Goal: Task Accomplishment & Management: Use online tool/utility

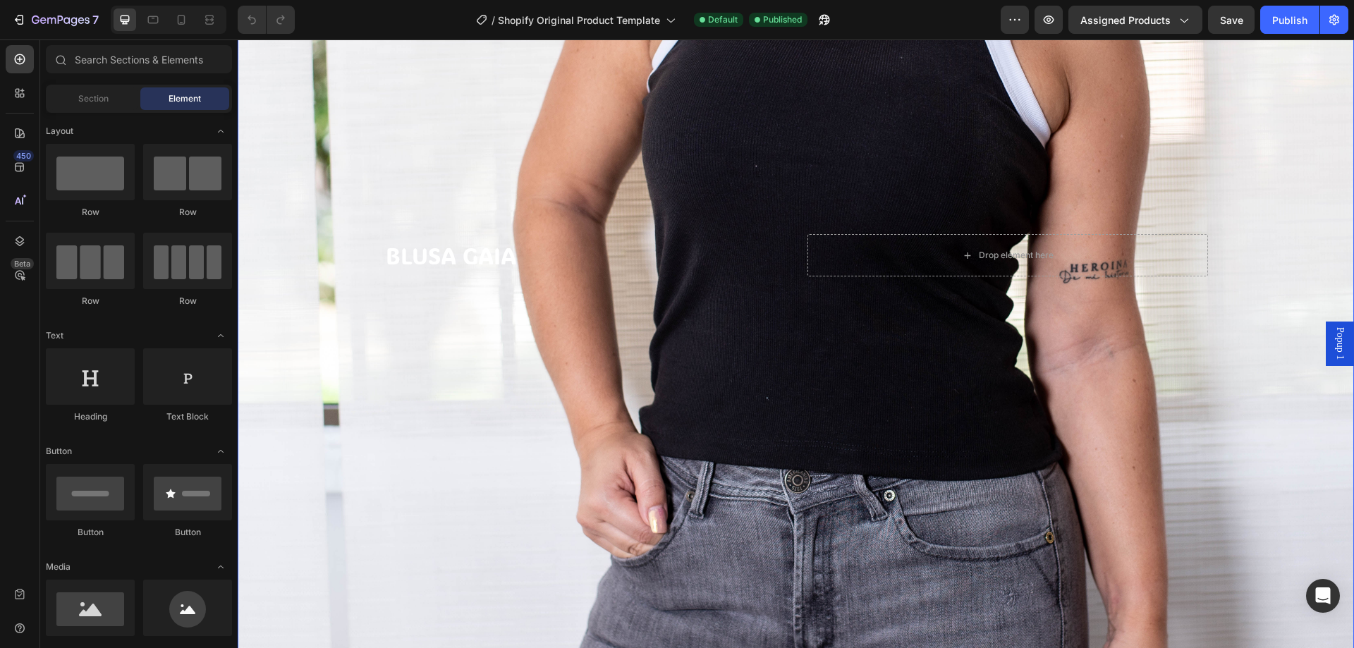
scroll to position [353, 0]
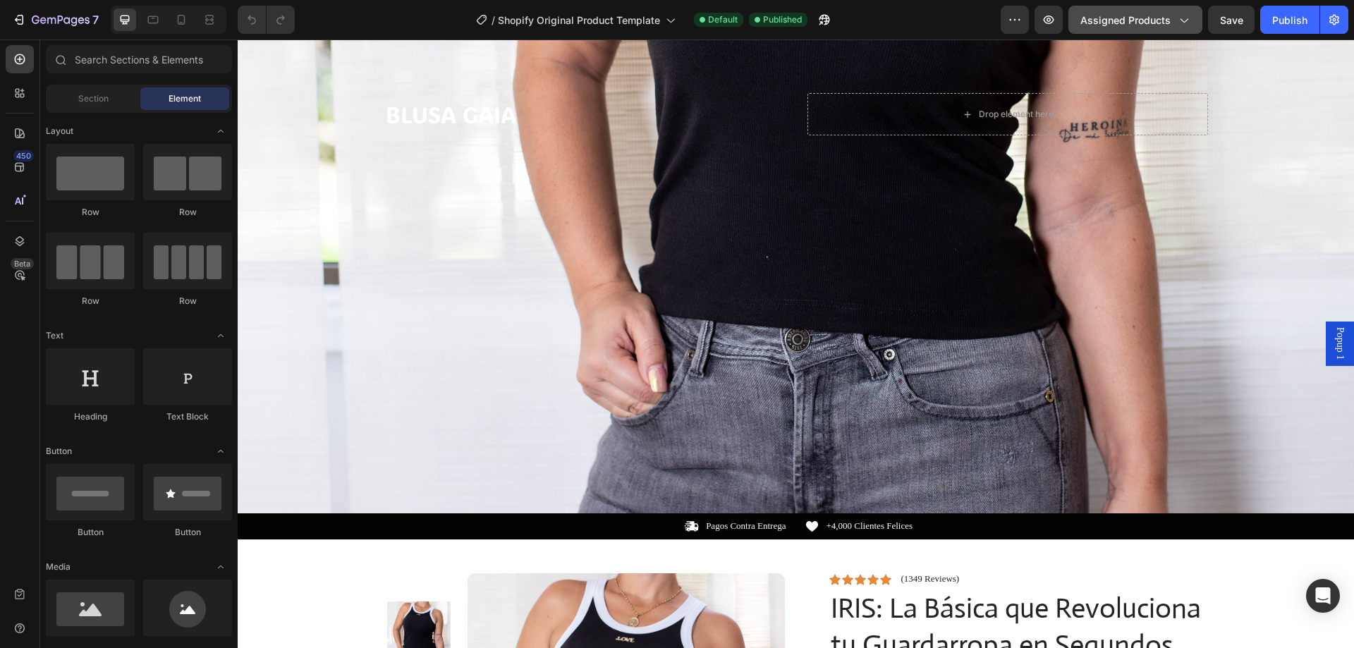
click at [1175, 20] on div "Assigned Products" at bounding box center [1136, 20] width 110 height 15
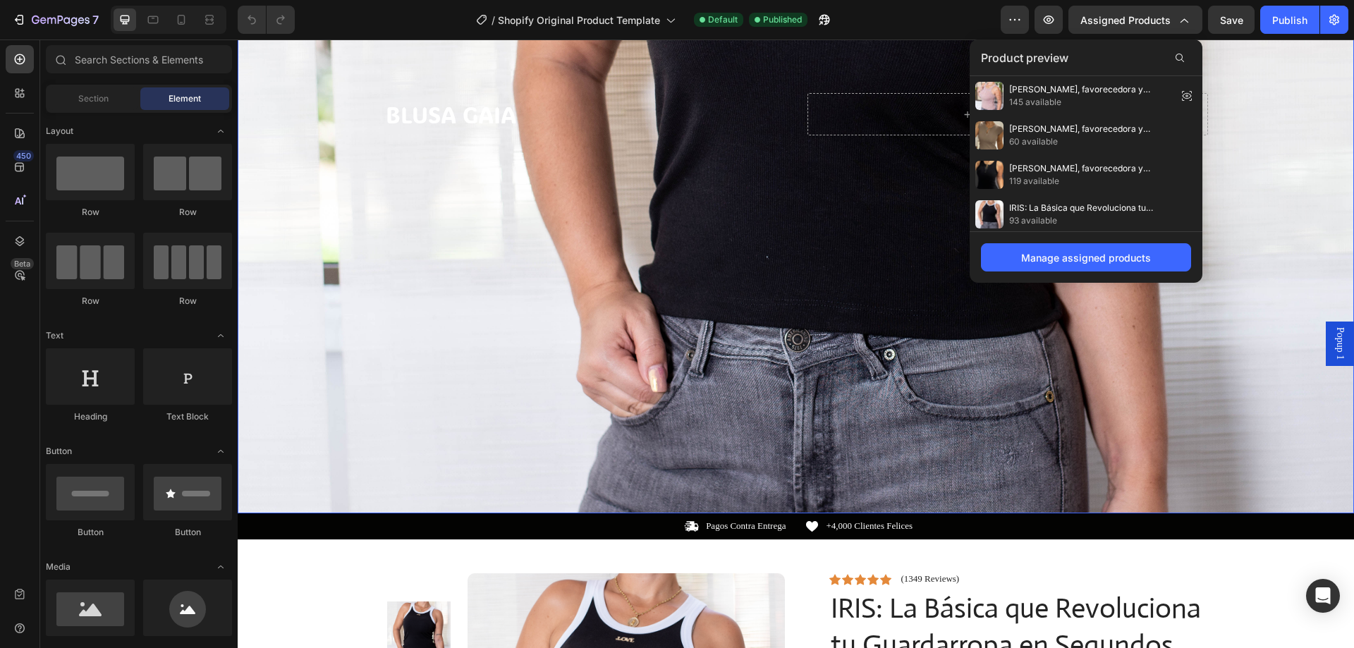
scroll to position [635, 0]
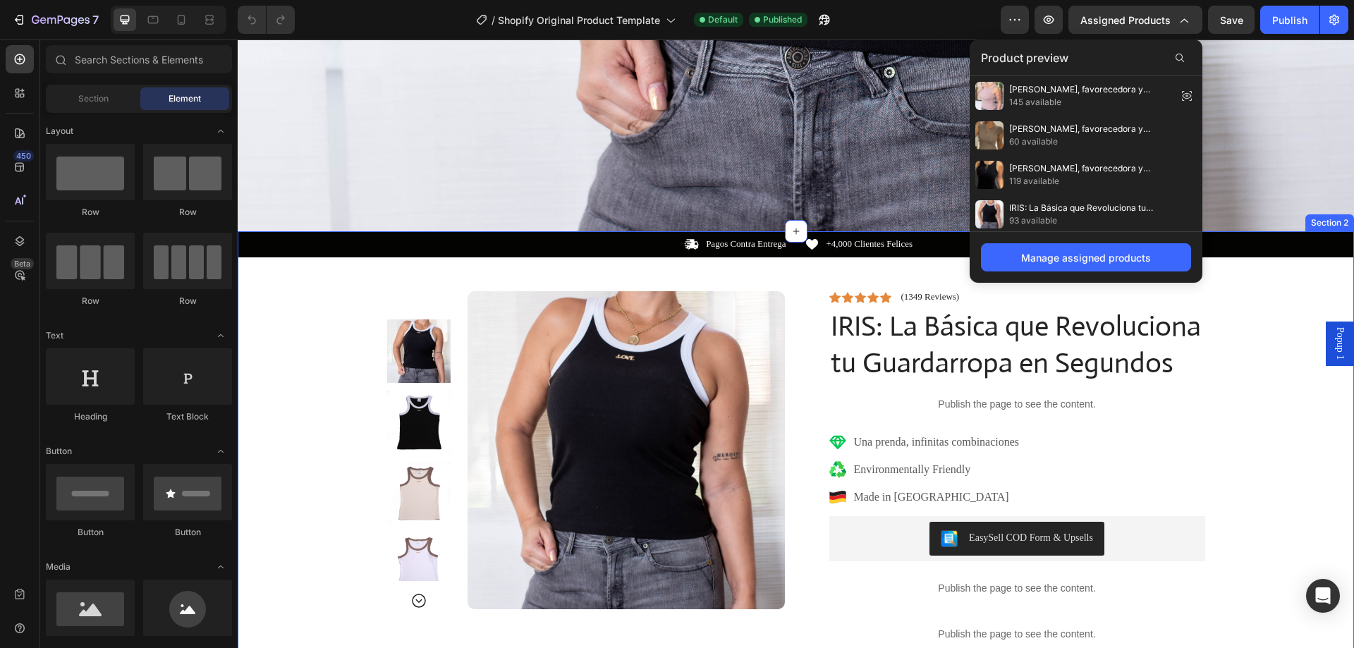
click at [275, 328] on div "Icon Pagos Contra Entrega Text Block Row Icon +4,000 Clientes Felices Text Bloc…" at bounding box center [796, 577] width 1117 height 692
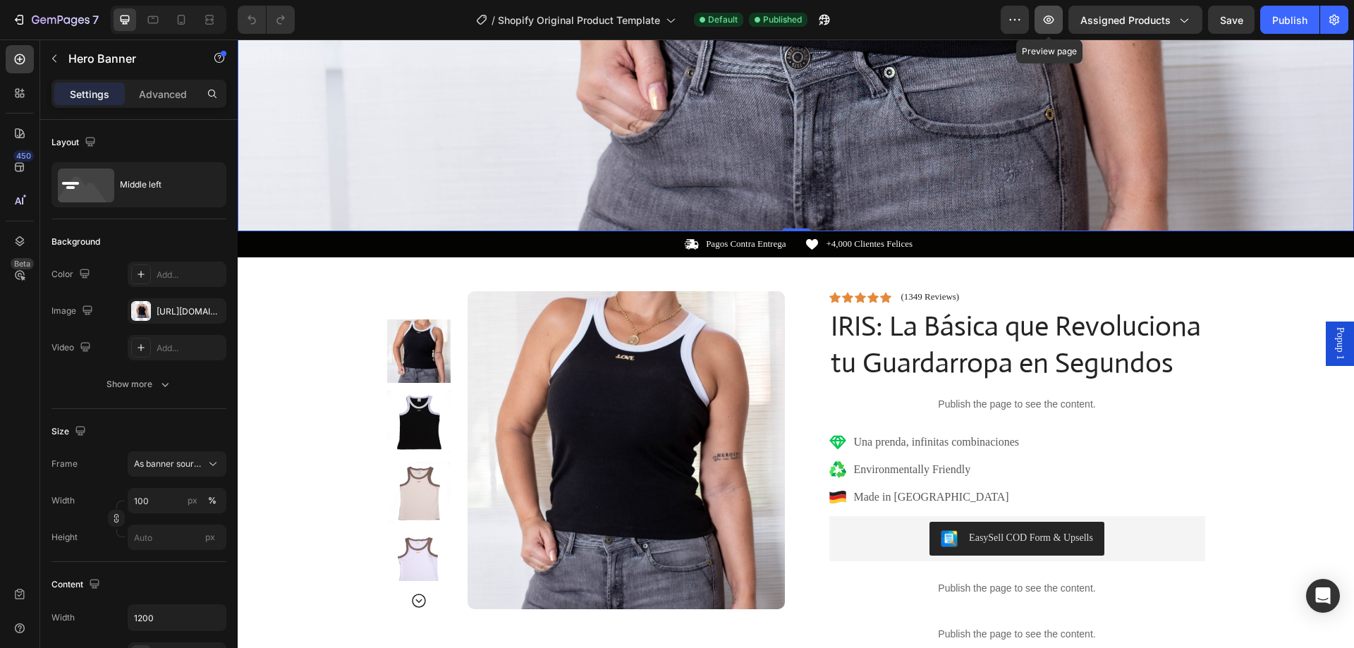
click at [1054, 16] on icon "button" at bounding box center [1049, 20] width 14 height 14
click at [669, 436] on img at bounding box center [627, 450] width 318 height 318
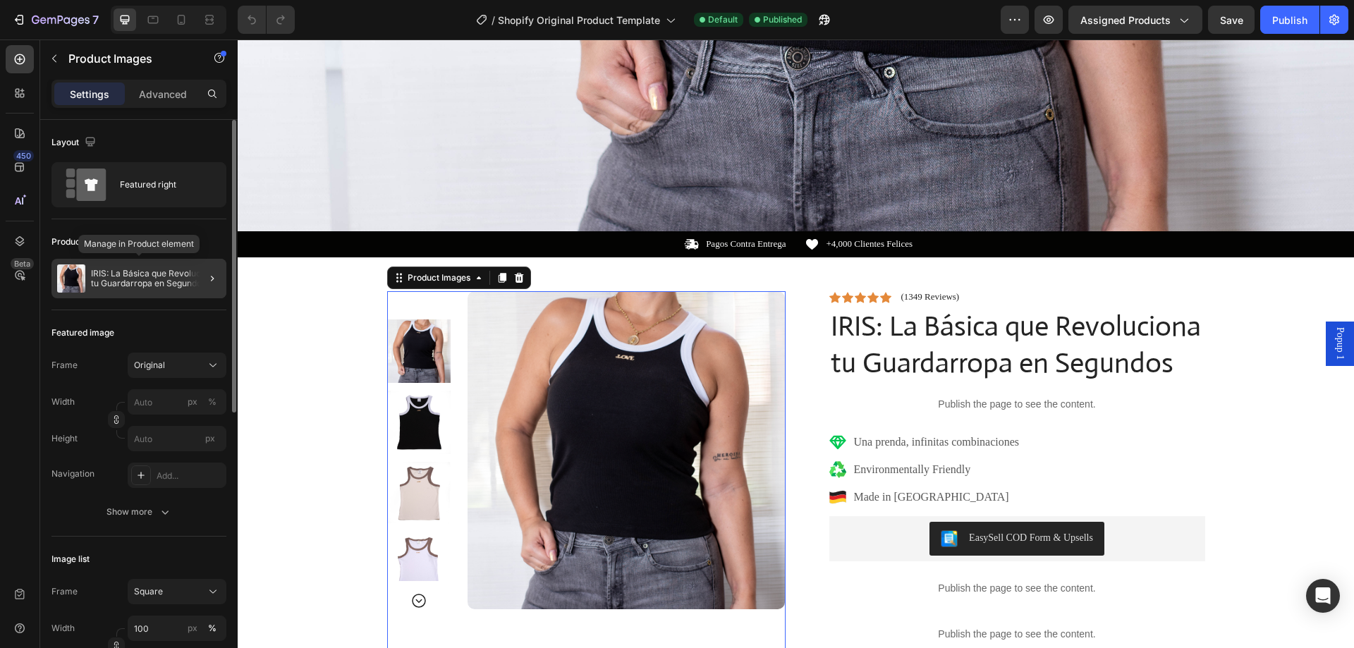
click at [160, 282] on p "IRIS: La Básica que Revoluciona tu Guardarropa en Segundos" at bounding box center [156, 279] width 130 height 20
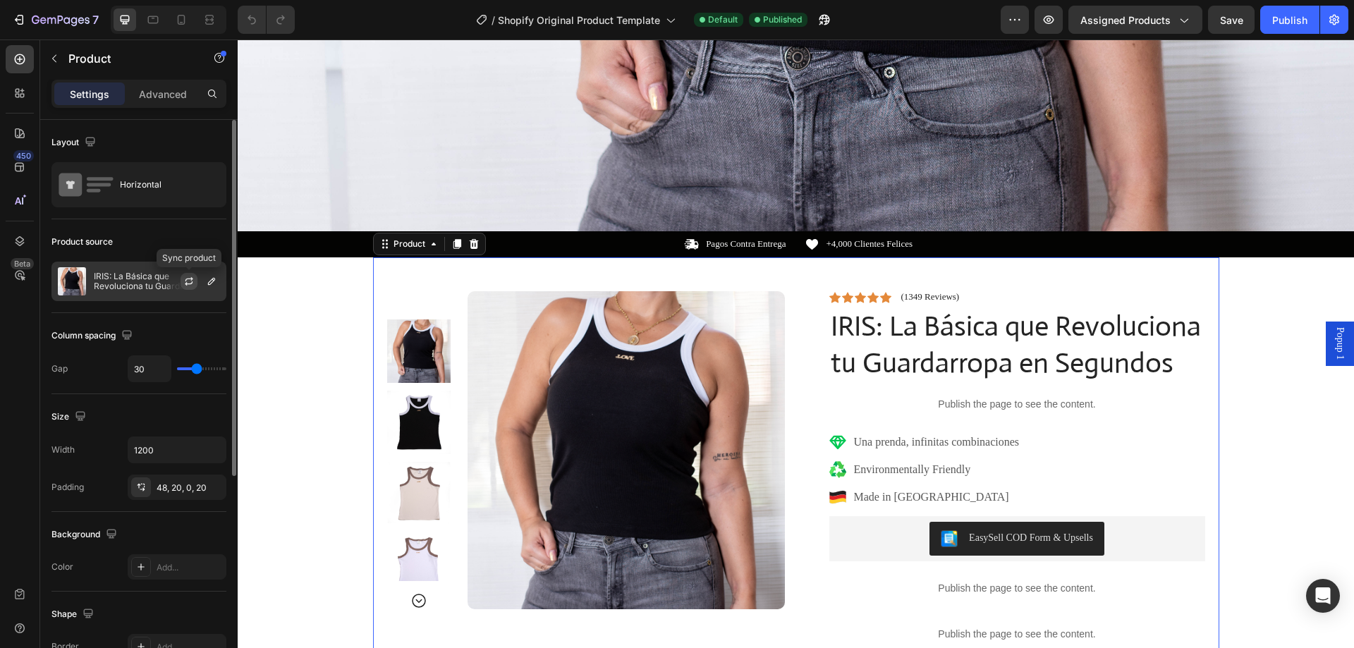
click at [189, 284] on icon "button" at bounding box center [189, 283] width 8 height 4
click at [210, 287] on button "button" at bounding box center [211, 281] width 17 height 17
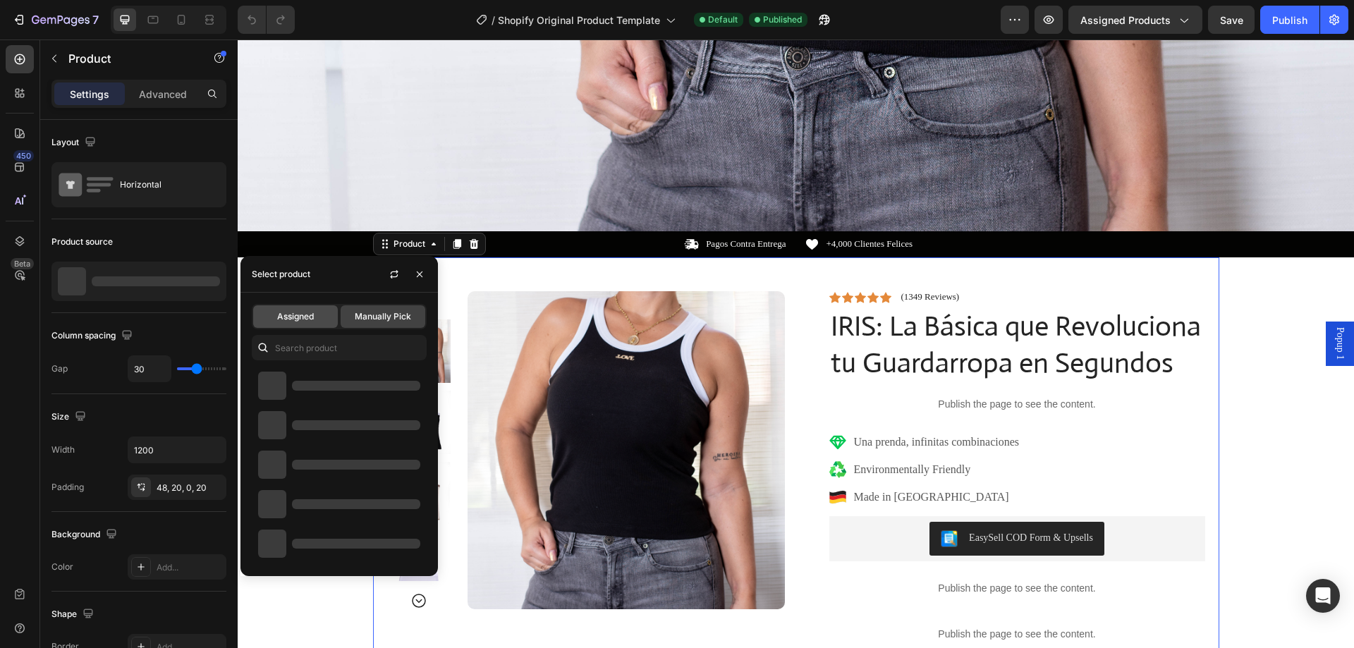
click at [303, 317] on span "Assigned" at bounding box center [295, 316] width 37 height 13
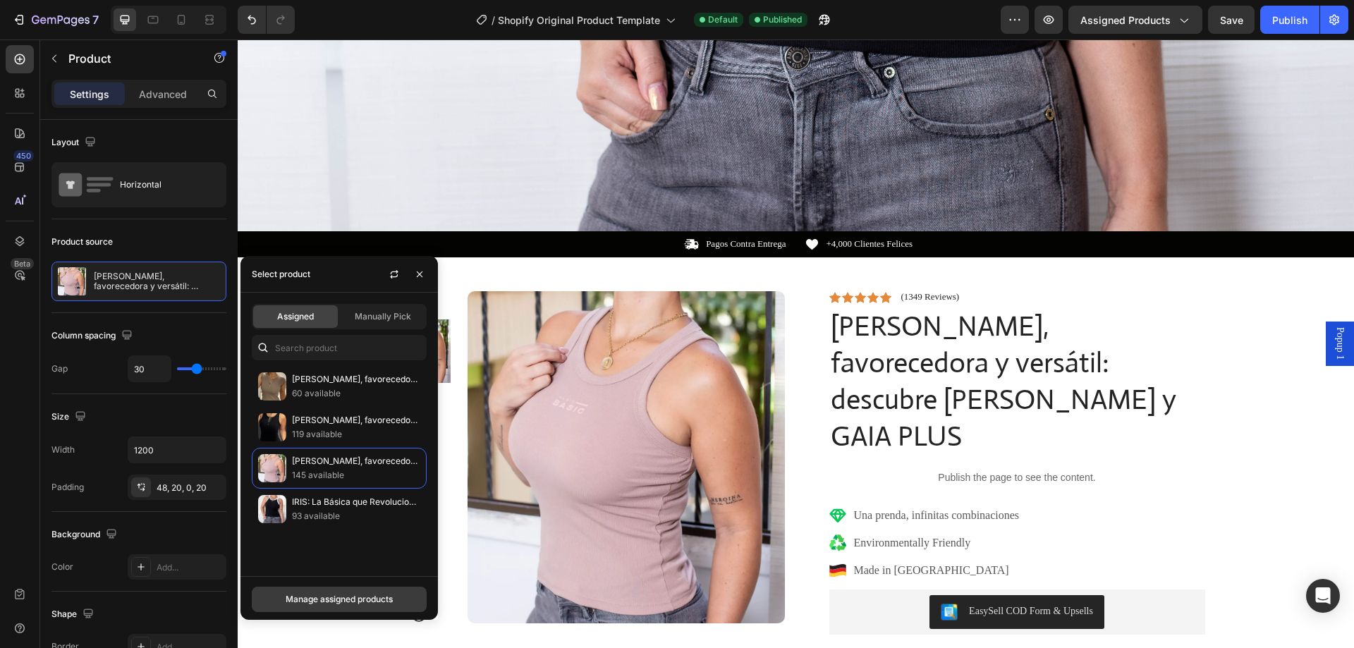
click at [361, 600] on div "Manage assigned products" at bounding box center [339, 599] width 107 height 13
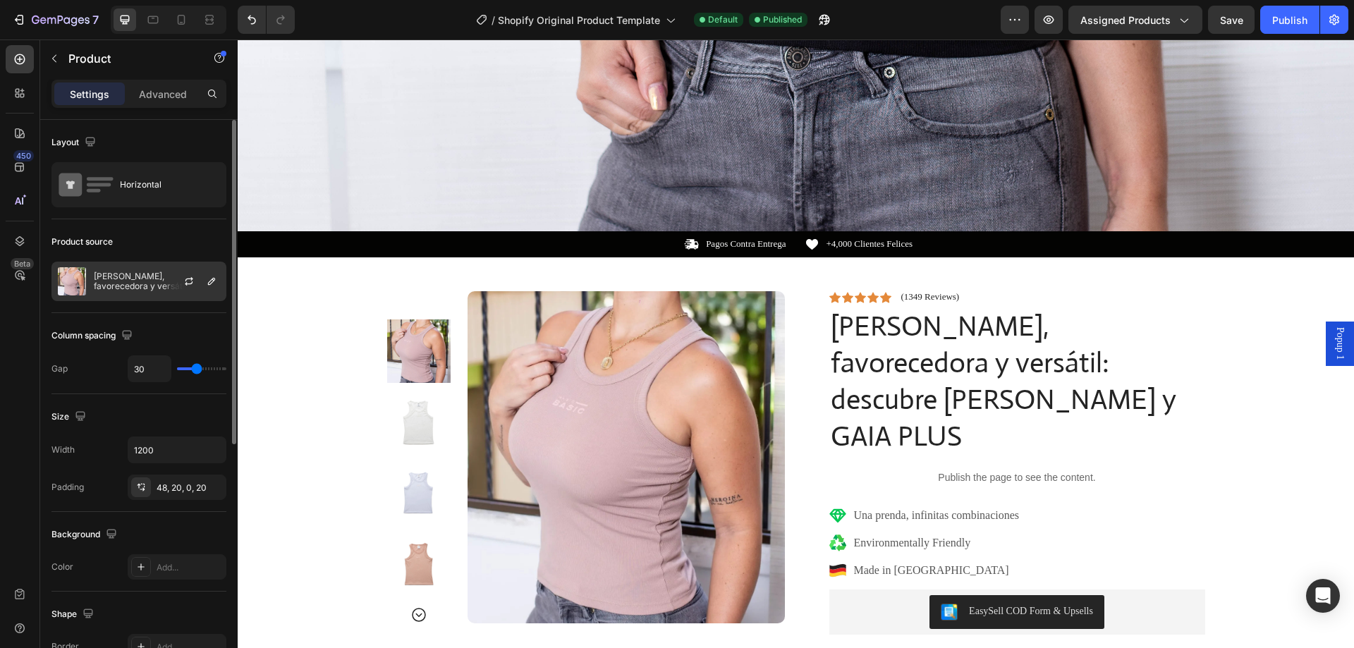
click at [151, 286] on p "[PERSON_NAME], favorecedora y versátil: descubre [PERSON_NAME] y GAIA PLUS" at bounding box center [157, 282] width 126 height 20
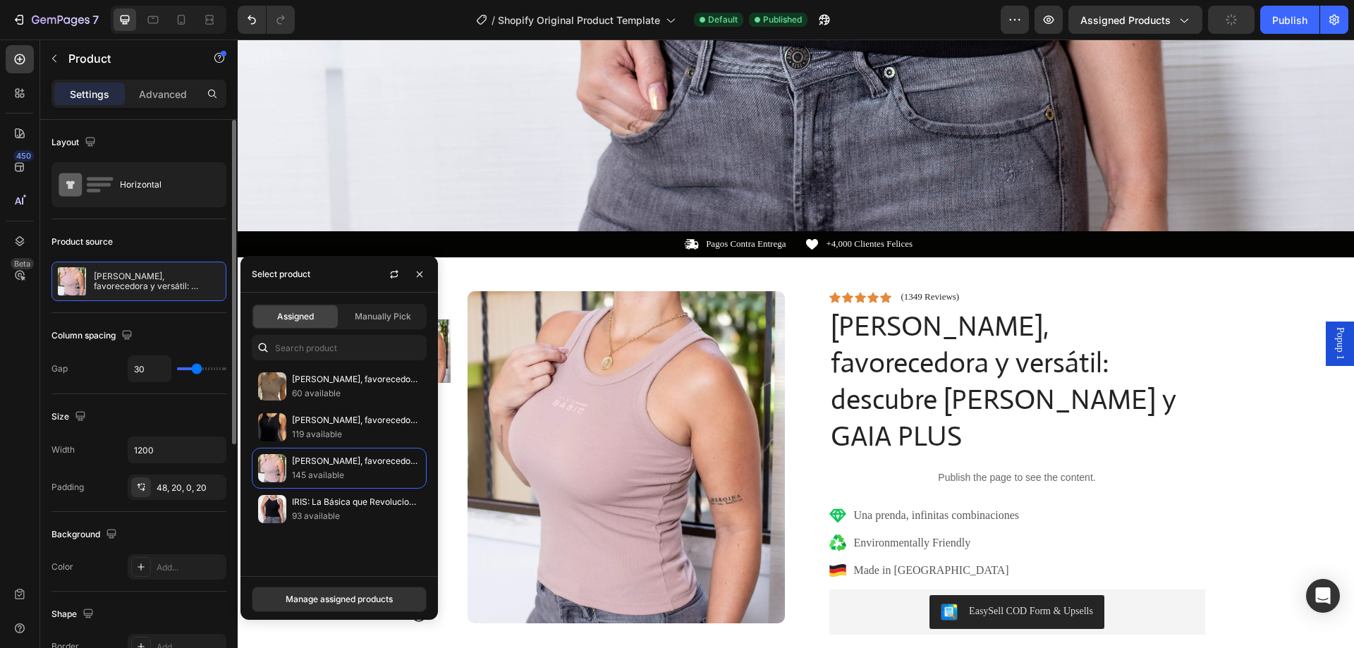
click at [160, 240] on div "Product source" at bounding box center [138, 242] width 175 height 23
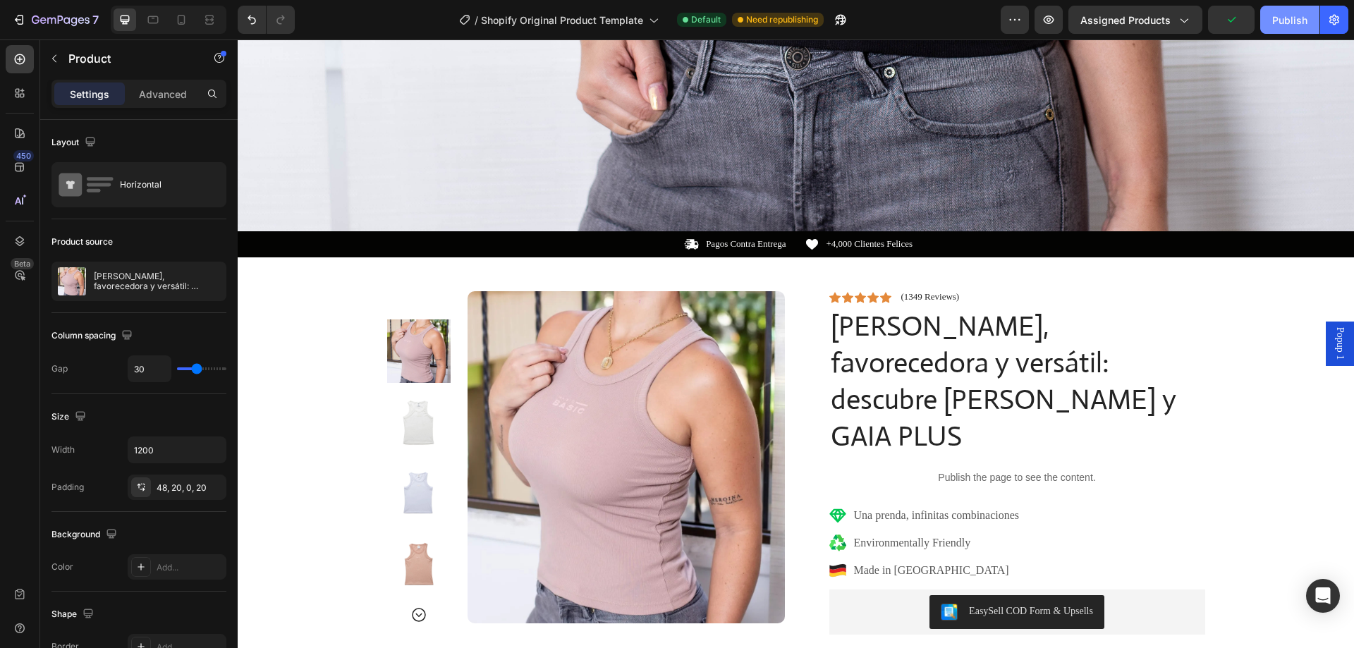
click at [1290, 14] on div "Publish" at bounding box center [1290, 20] width 35 height 15
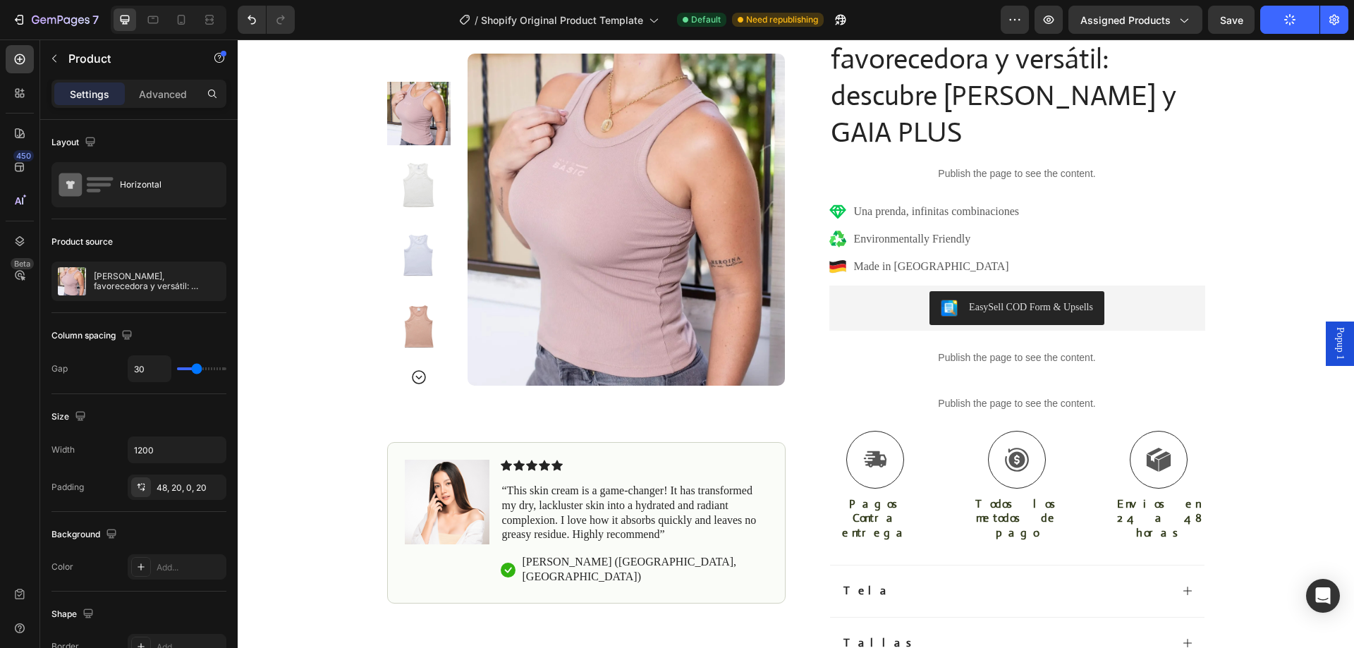
scroll to position [0, 0]
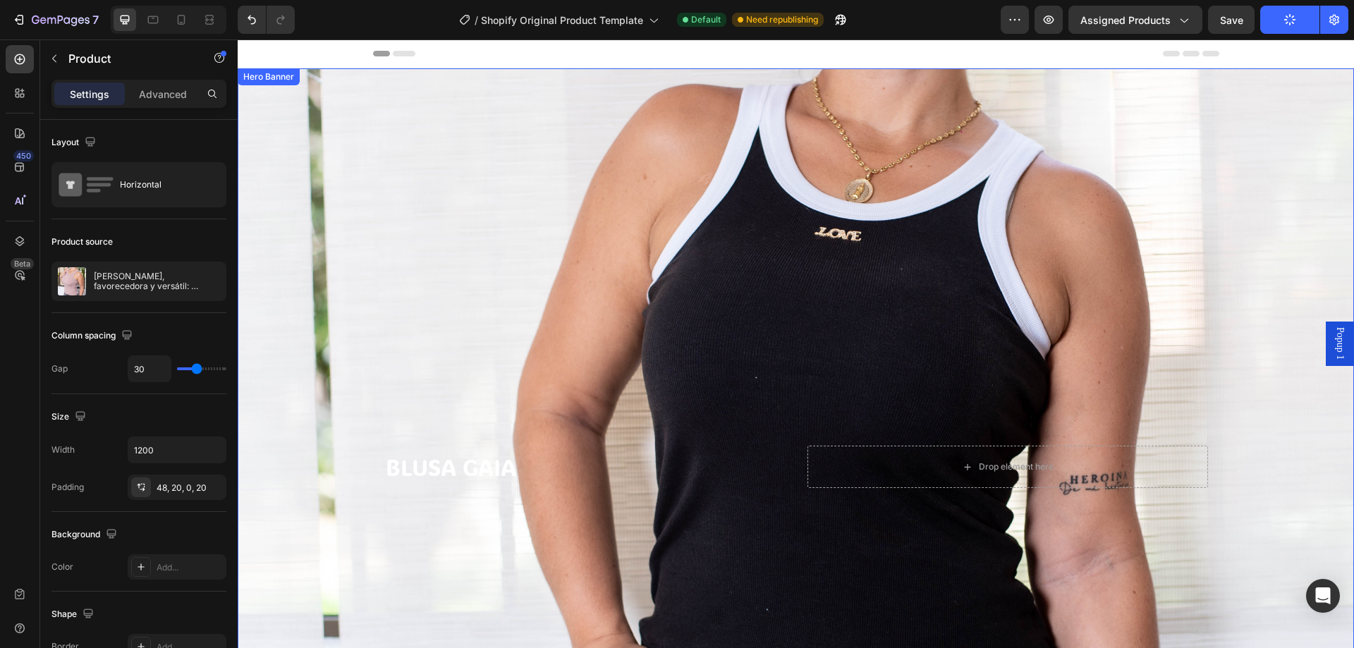
click at [809, 179] on div "Background Image" at bounding box center [796, 467] width 1117 height 798
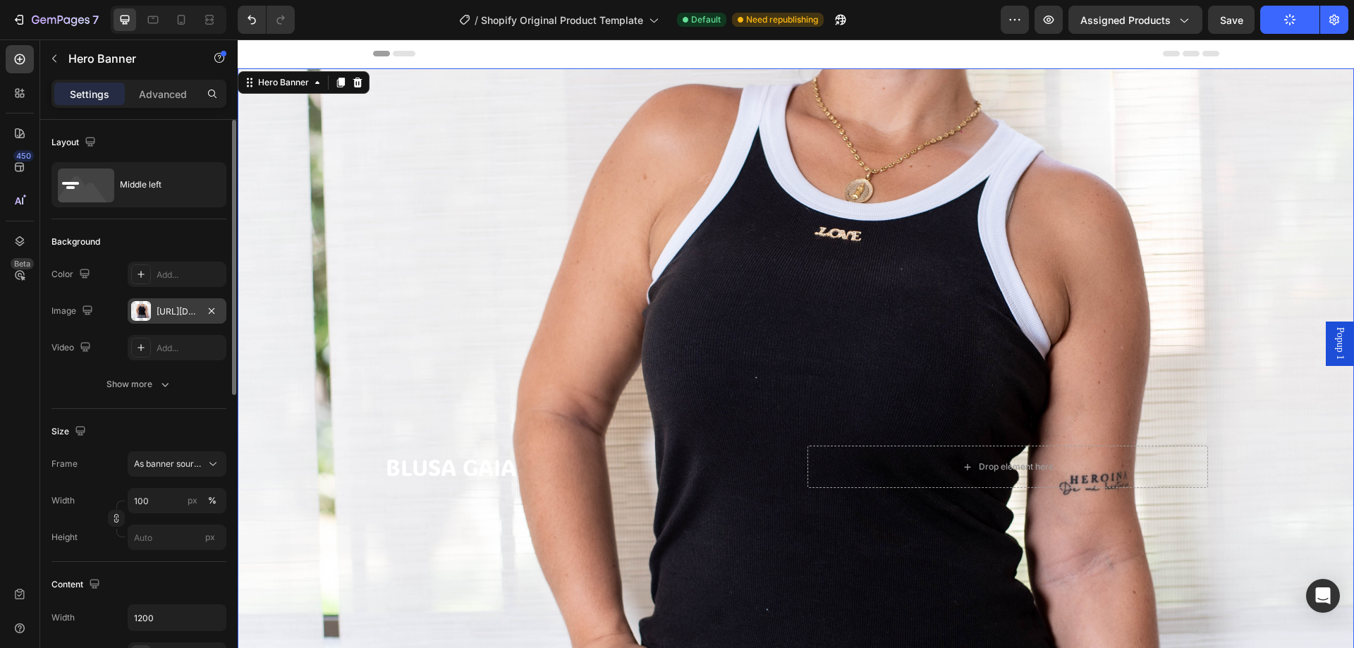
click at [181, 317] on div "[URL][DOMAIN_NAME]" at bounding box center [177, 311] width 41 height 13
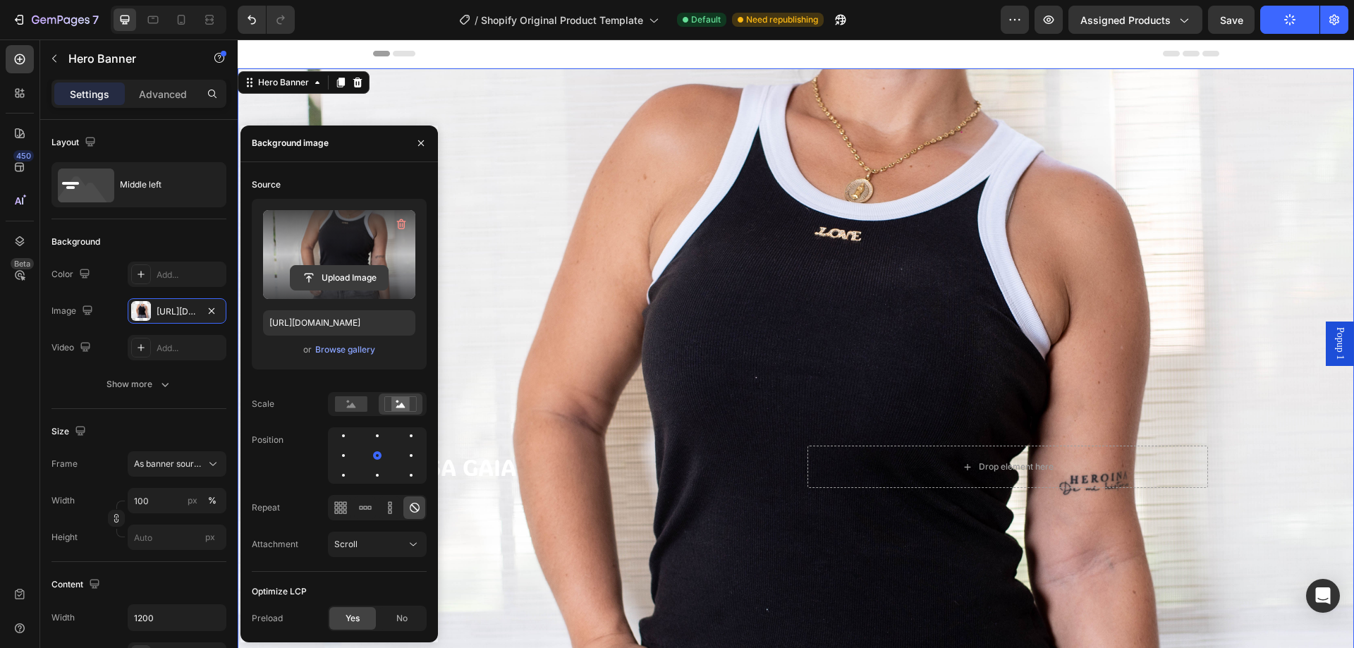
click at [347, 271] on input "file" at bounding box center [339, 278] width 97 height 24
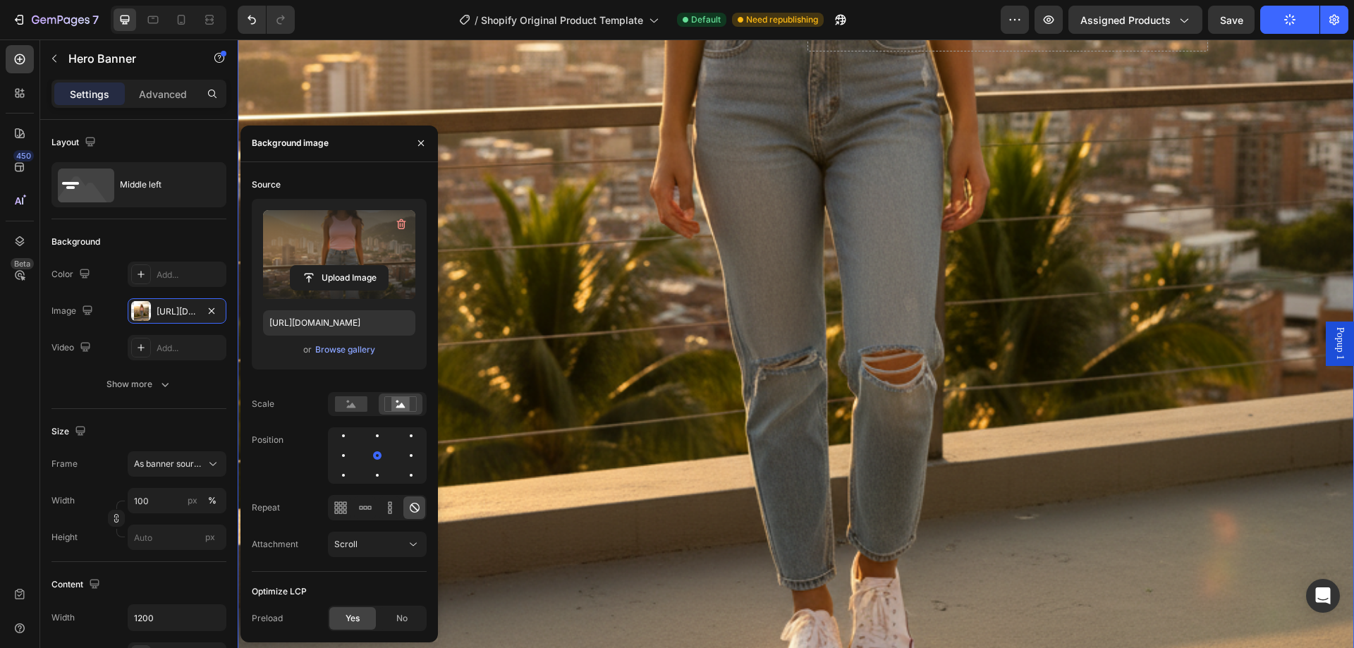
scroll to position [847, 0]
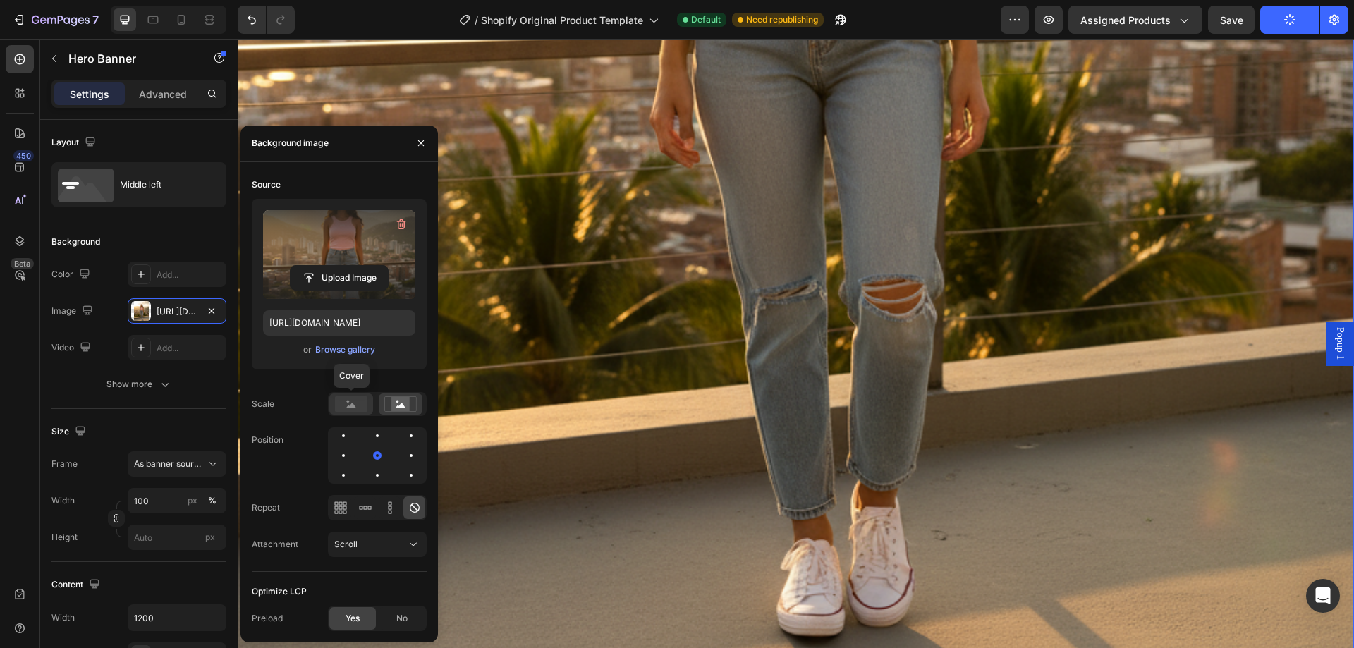
click at [348, 408] on rect at bounding box center [351, 404] width 32 height 16
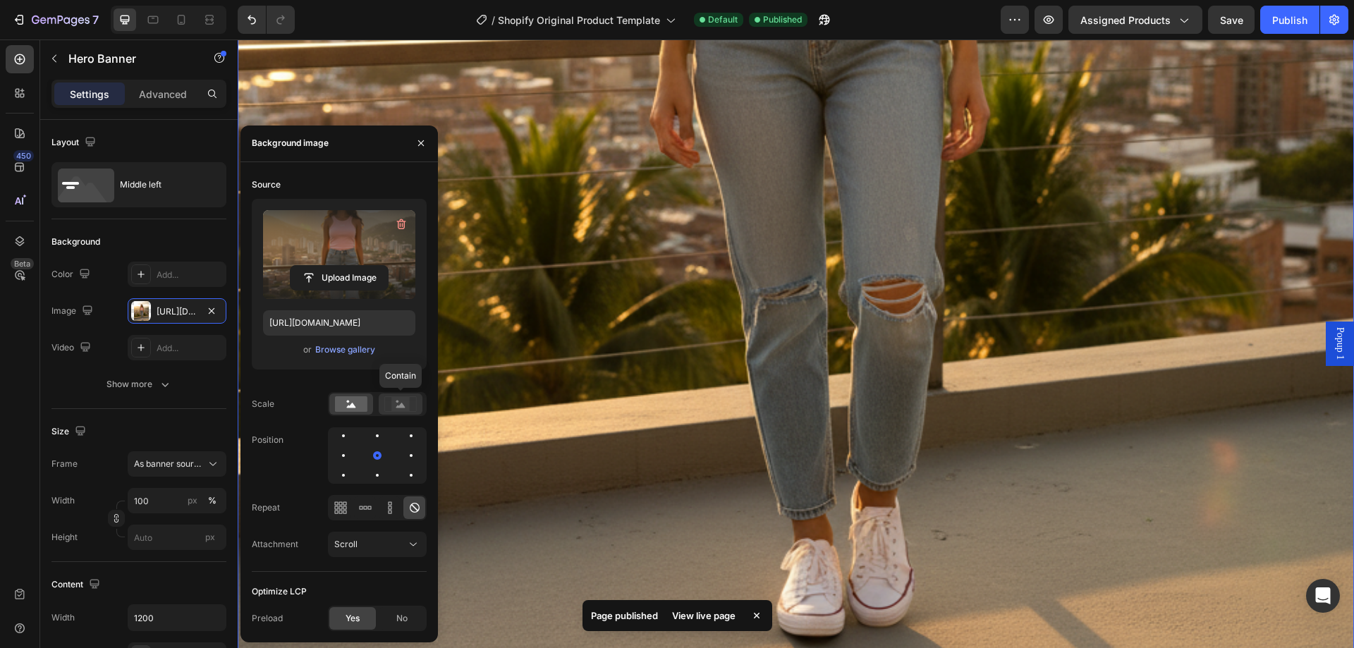
click at [404, 406] on icon at bounding box center [400, 405] width 9 height 5
click at [254, 20] on icon "Undo/Redo" at bounding box center [252, 20] width 14 height 14
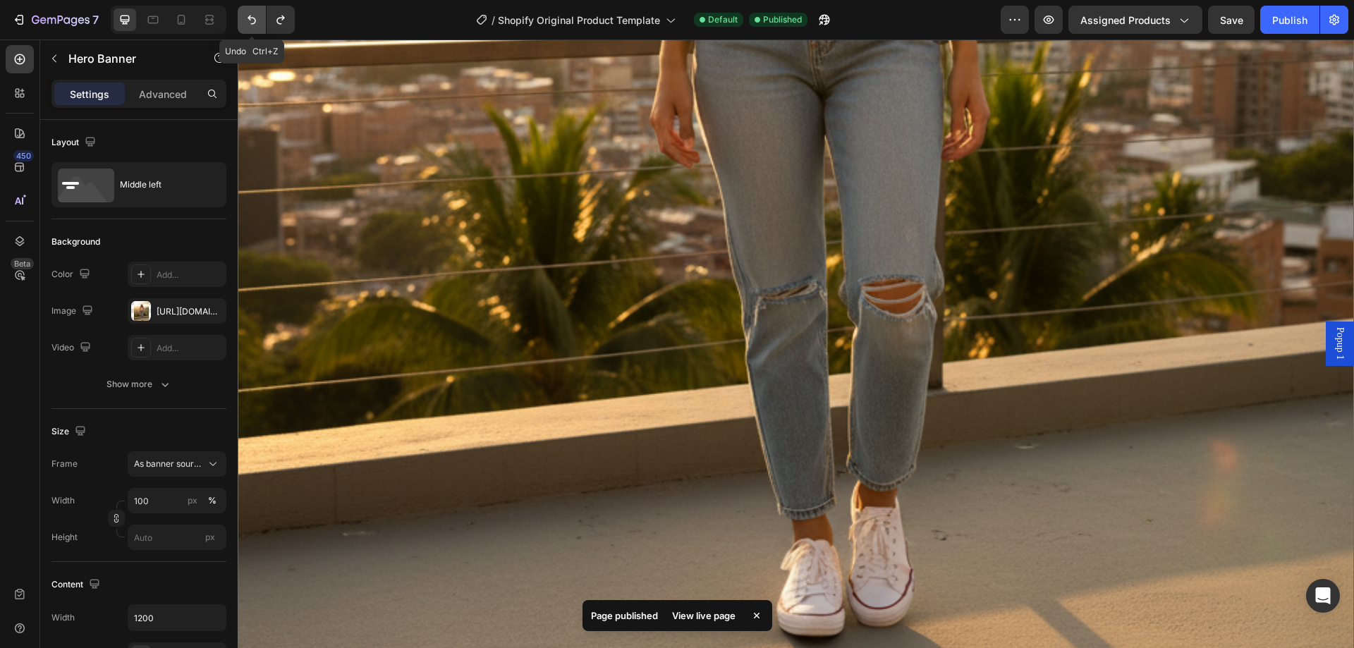
click at [254, 20] on icon "Undo/Redo" at bounding box center [252, 20] width 14 height 14
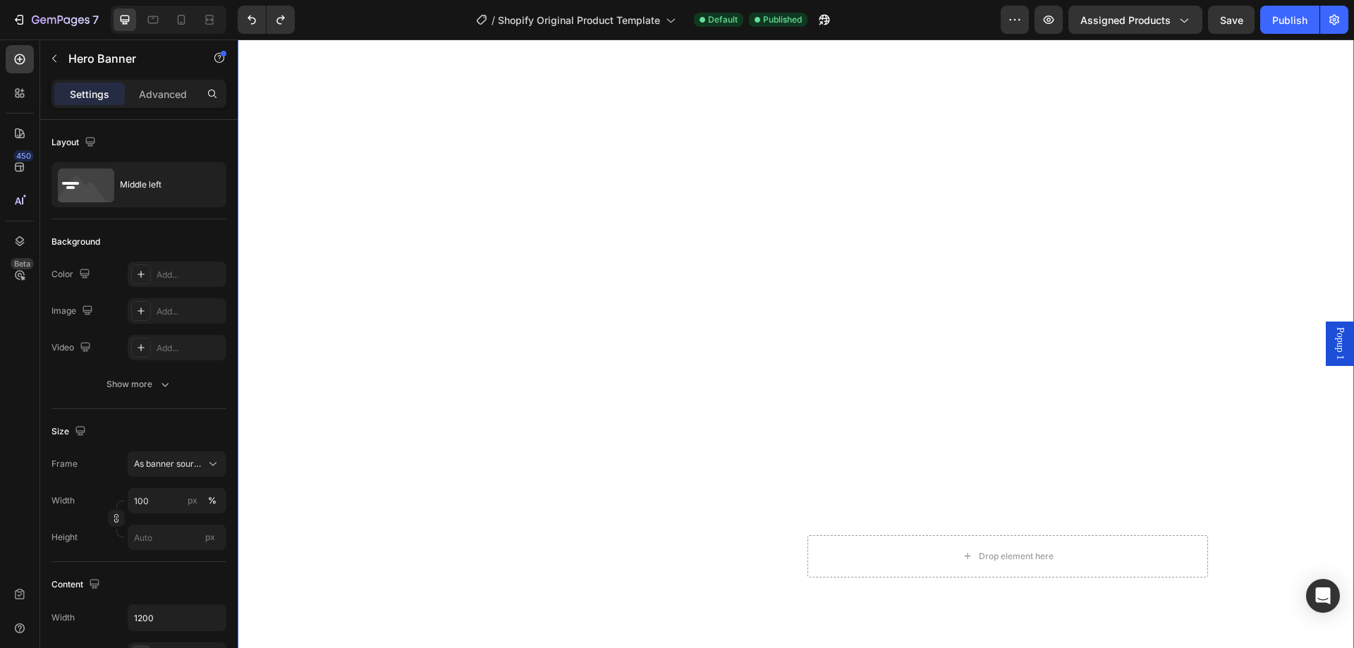
scroll to position [0, 0]
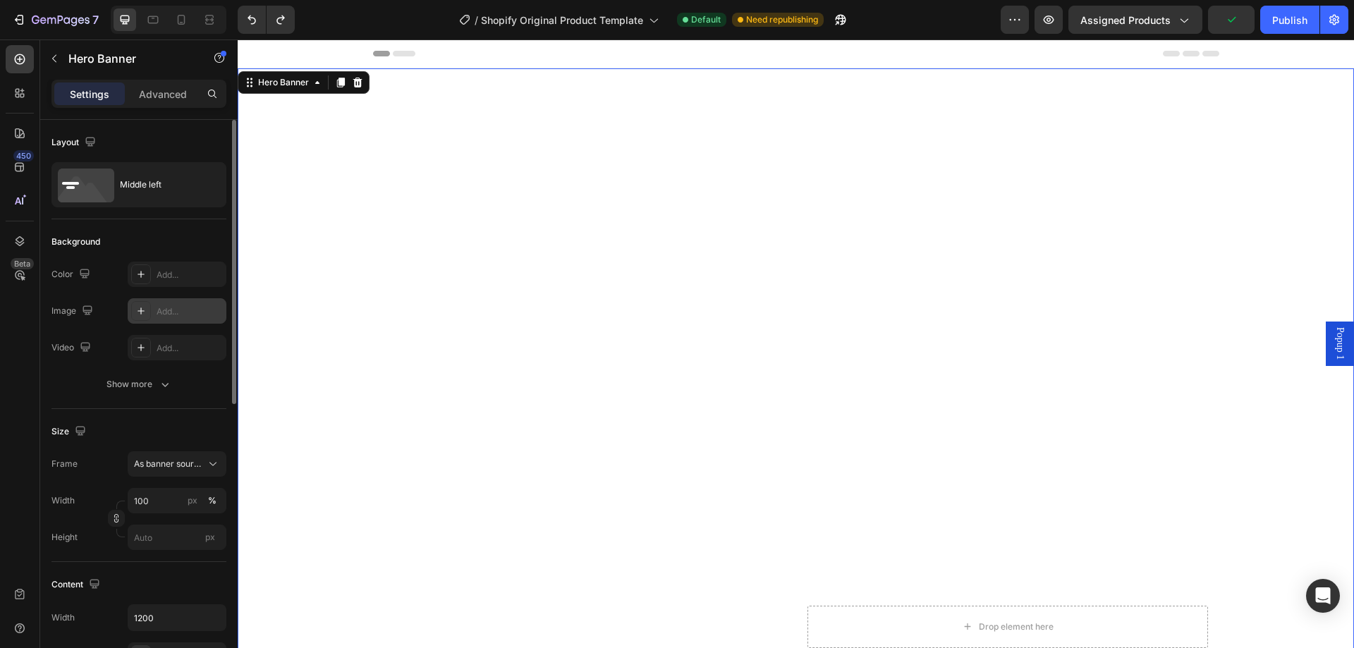
click at [166, 305] on div "Add..." at bounding box center [190, 311] width 66 height 13
type input "[URL][DOMAIN_NAME]"
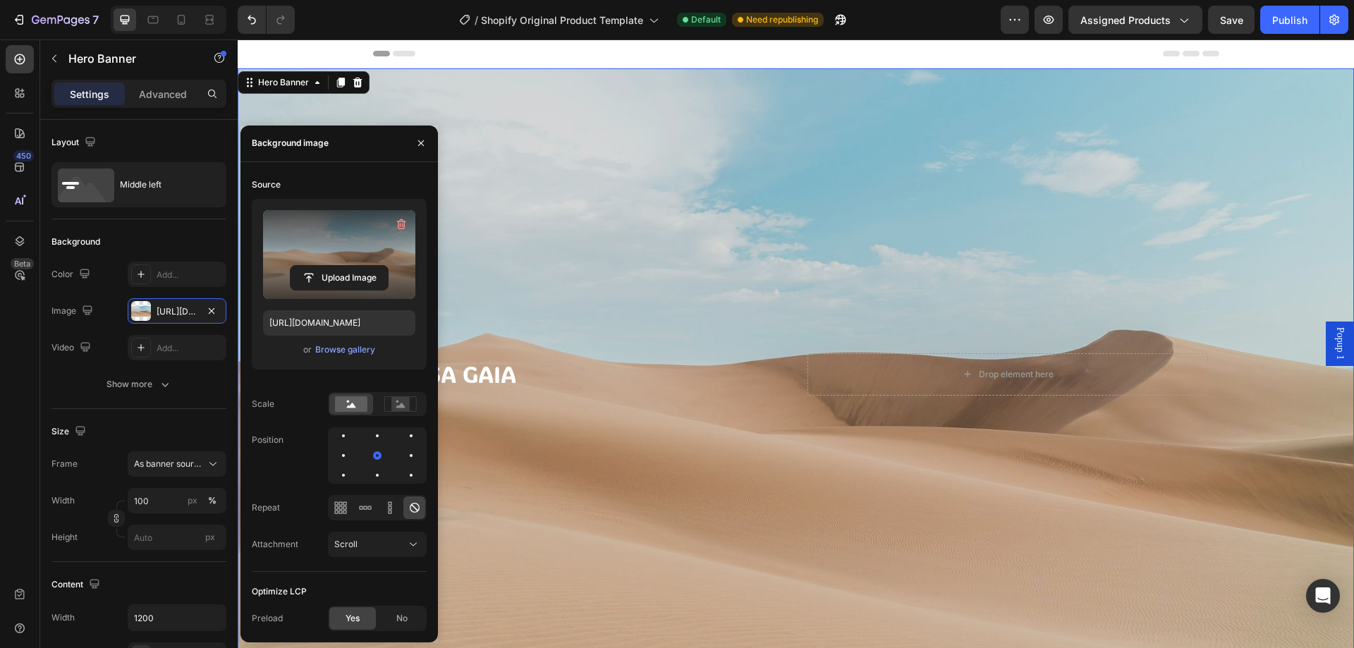
click at [602, 116] on div "Background Image" at bounding box center [796, 374] width 1117 height 612
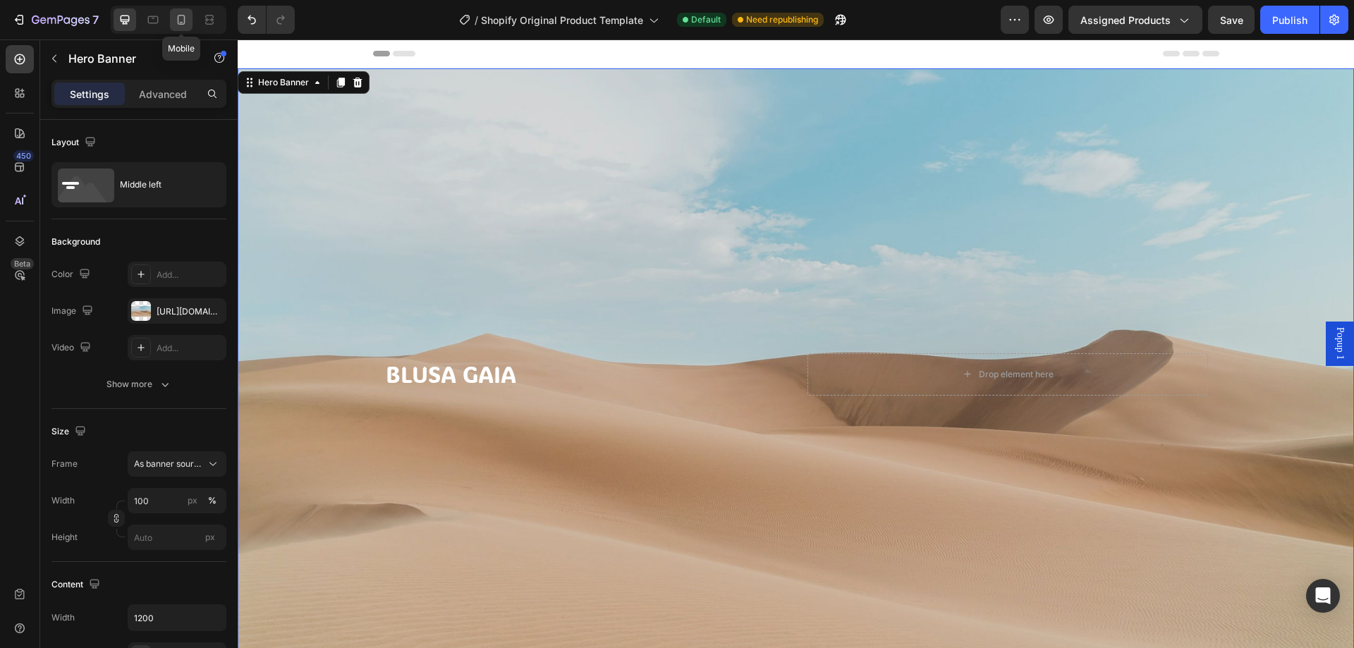
click at [179, 16] on icon at bounding box center [181, 20] width 14 height 14
type input "100%"
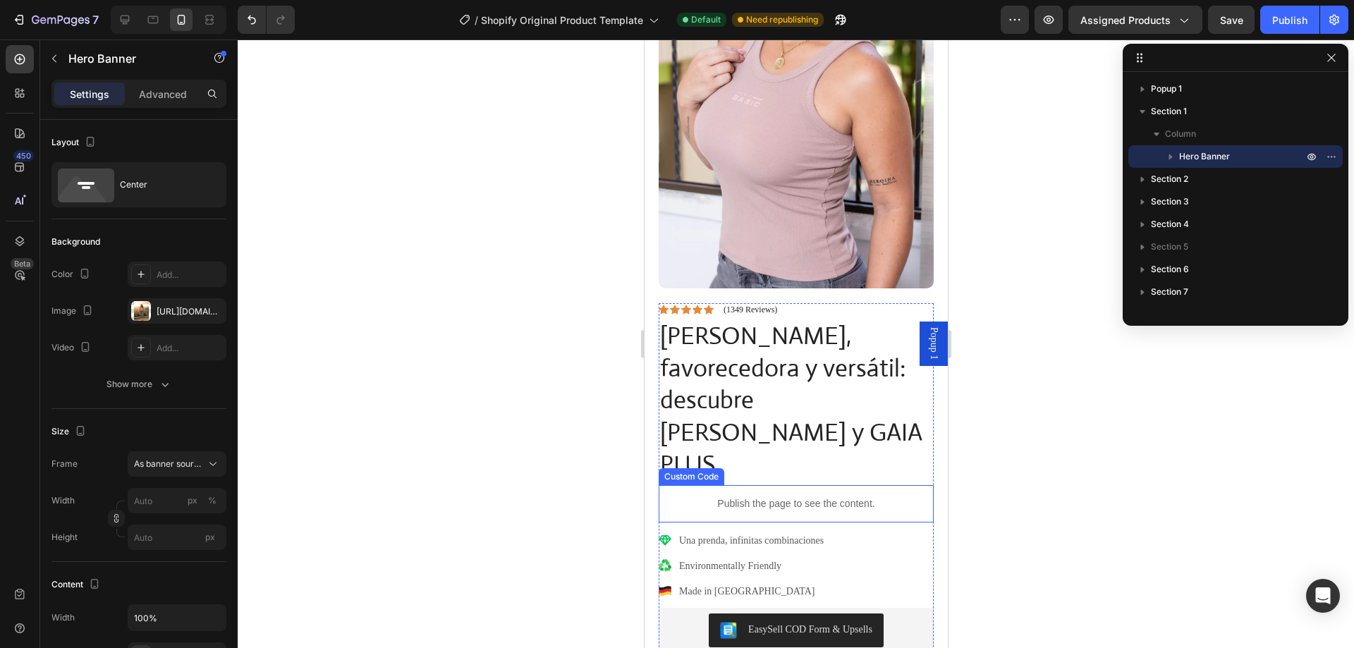
scroll to position [564, 0]
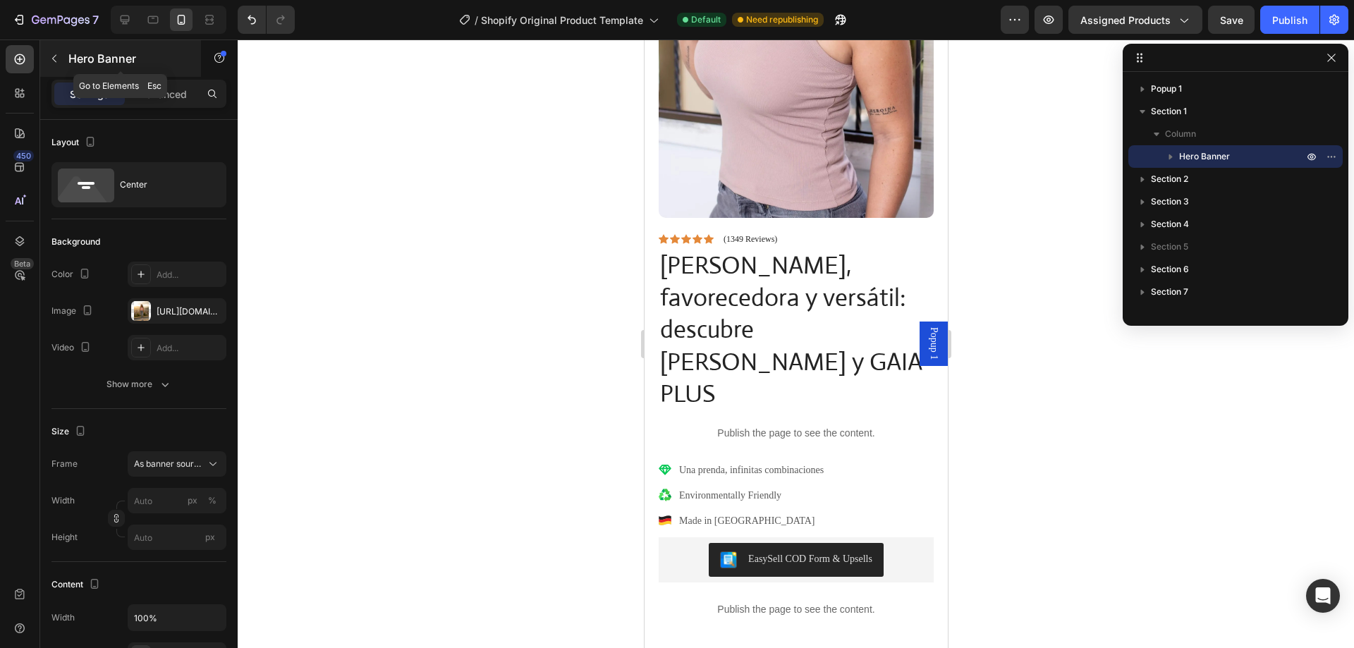
click at [59, 56] on icon "button" at bounding box center [54, 58] width 11 height 11
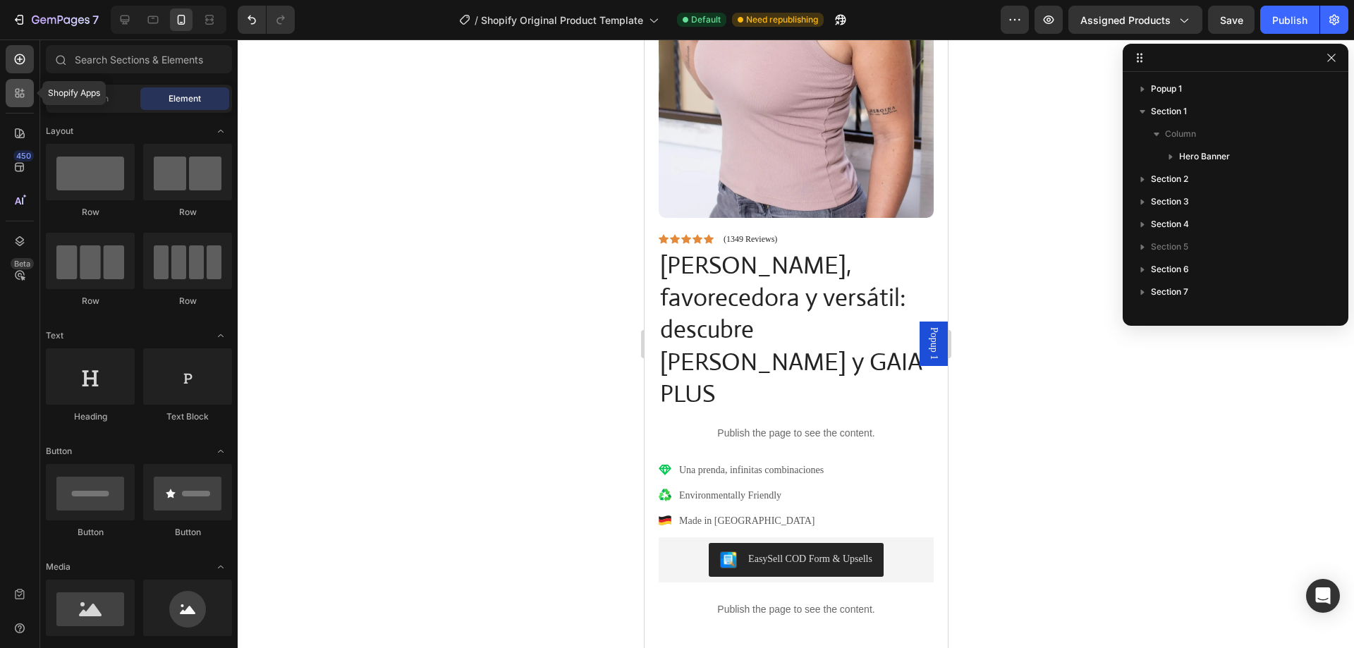
click at [20, 91] on icon at bounding box center [22, 91] width 4 height 4
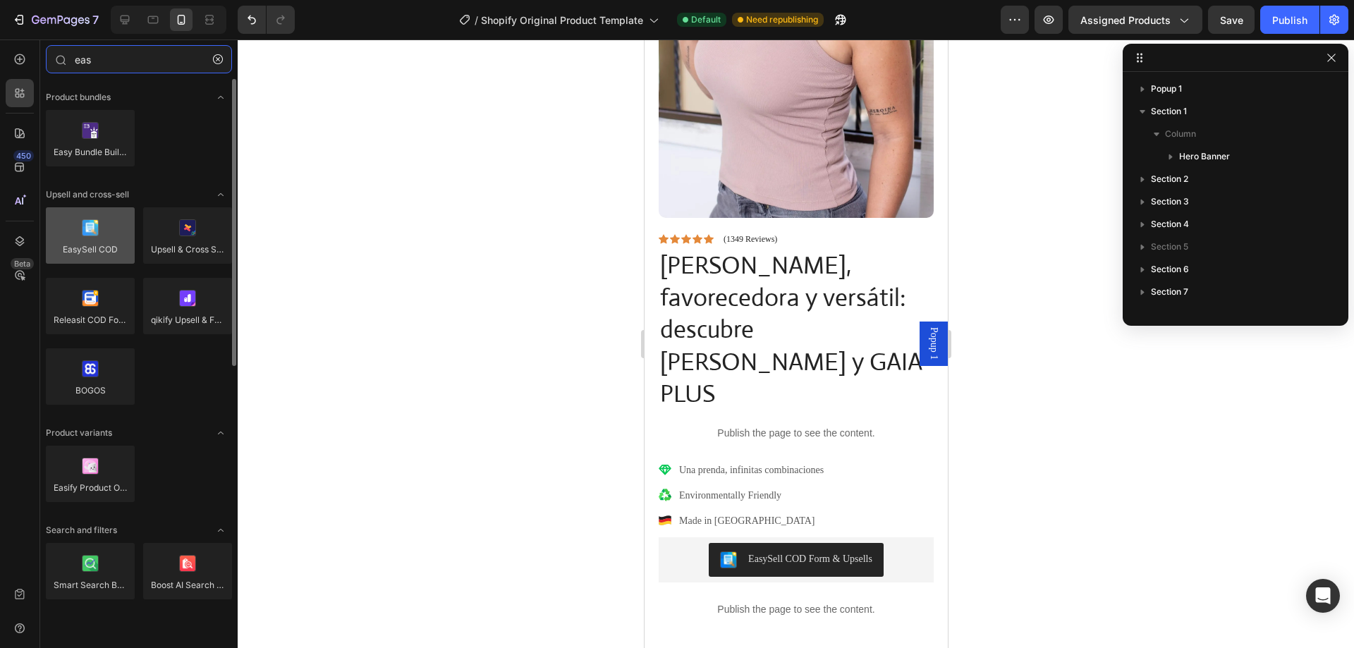
type input "eas"
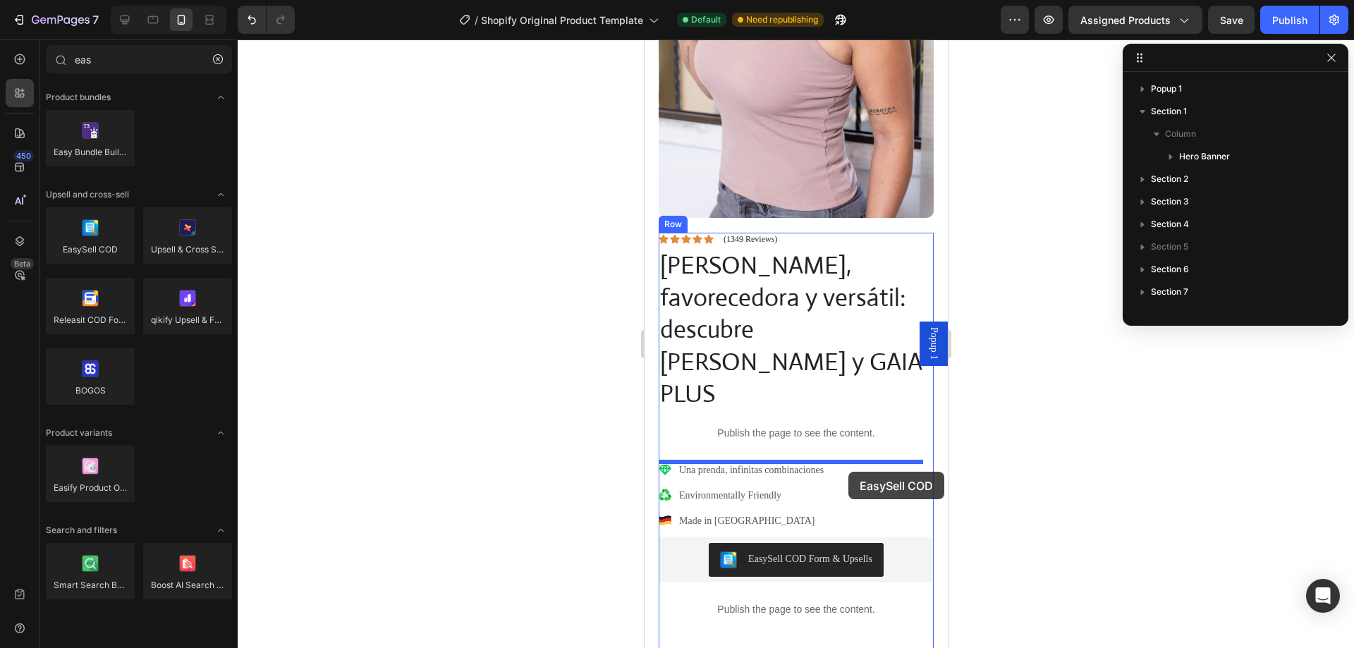
drag, startPoint x: 736, startPoint y: 267, endPoint x: 848, endPoint y: 472, distance: 233.9
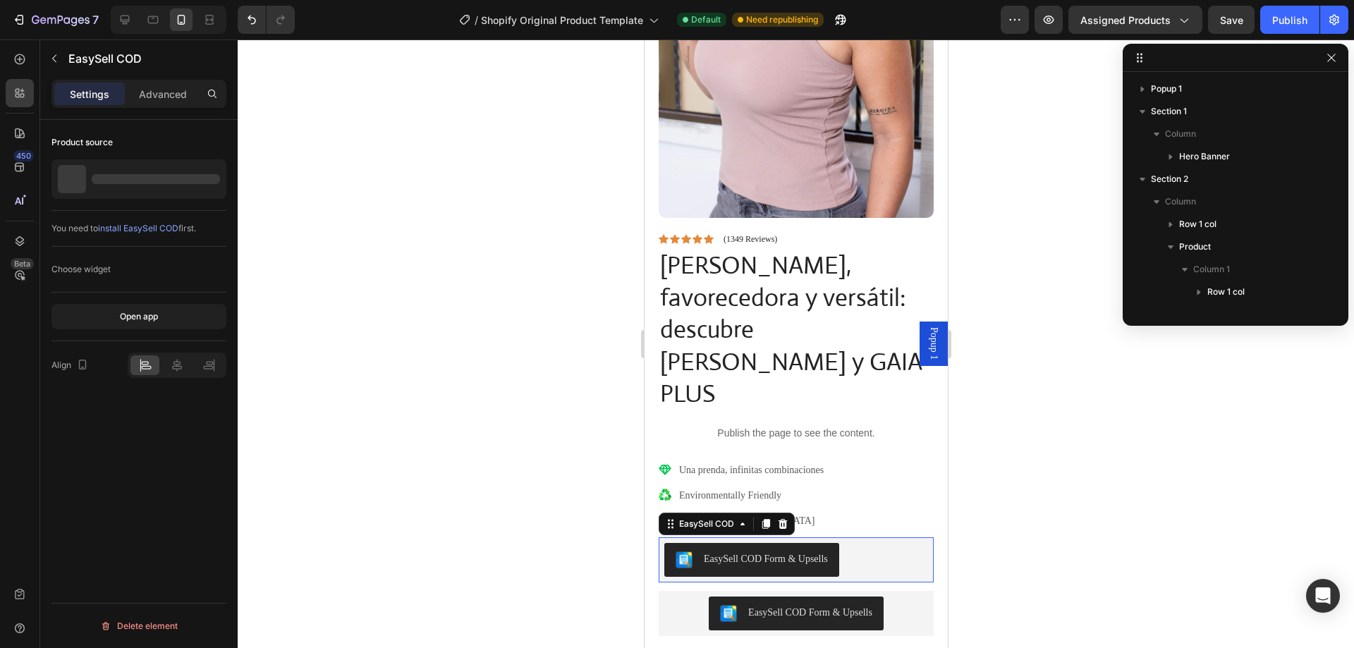
scroll to position [290, 0]
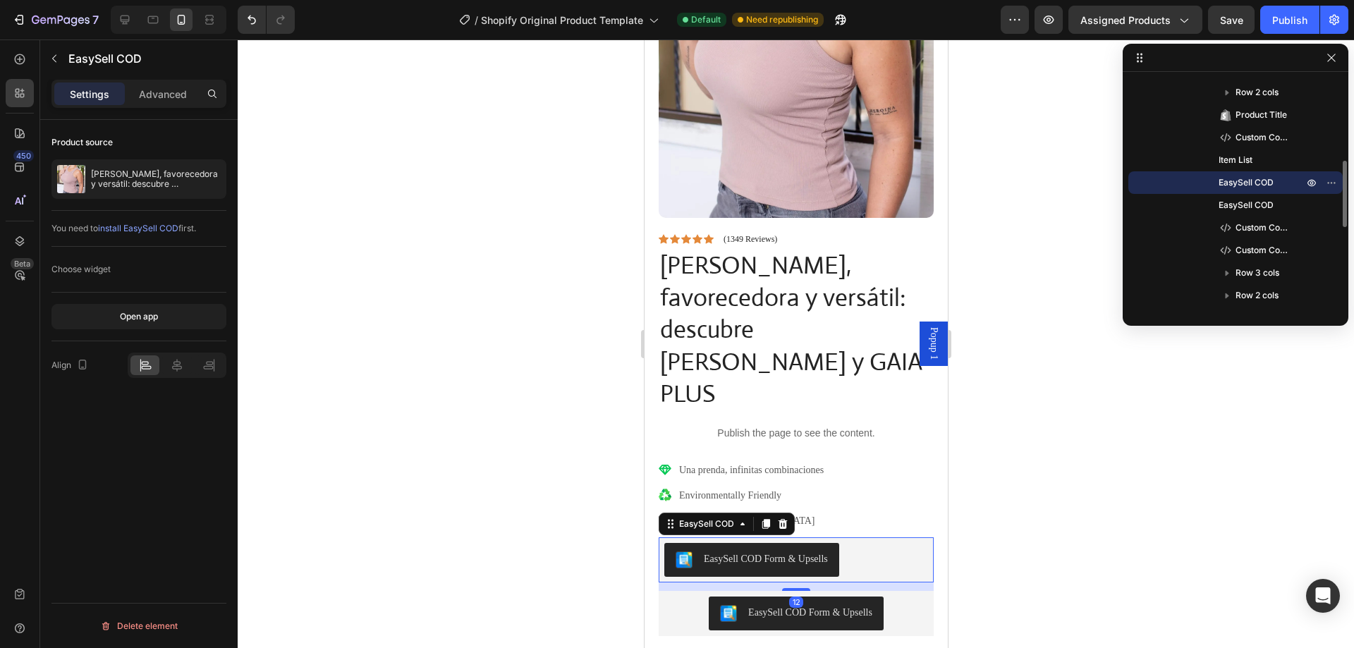
click at [864, 543] on div "EasySell COD Form & Upsells" at bounding box center [796, 560] width 264 height 34
click at [152, 93] on p "Advanced" at bounding box center [163, 94] width 48 height 15
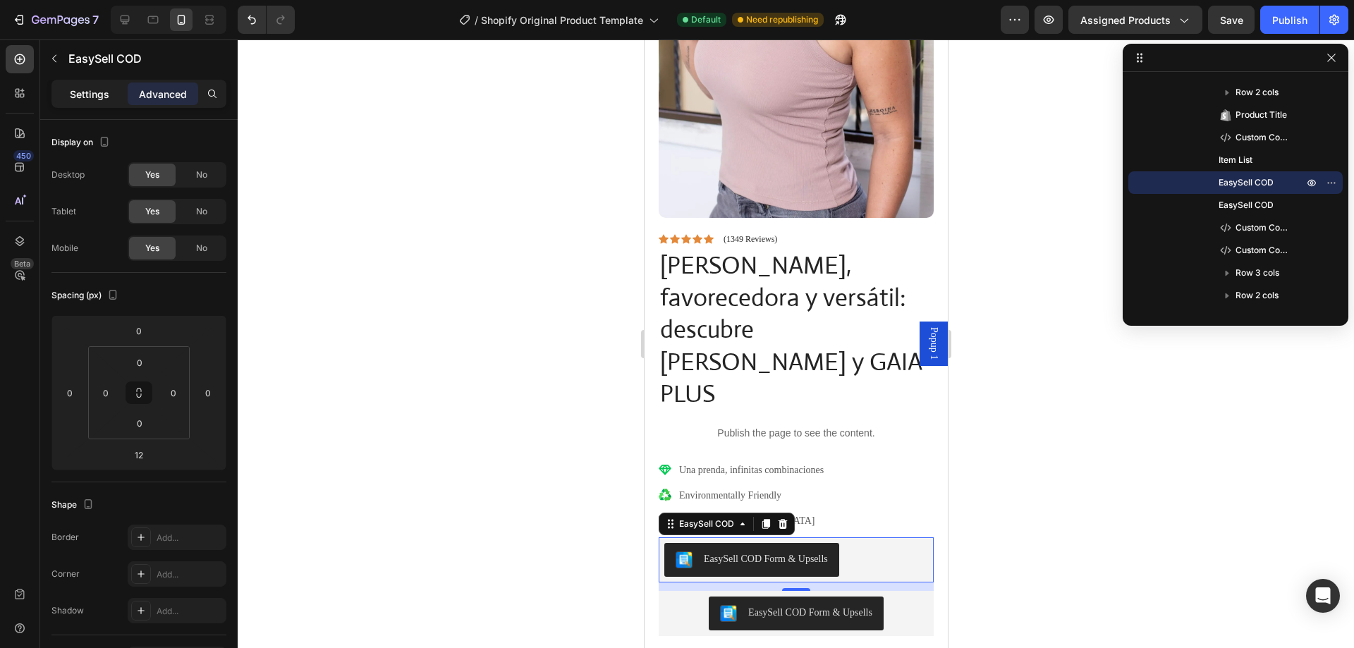
click at [95, 92] on p "Settings" at bounding box center [90, 94] width 40 height 15
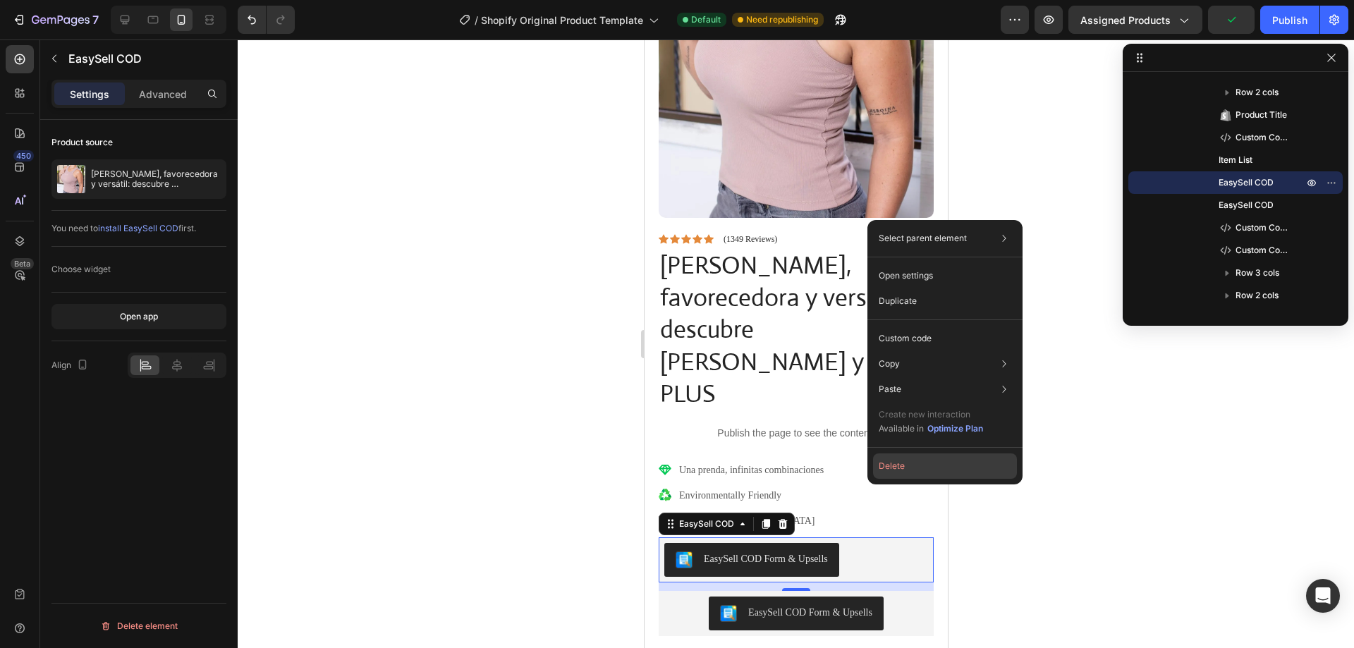
click at [905, 468] on button "Delete" at bounding box center [945, 466] width 144 height 25
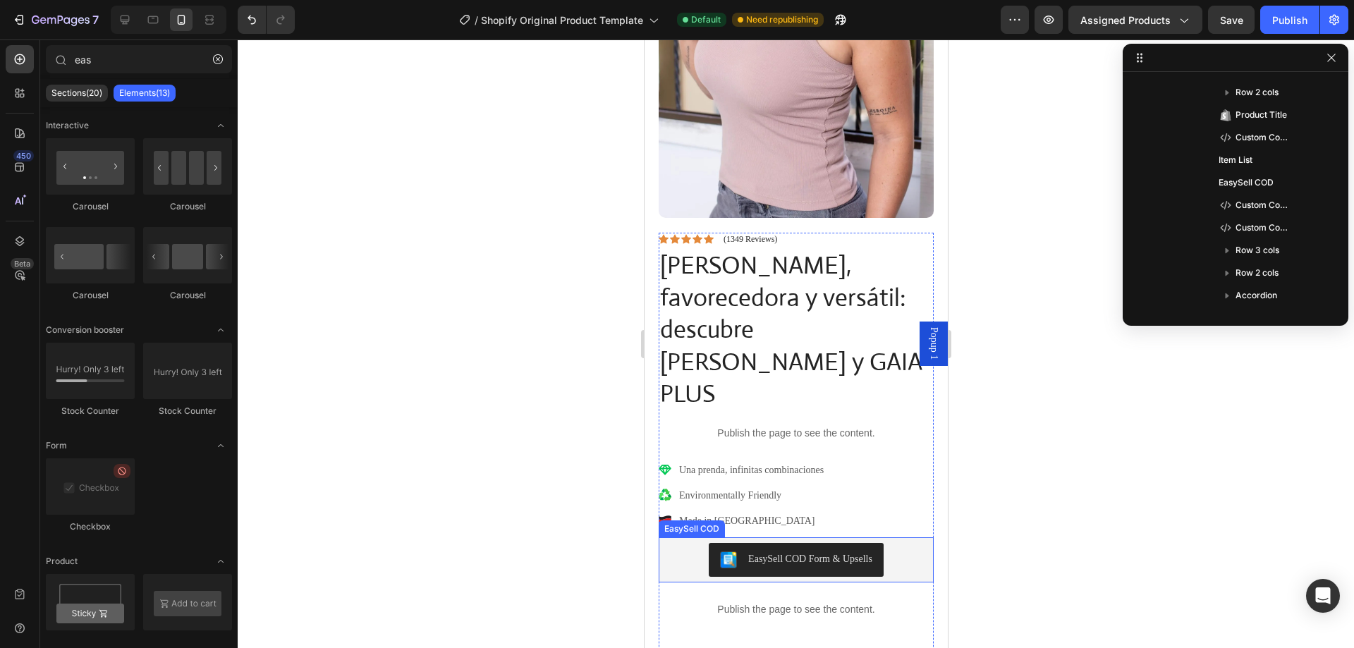
click at [908, 543] on div "EasySell COD Form & Upsells" at bounding box center [796, 560] width 264 height 34
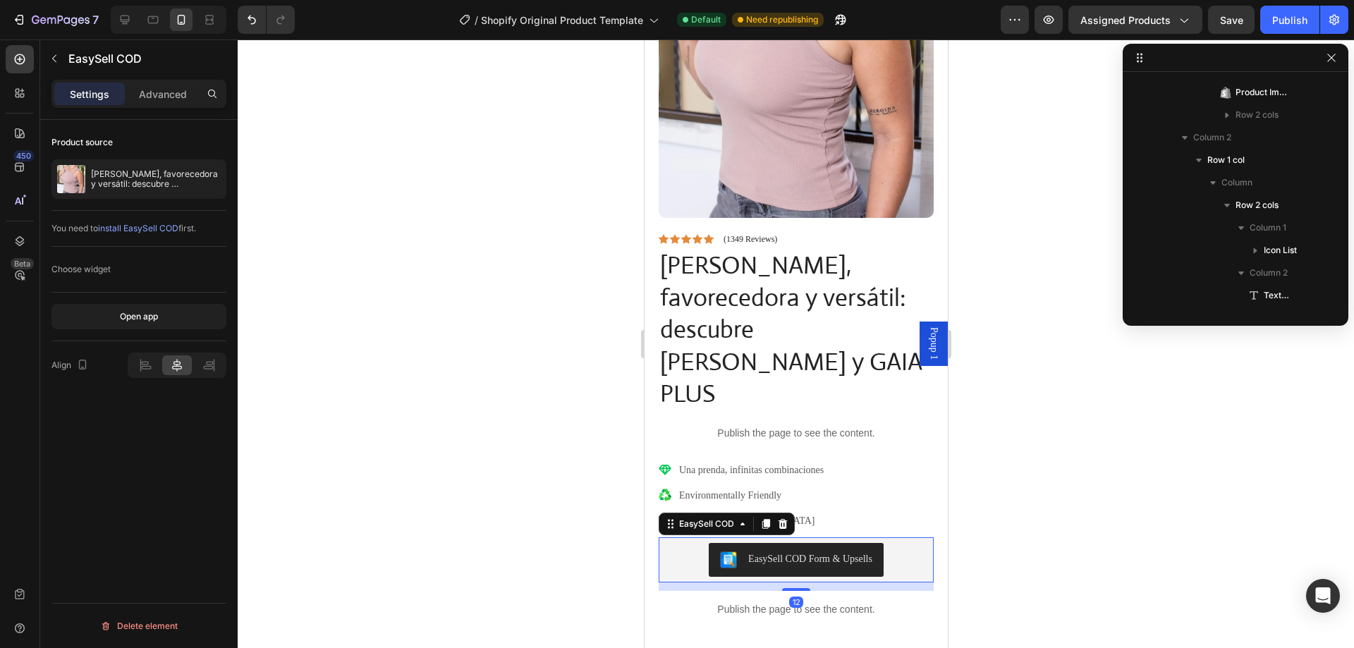
scroll to position [493, 0]
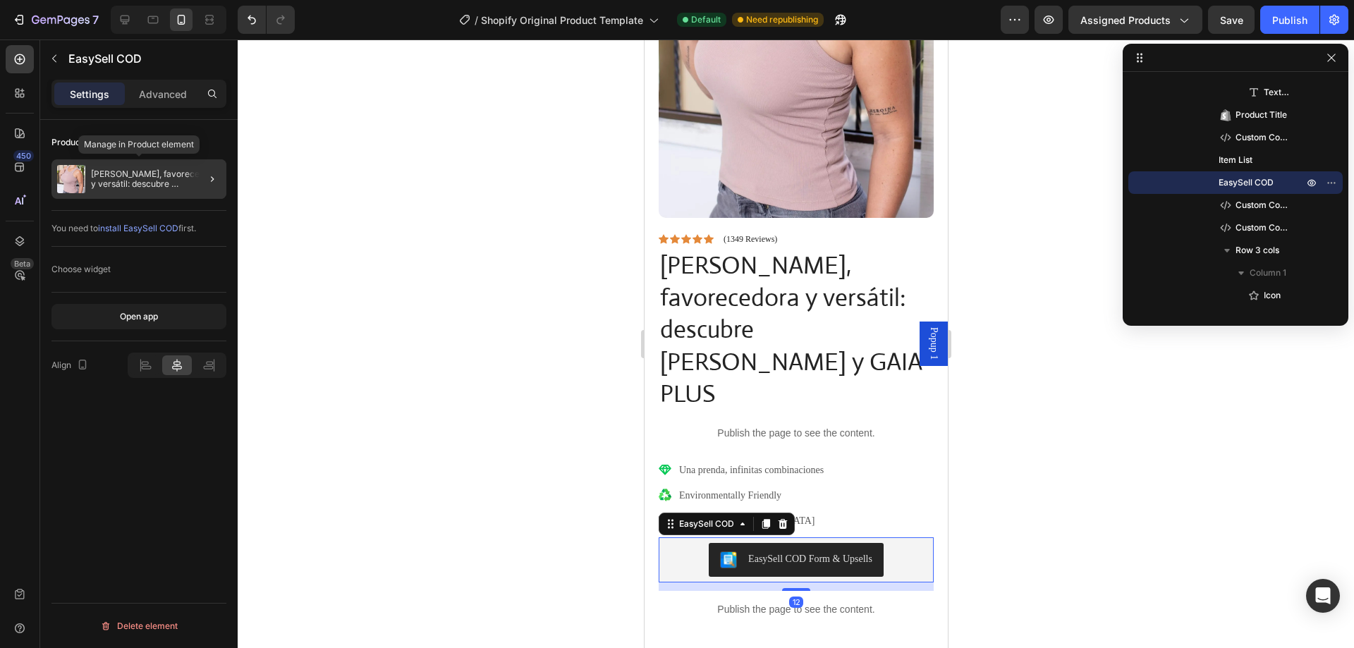
click at [150, 187] on p "[PERSON_NAME], favorecedora y versátil: descubre [PERSON_NAME] y GAIA PLUS" at bounding box center [156, 179] width 130 height 20
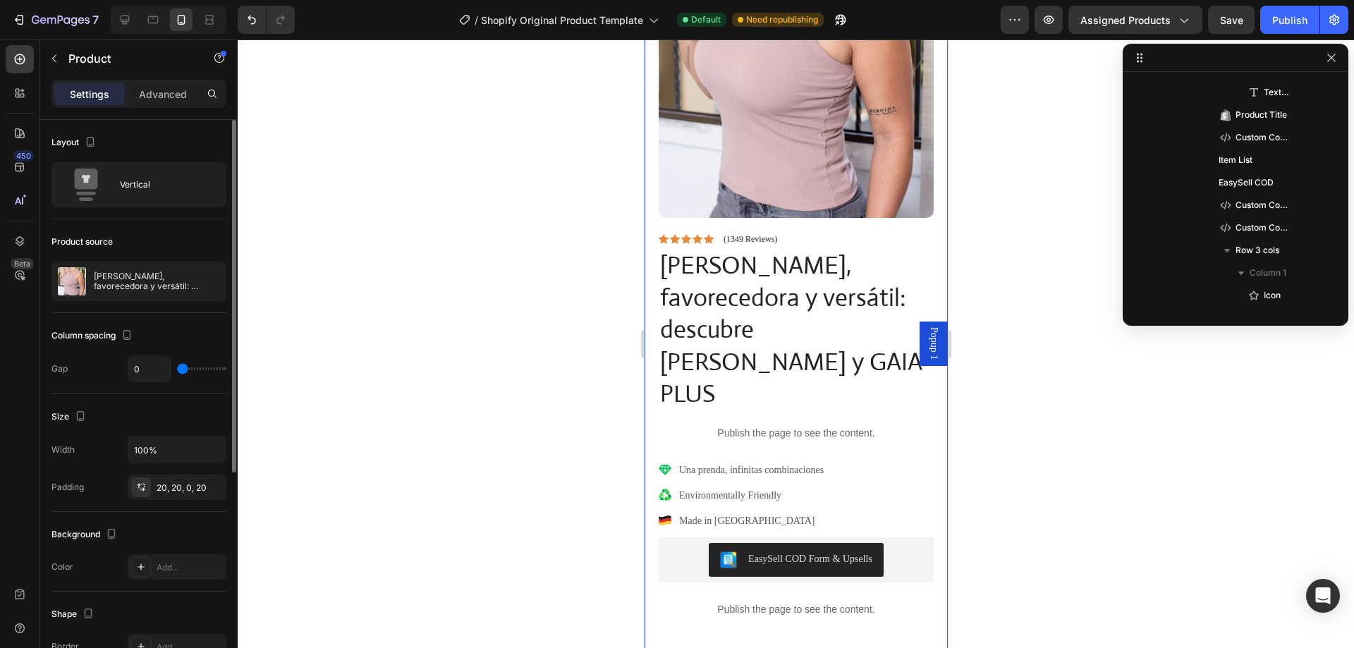
scroll to position [109, 0]
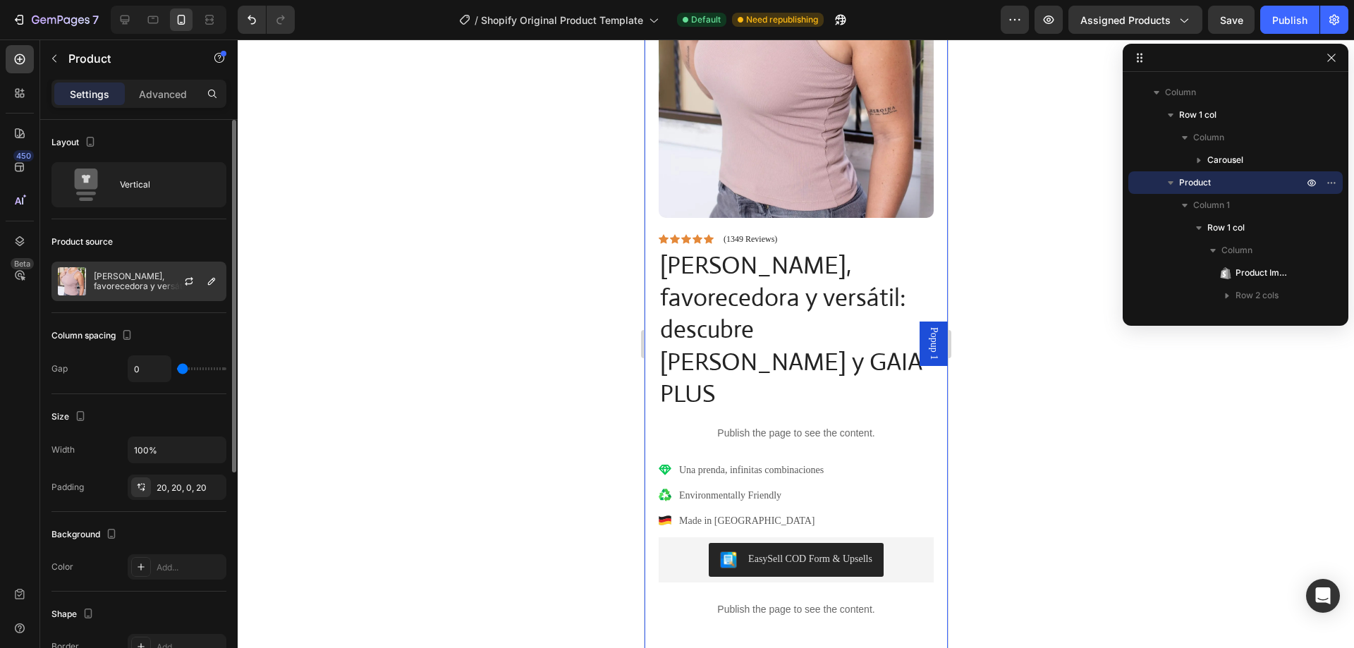
click at [170, 269] on div at bounding box center [195, 281] width 62 height 38
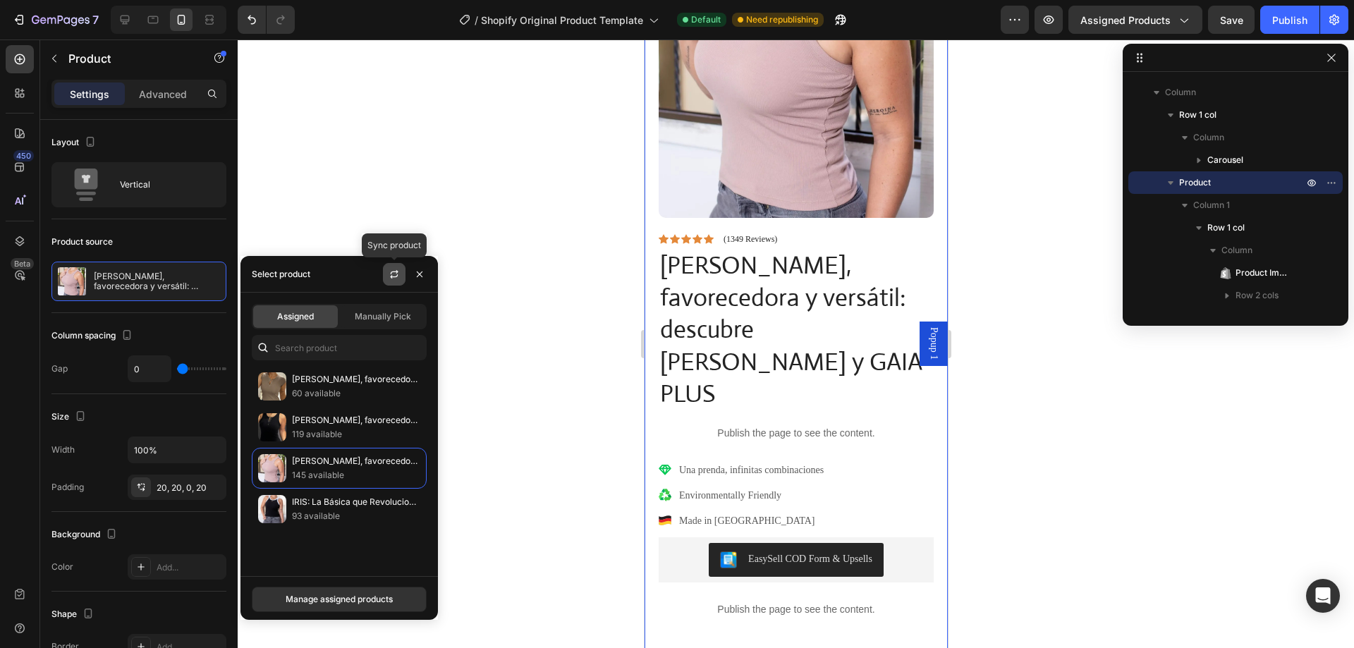
click at [390, 274] on icon "button" at bounding box center [394, 274] width 11 height 11
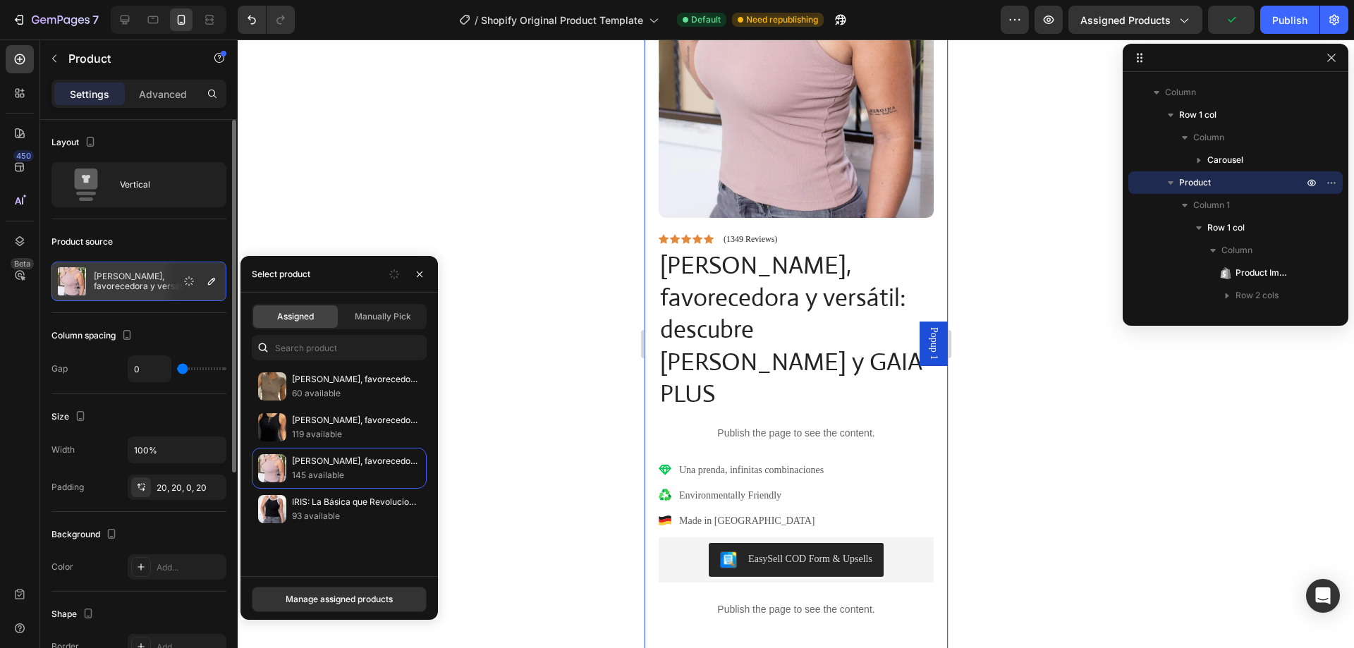
click at [179, 329] on div "Column spacing" at bounding box center [138, 335] width 175 height 23
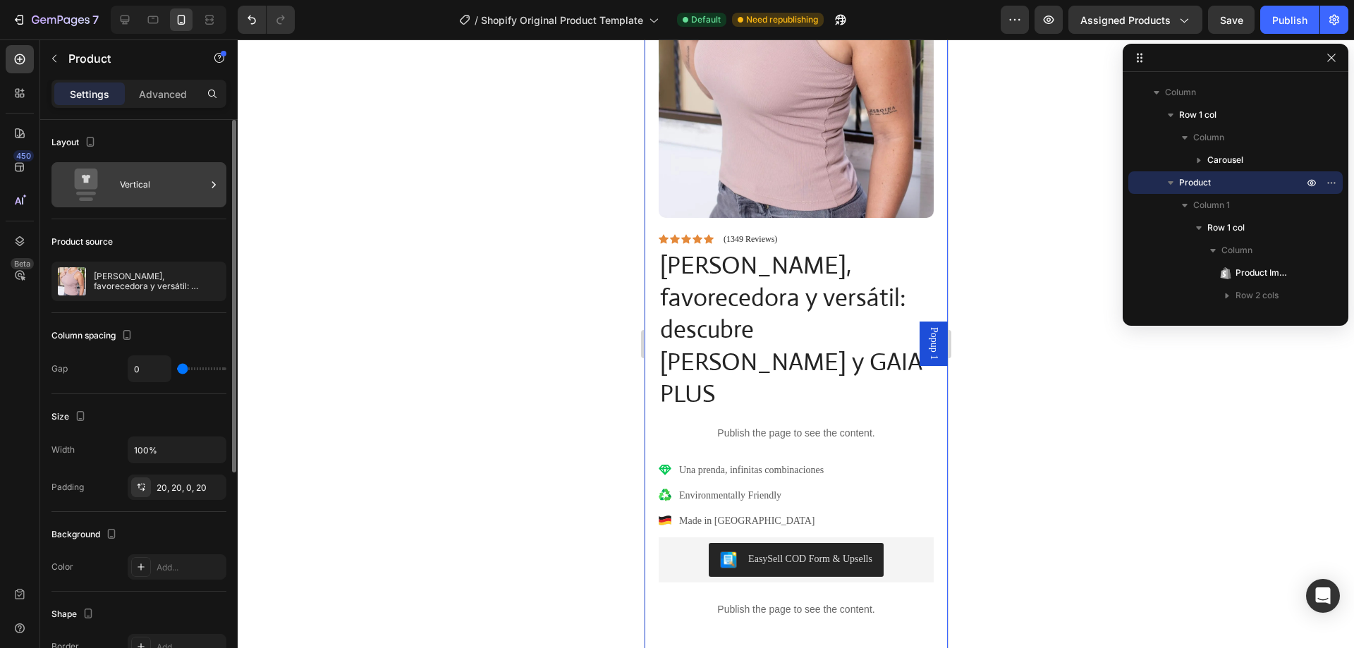
click at [193, 190] on div "Vertical" at bounding box center [163, 185] width 86 height 32
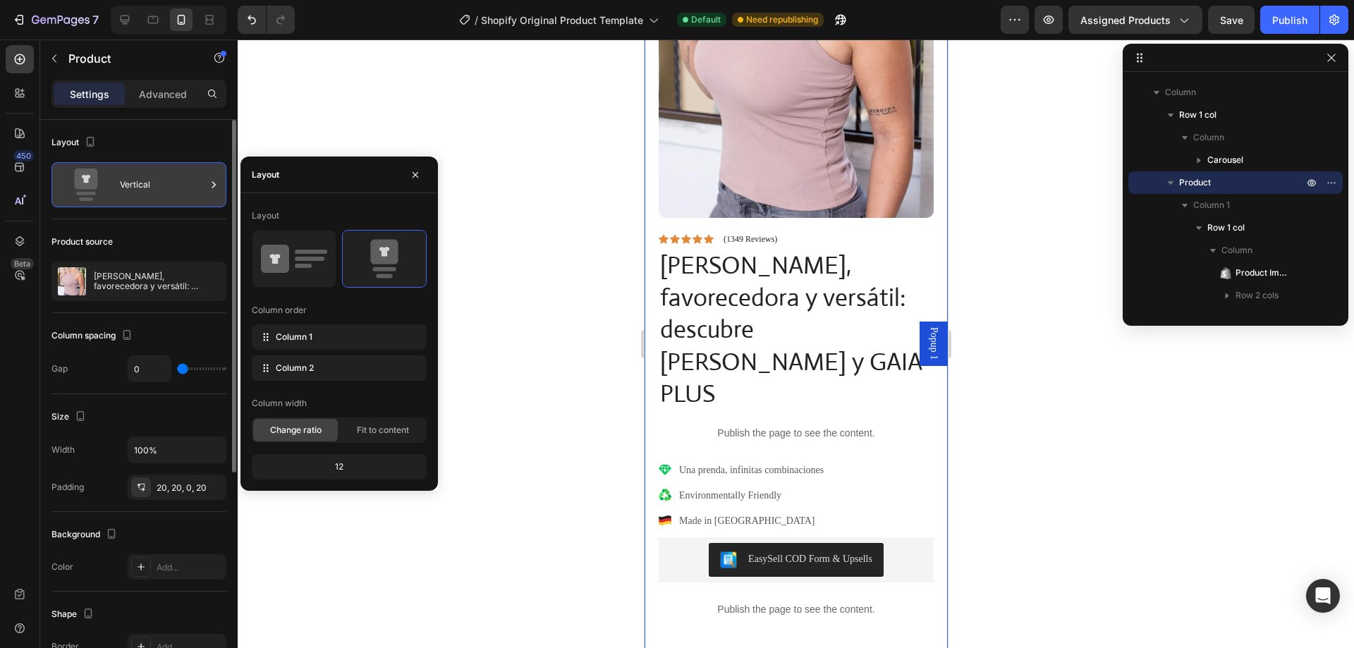
click at [193, 190] on div "Vertical" at bounding box center [163, 185] width 86 height 32
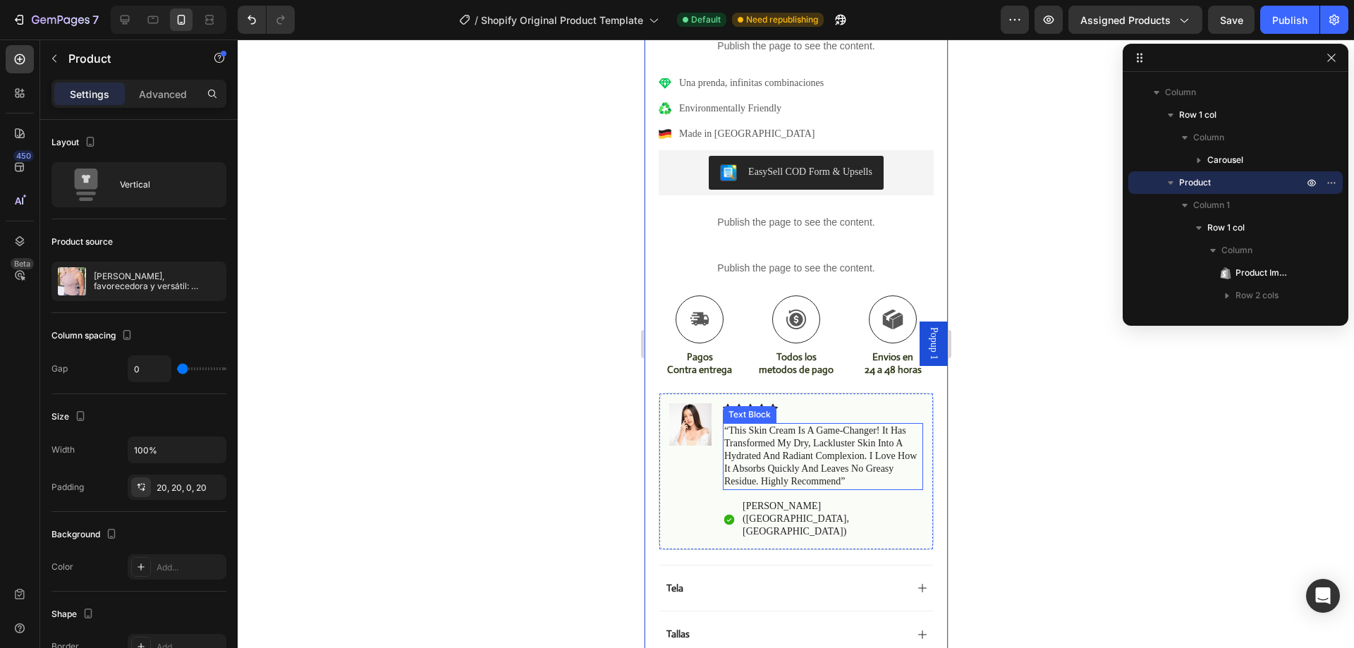
scroll to position [494, 0]
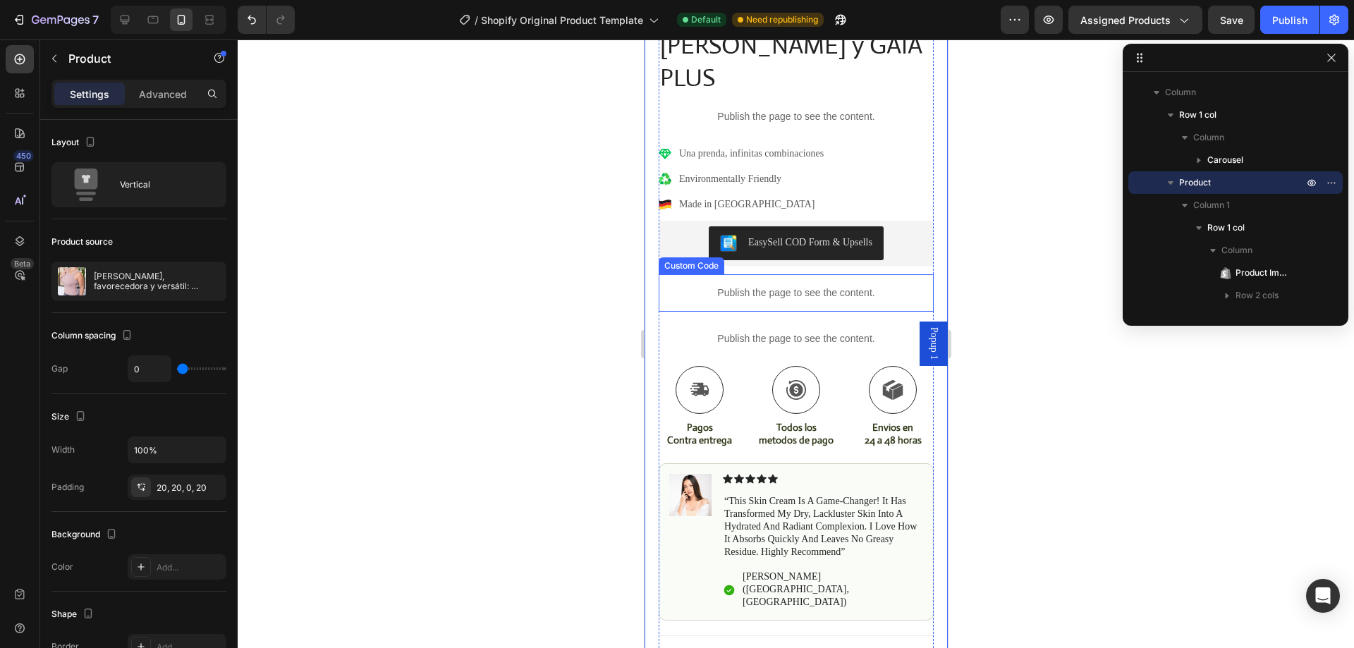
click at [844, 274] on div "Publish the page to see the content." at bounding box center [795, 292] width 275 height 37
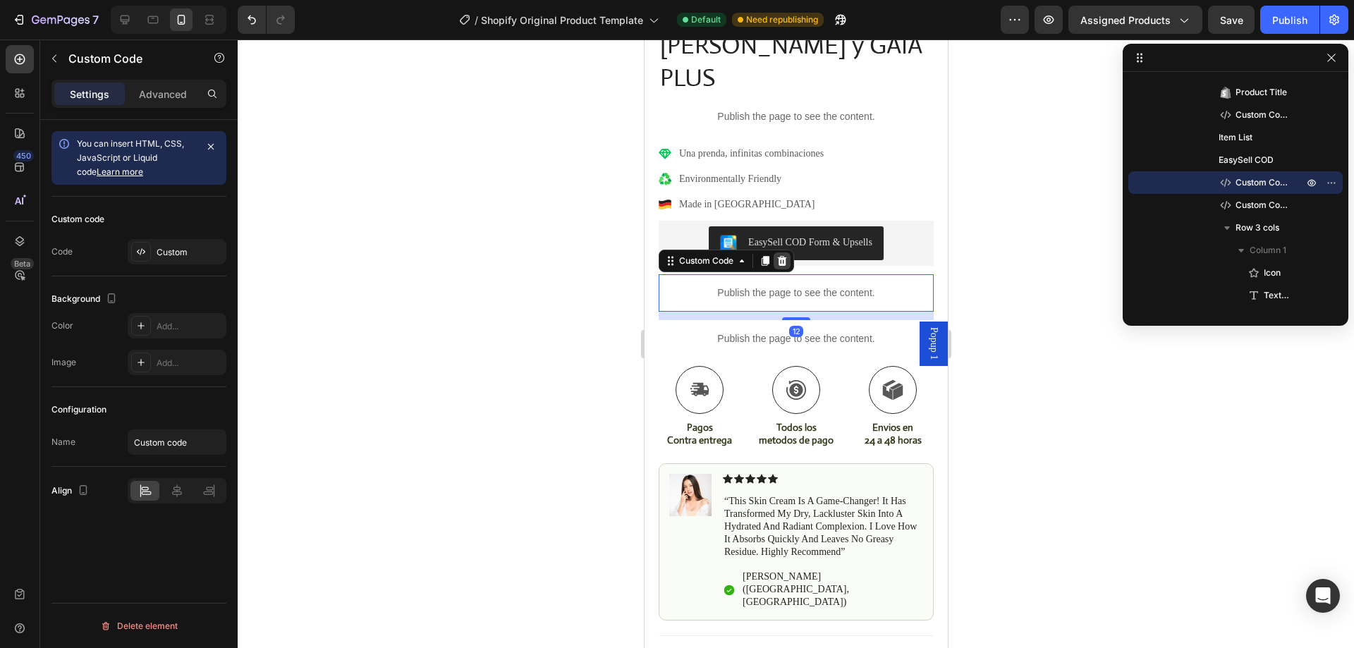
click at [782, 256] on icon at bounding box center [781, 261] width 9 height 10
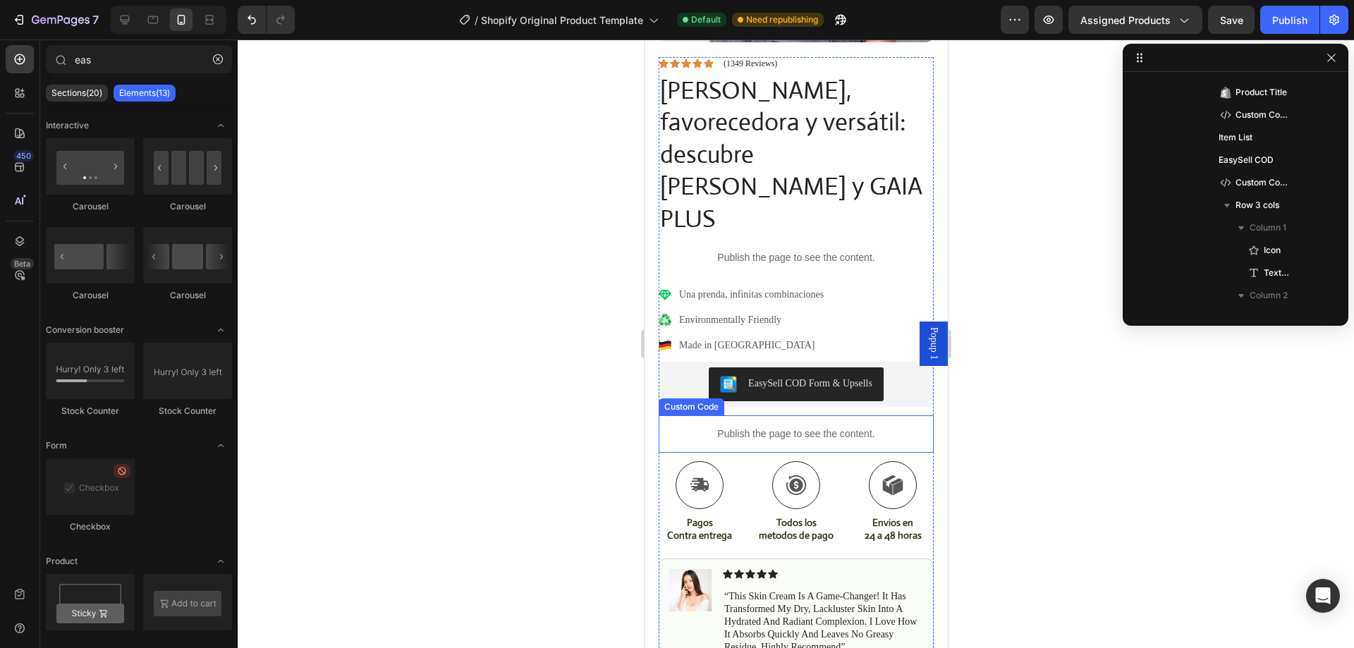
scroll to position [282, 0]
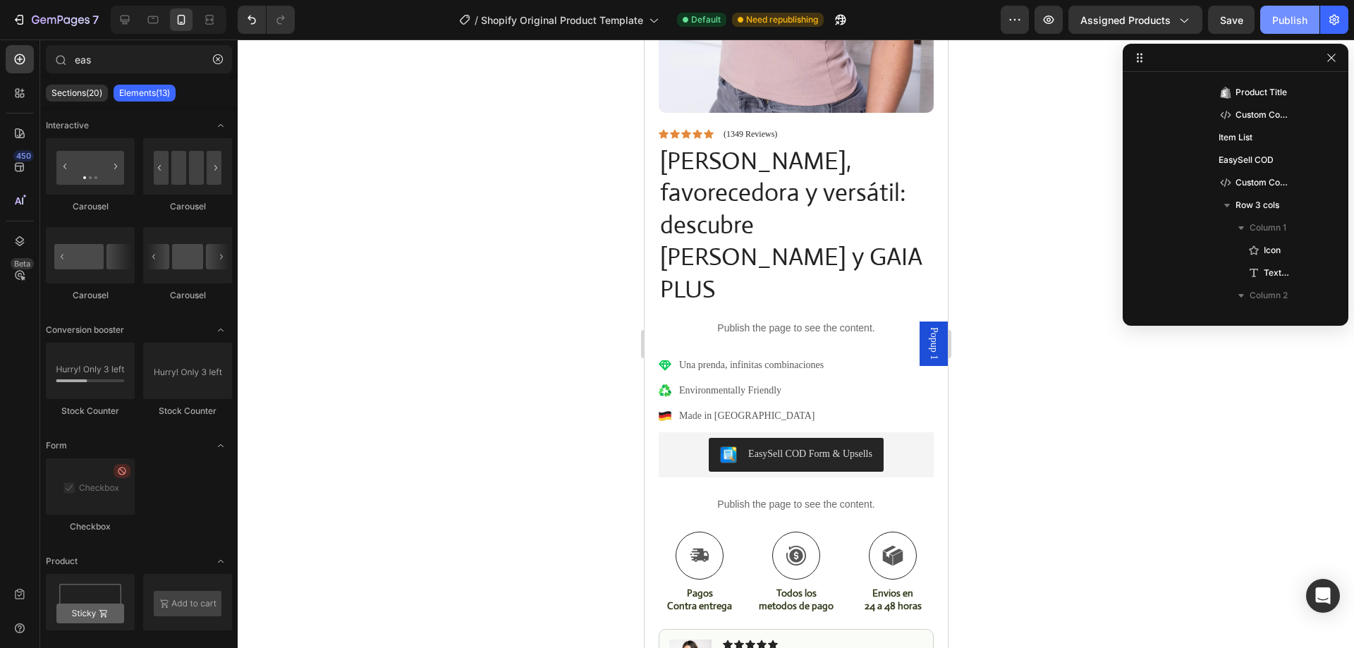
click at [1303, 20] on div "Publish" at bounding box center [1290, 20] width 35 height 15
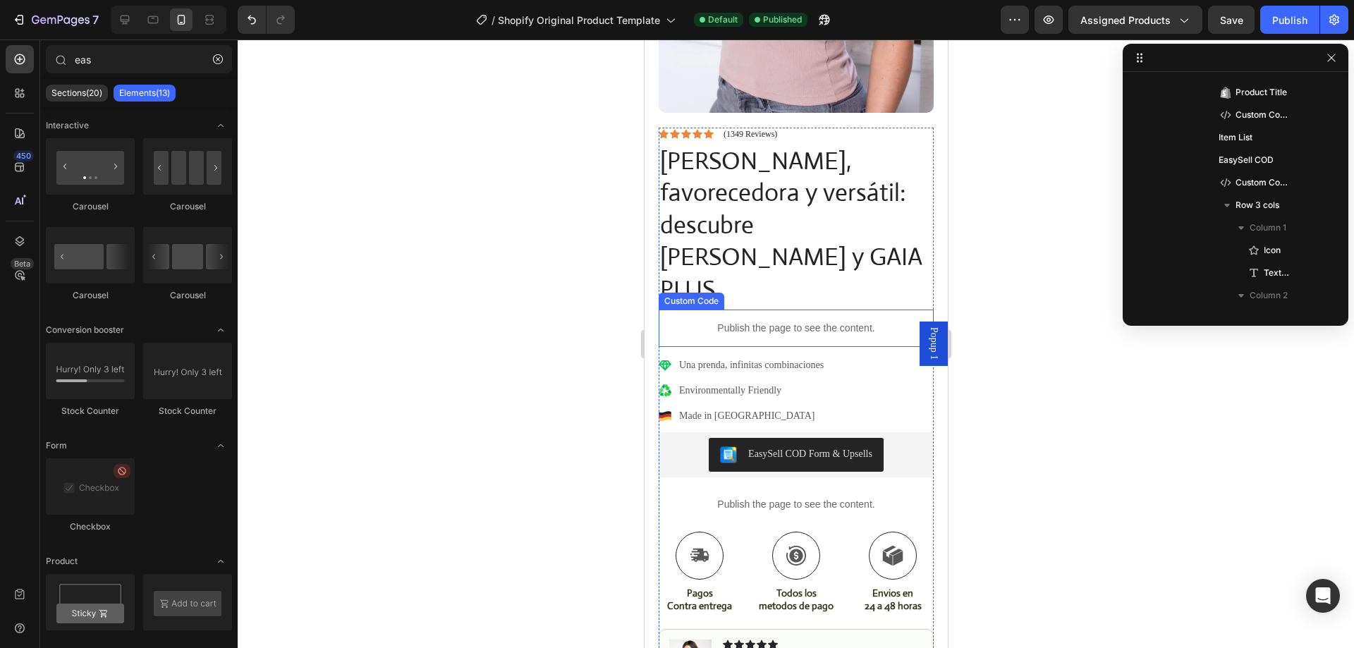
click at [848, 321] on p "Publish the page to see the content." at bounding box center [795, 328] width 275 height 15
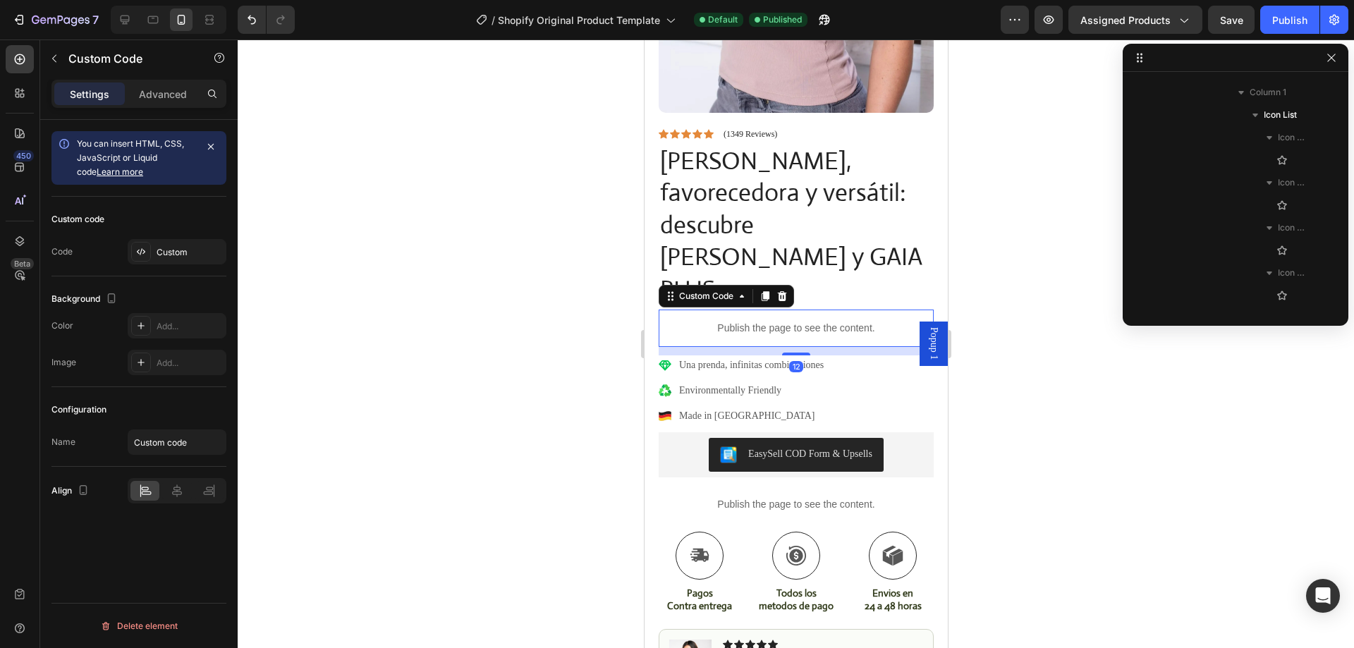
scroll to position [764, 0]
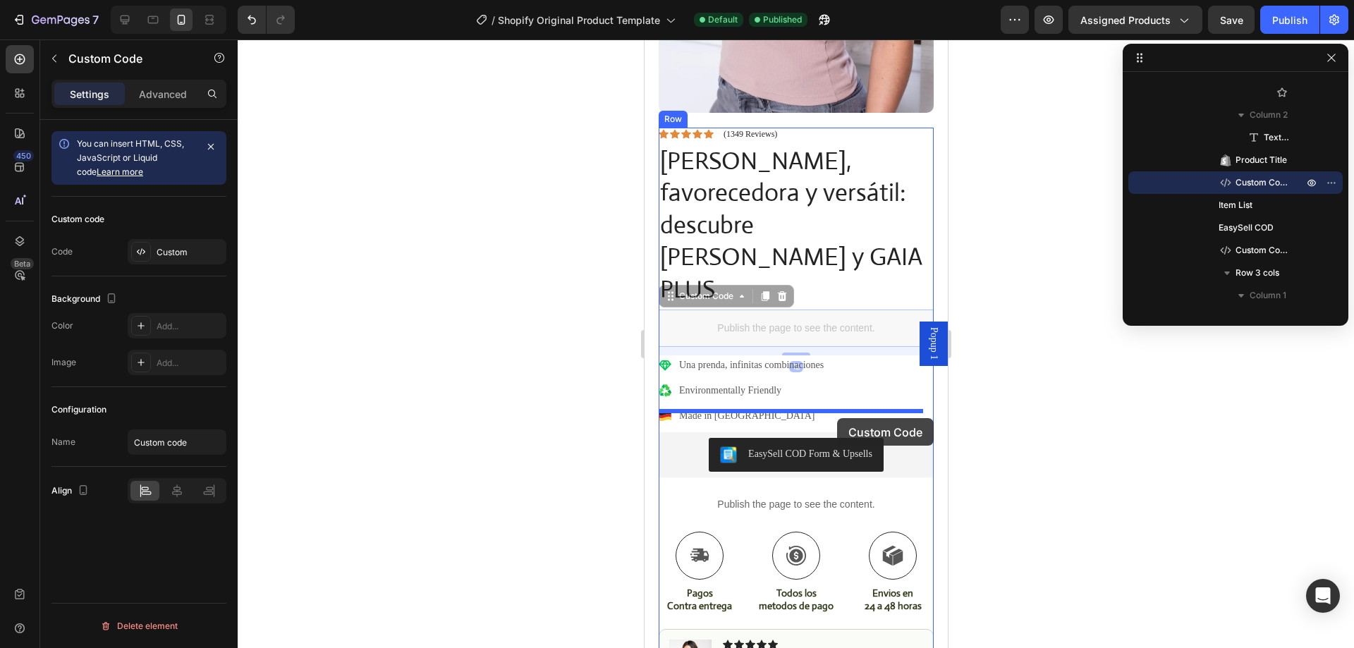
drag, startPoint x: 858, startPoint y: 255, endPoint x: 837, endPoint y: 418, distance: 165.0
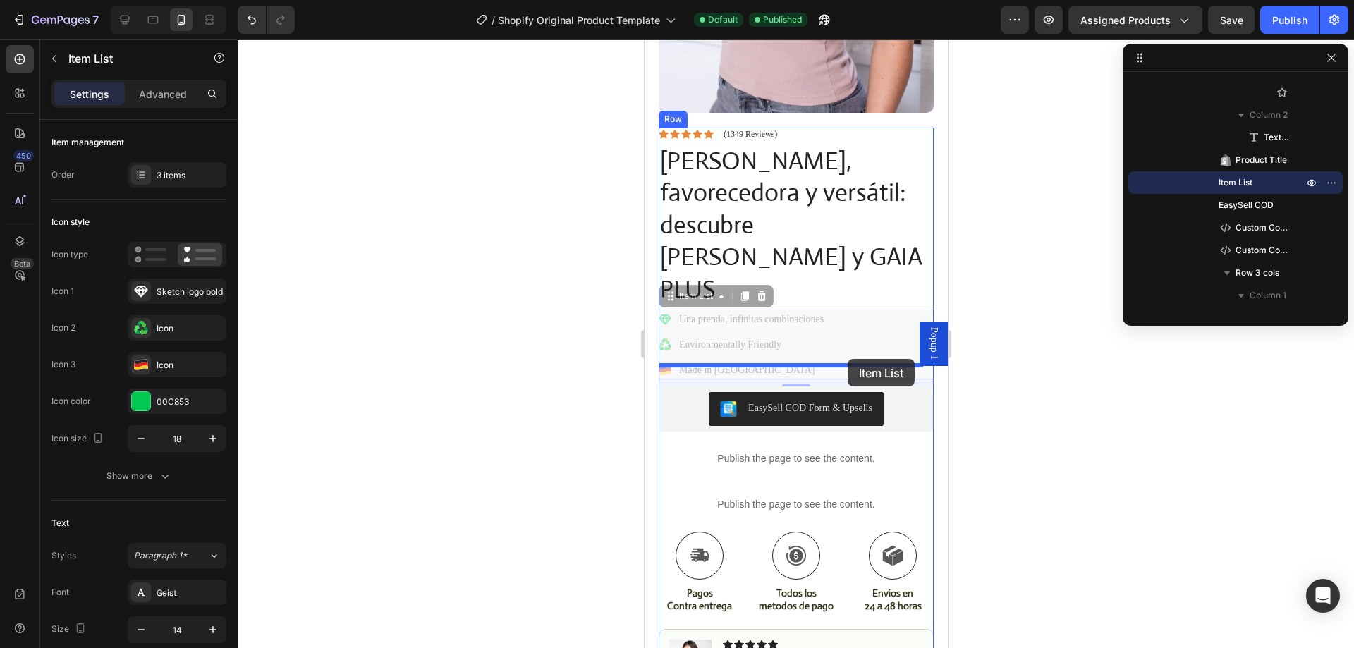
drag, startPoint x: 882, startPoint y: 269, endPoint x: 847, endPoint y: 359, distance: 96.7
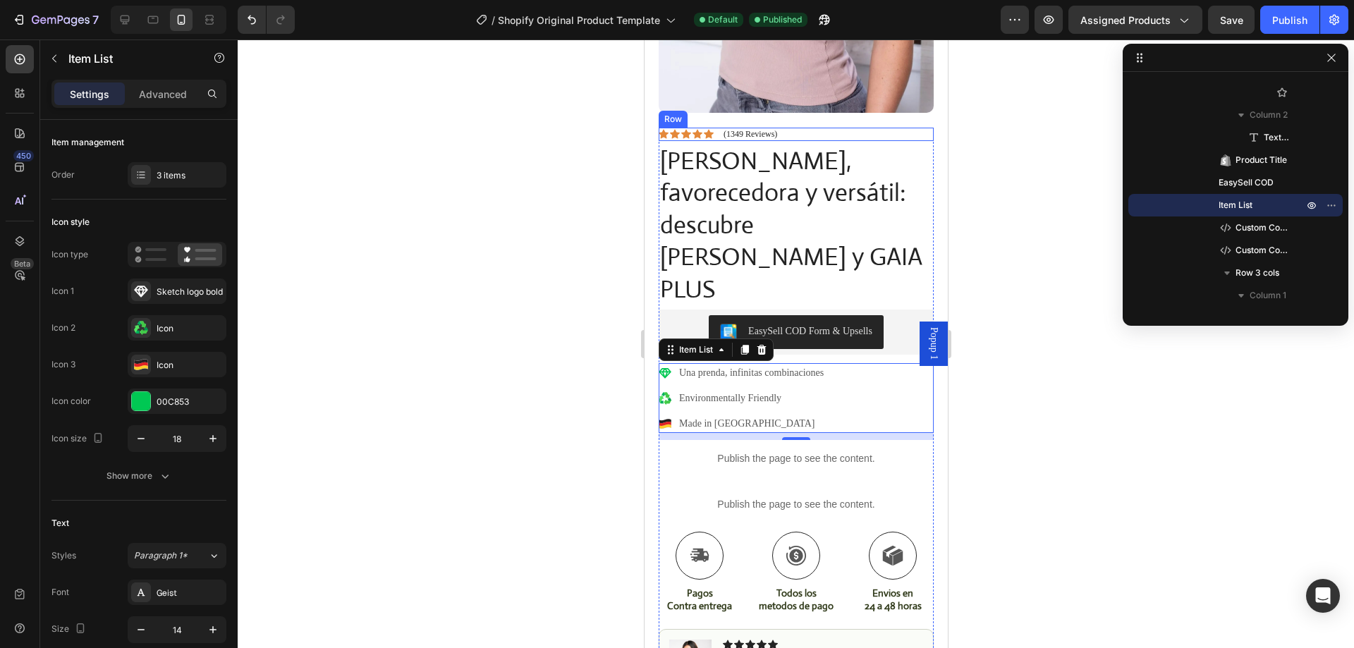
click at [795, 128] on div "Icon Icon Icon Icon Icon Icon List (1349 Reviews) Text Block Row" at bounding box center [795, 134] width 275 height 13
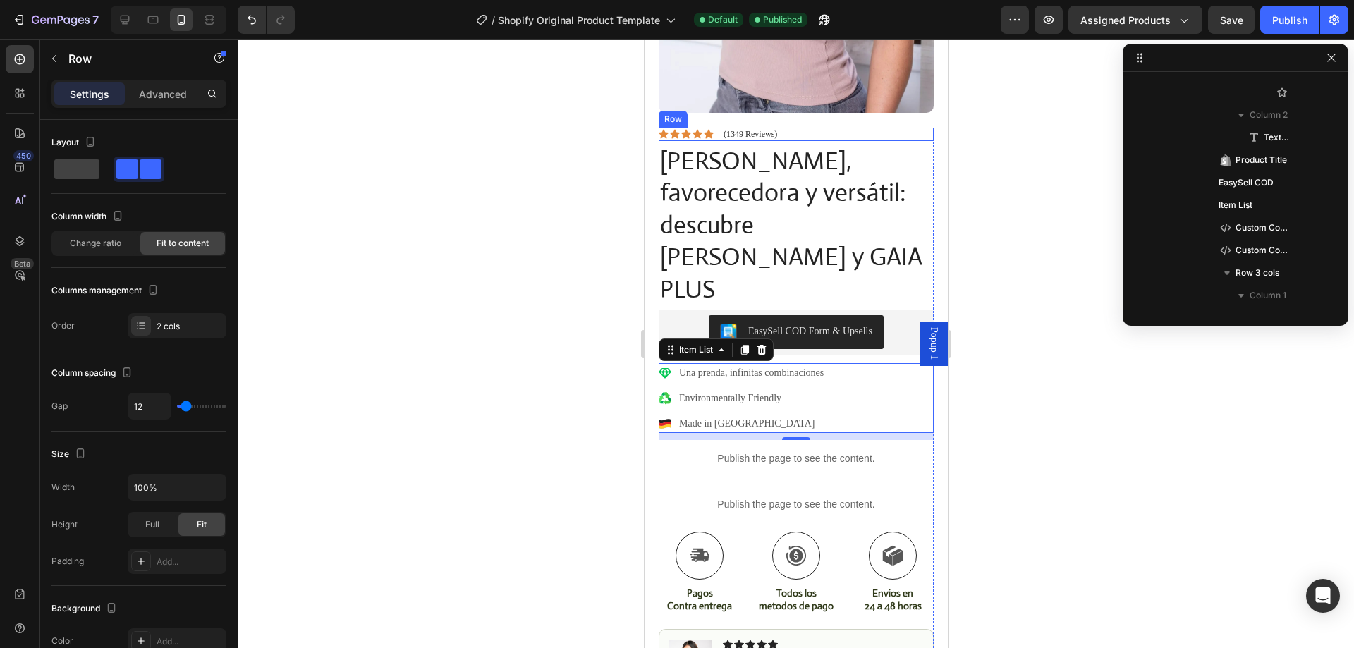
scroll to position [403, 0]
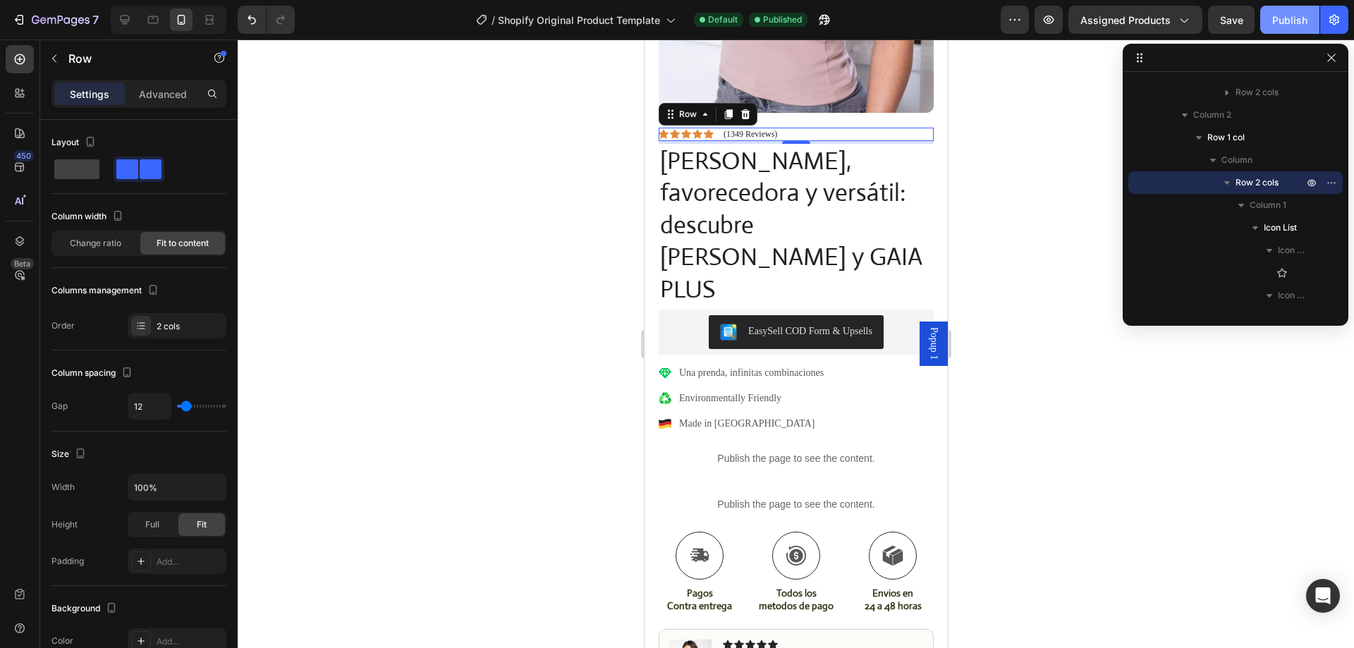
click at [1282, 20] on div "Publish" at bounding box center [1290, 20] width 35 height 15
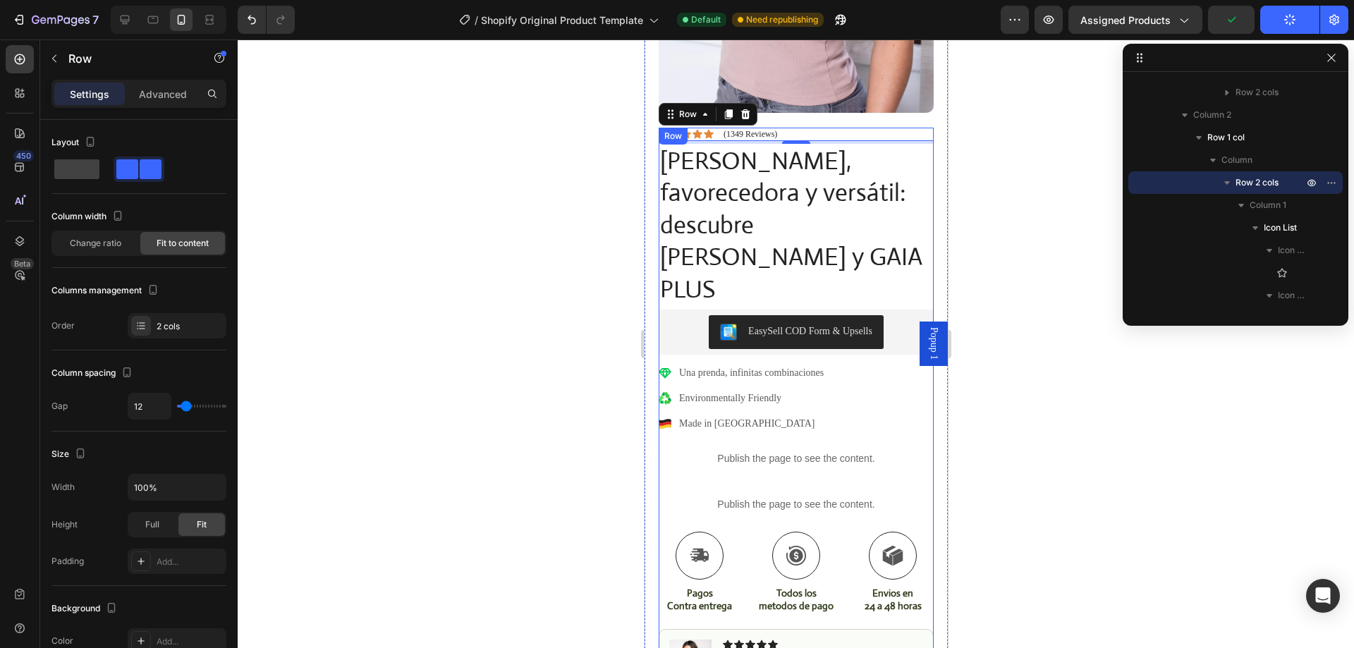
scroll to position [353, 0]
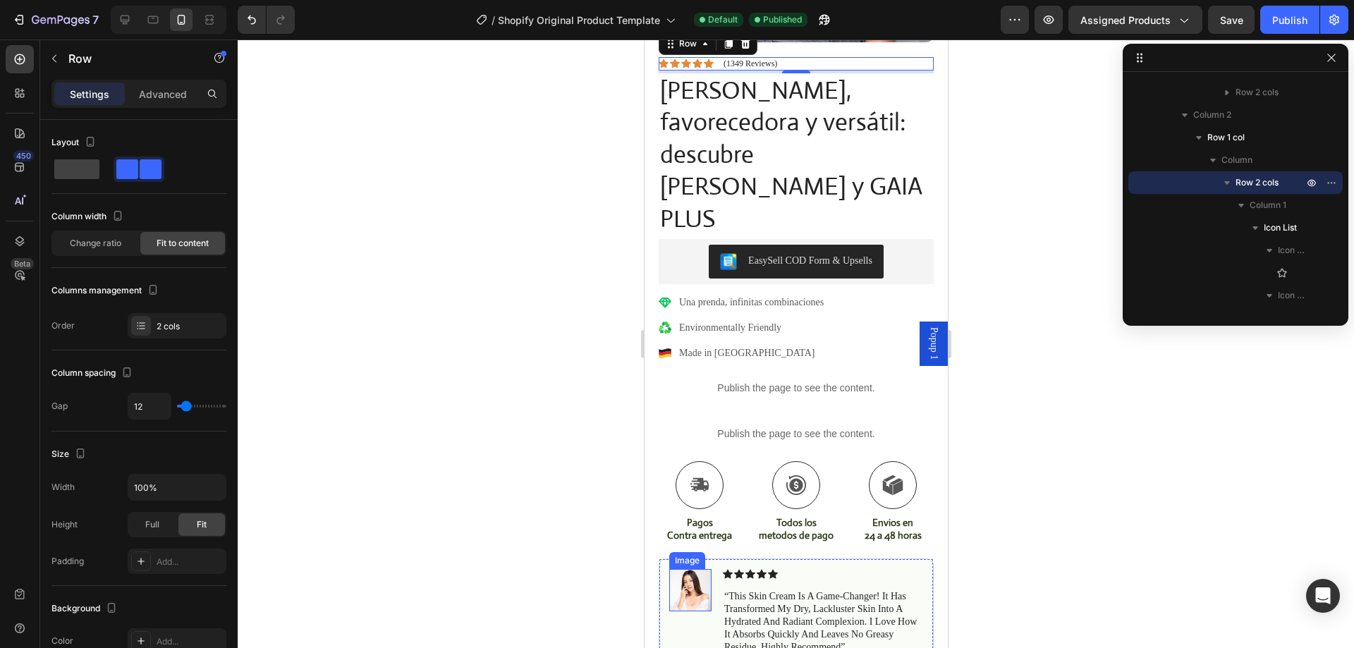
click at [683, 569] on img at bounding box center [690, 590] width 42 height 42
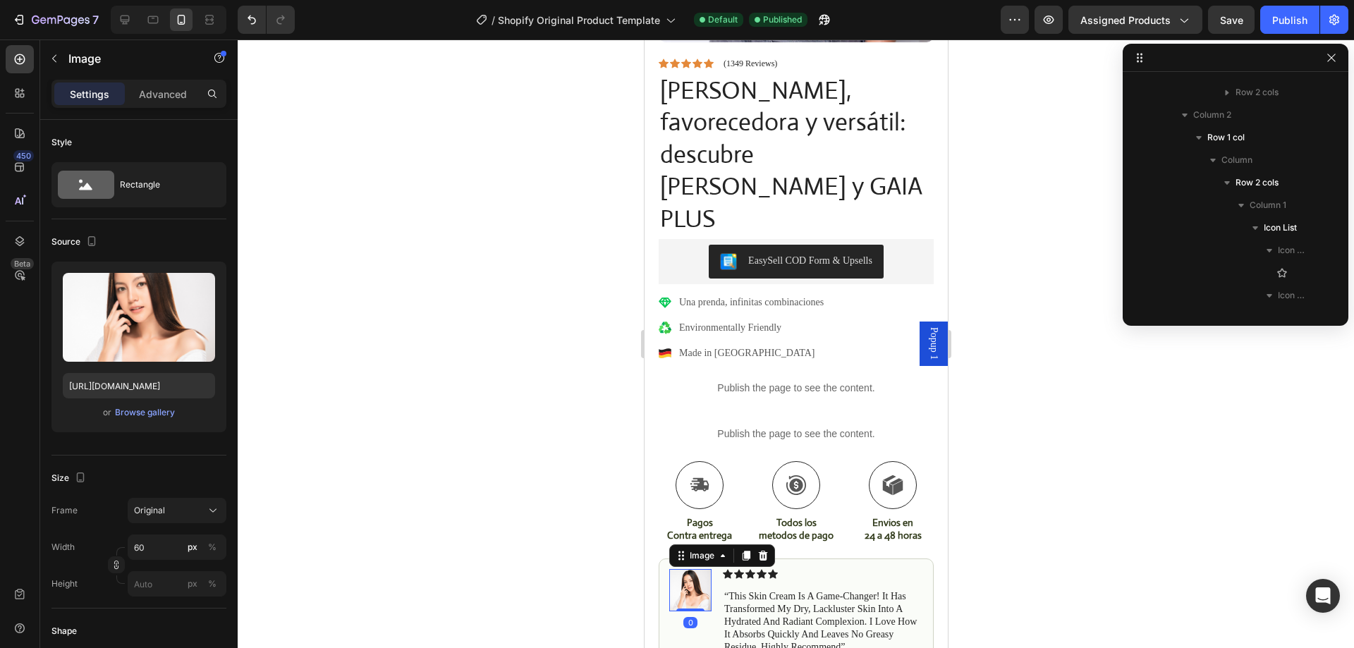
scroll to position [1125, 0]
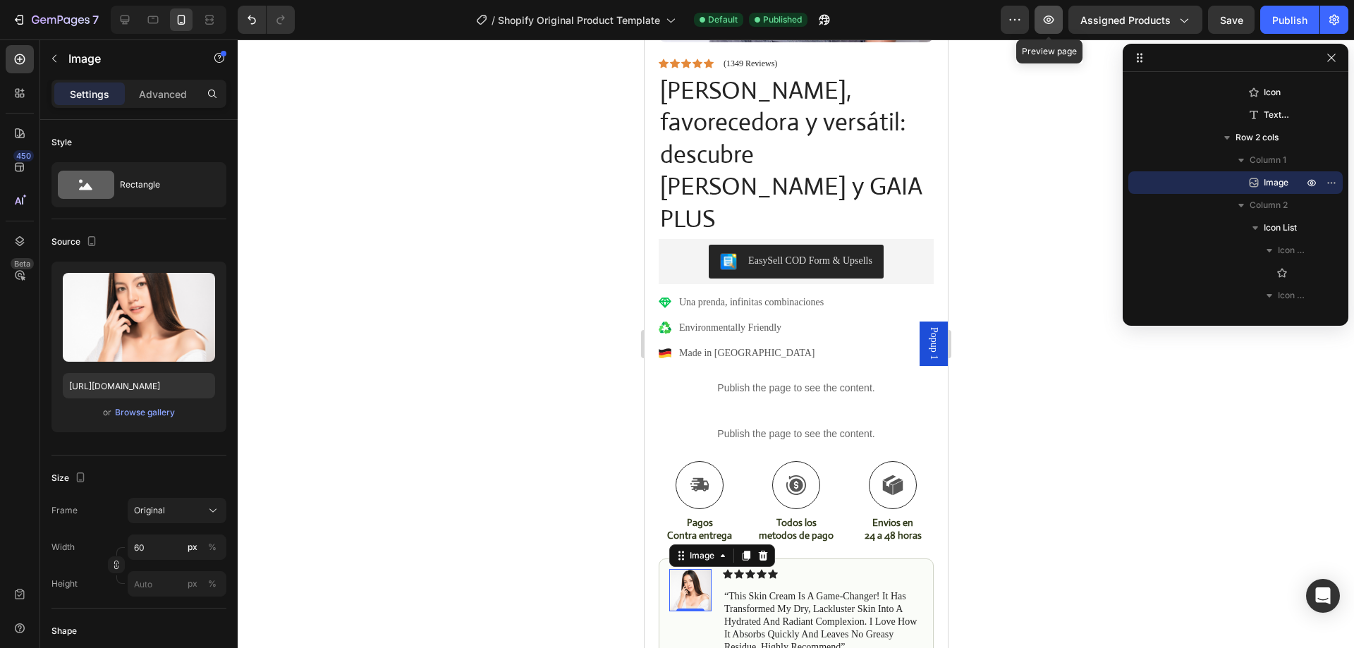
click at [1048, 22] on icon "button" at bounding box center [1049, 20] width 11 height 8
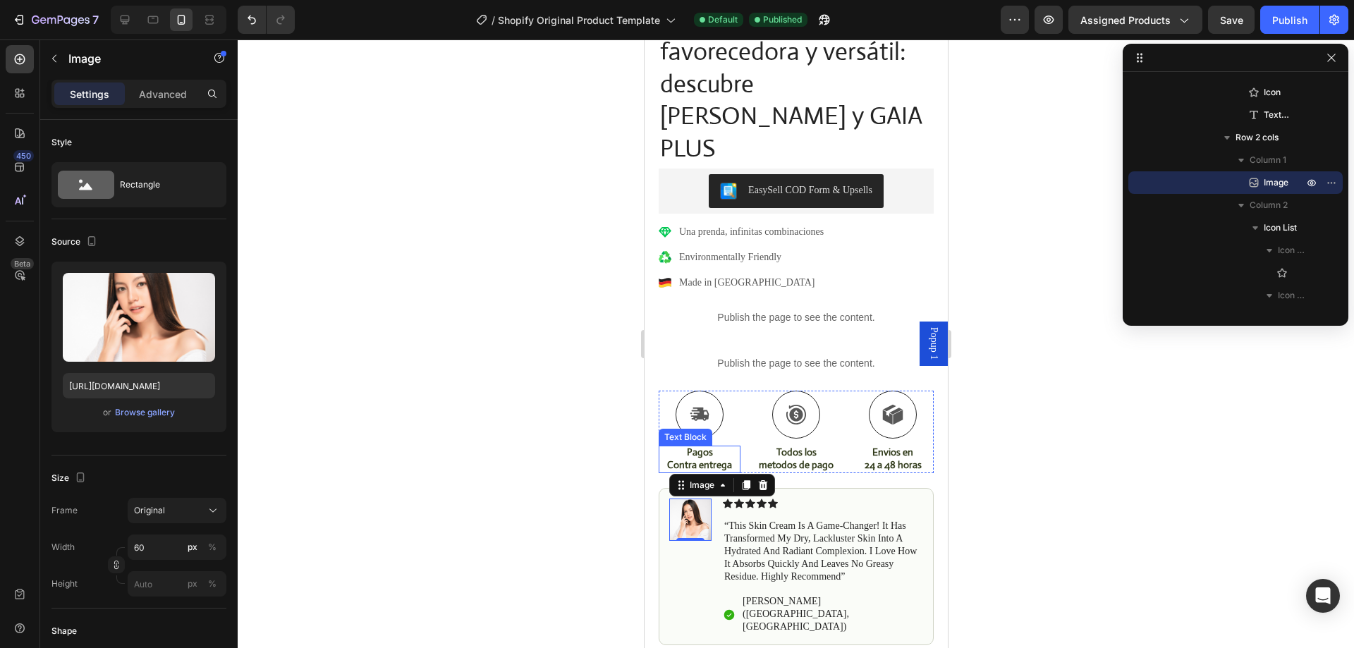
scroll to position [494, 0]
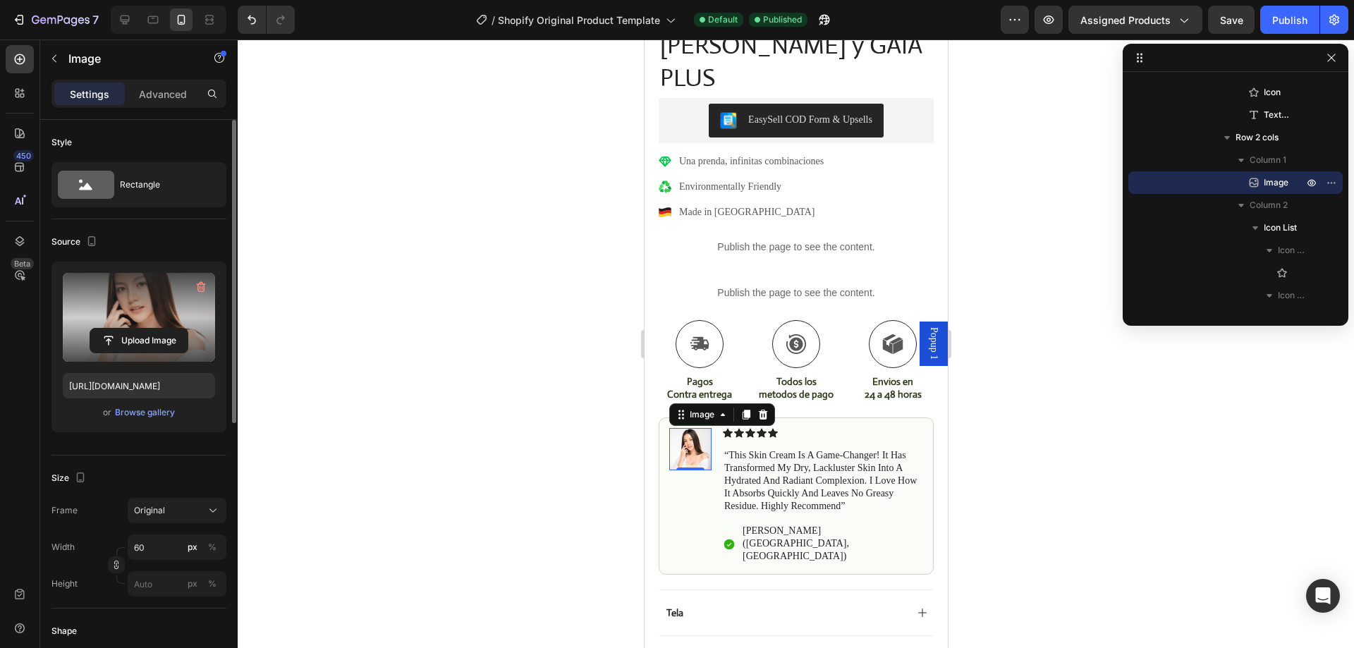
click at [140, 301] on label at bounding box center [139, 317] width 152 height 89
click at [140, 329] on input "file" at bounding box center [138, 341] width 97 height 24
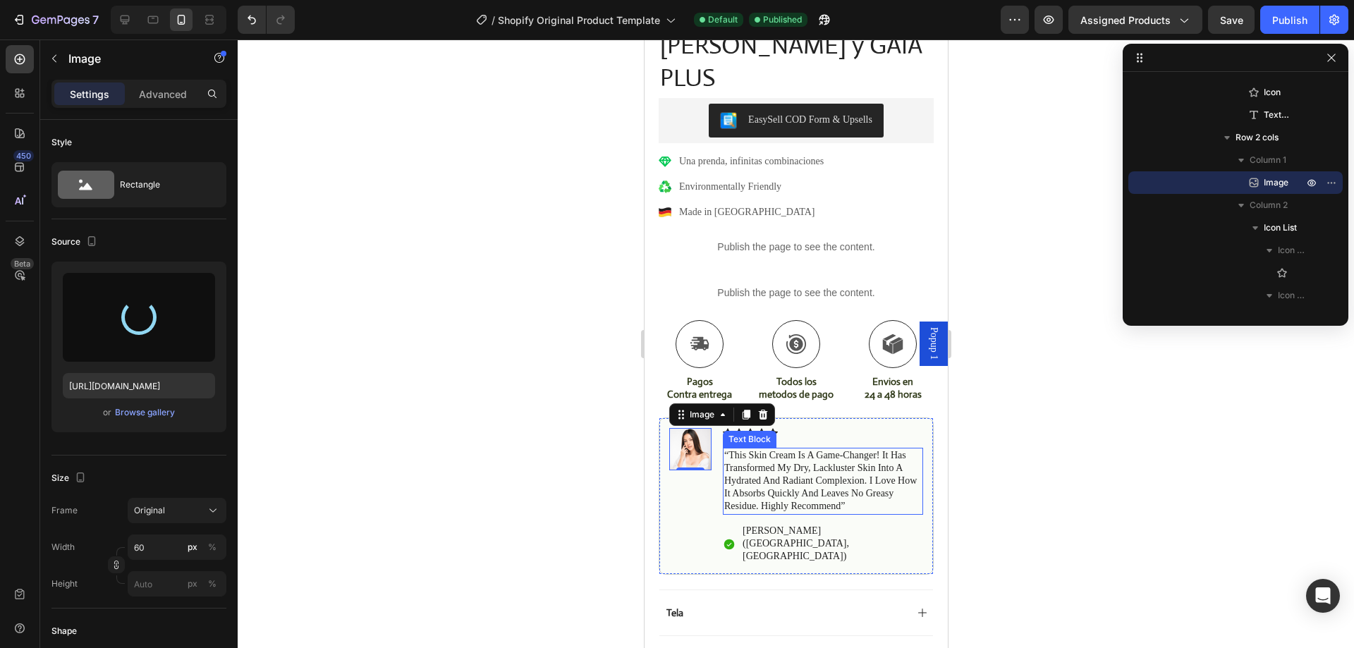
type input "[URL][DOMAIN_NAME]"
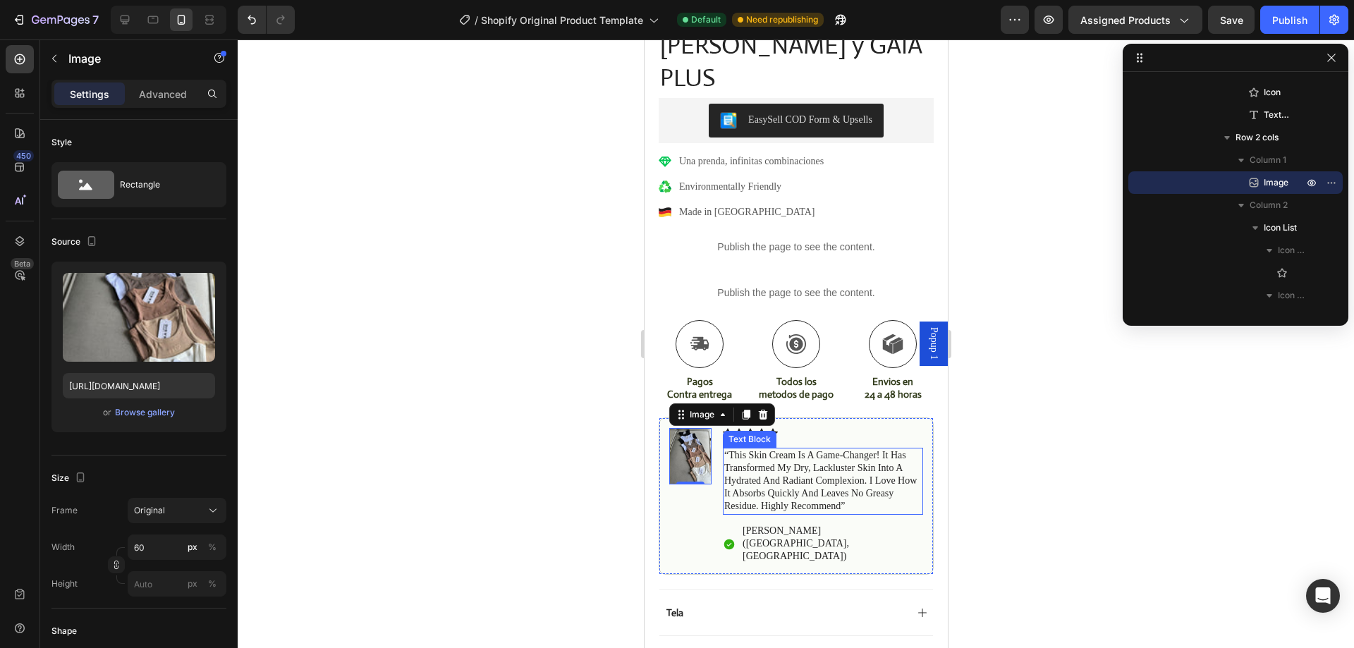
click at [827, 449] on p "“this skin cream is a game-changer! it has transformed my dry, lackluster skin …" at bounding box center [823, 481] width 198 height 64
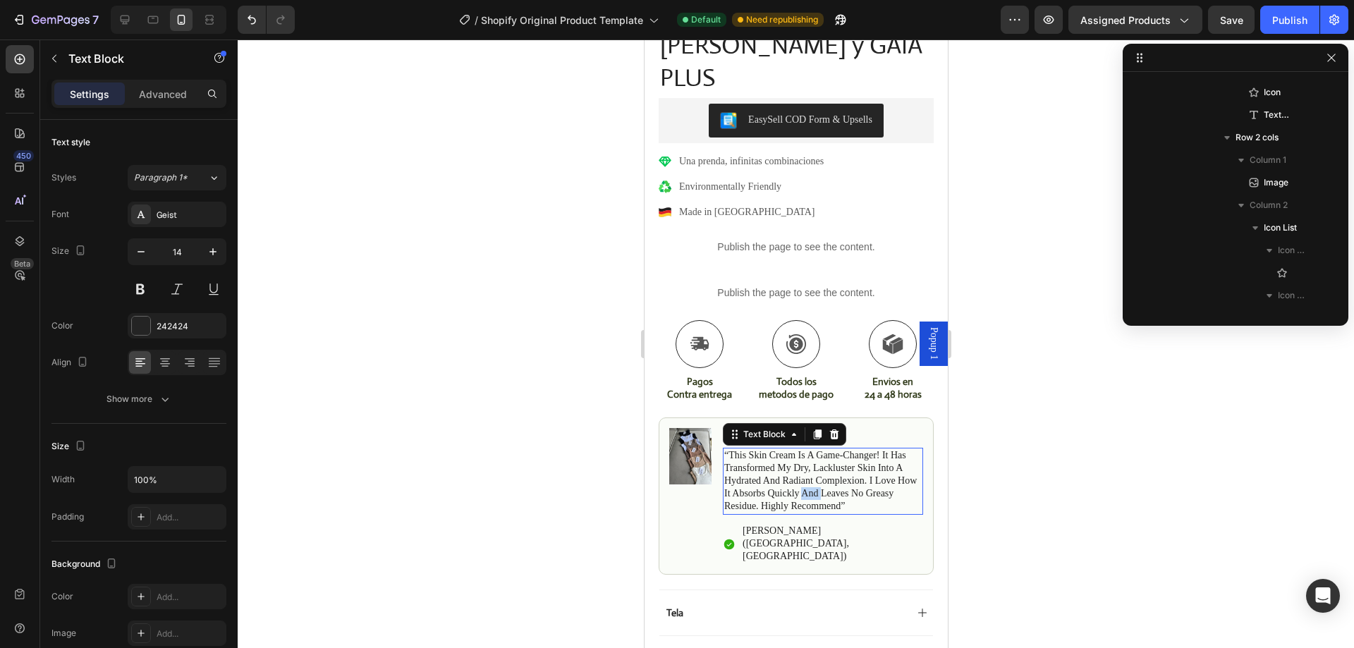
scroll to position [1419, 0]
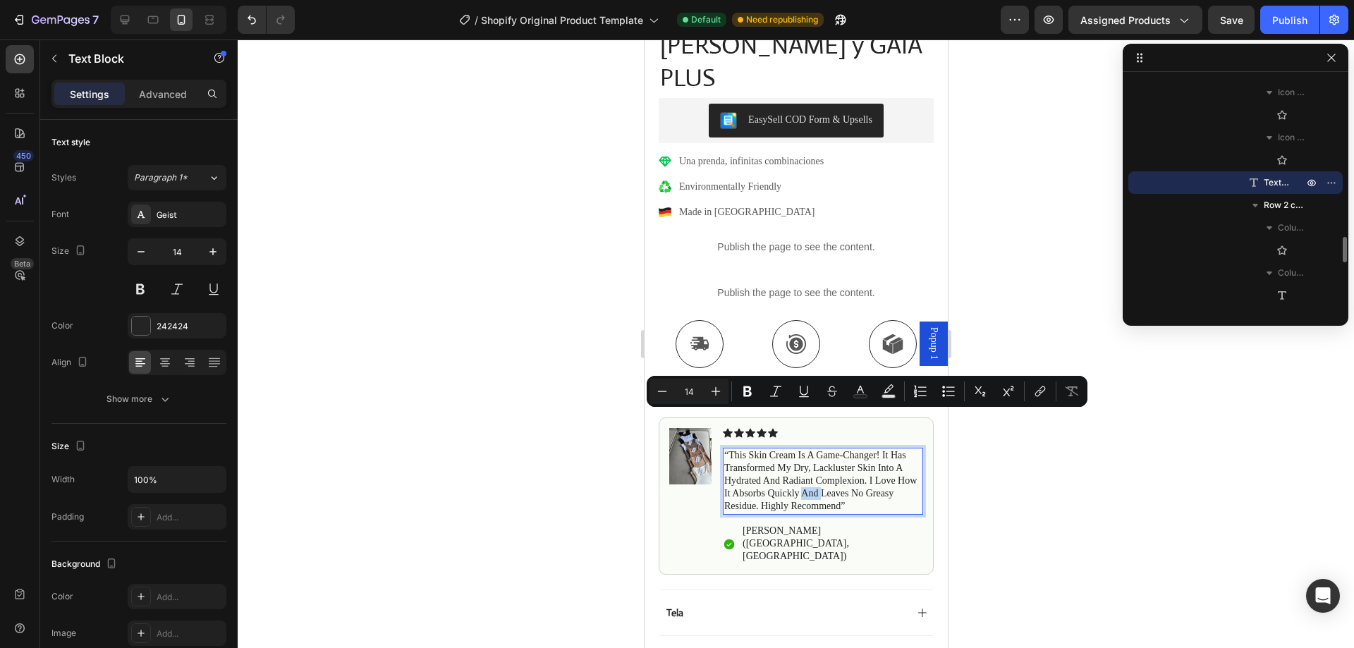
click at [861, 449] on p "“this skin cream is a game-changer! it has transformed my dry, lackluster skin …" at bounding box center [823, 481] width 198 height 64
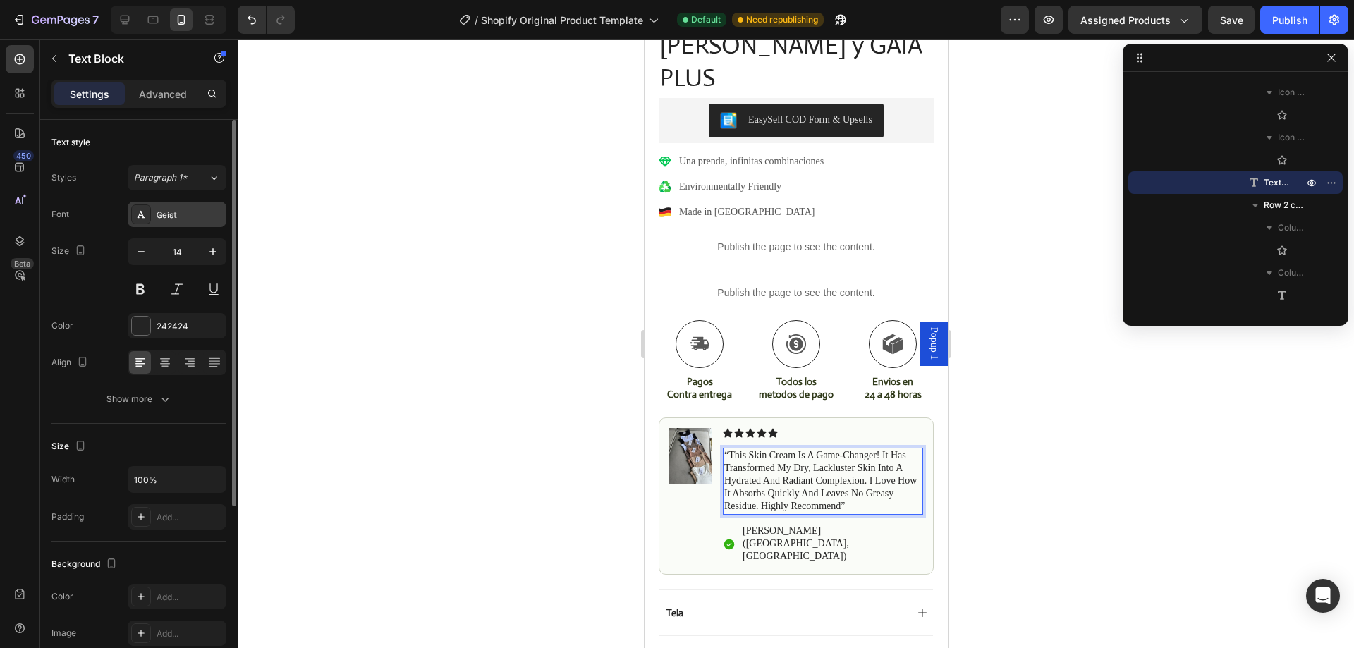
click at [179, 202] on div "Geist" at bounding box center [177, 214] width 99 height 25
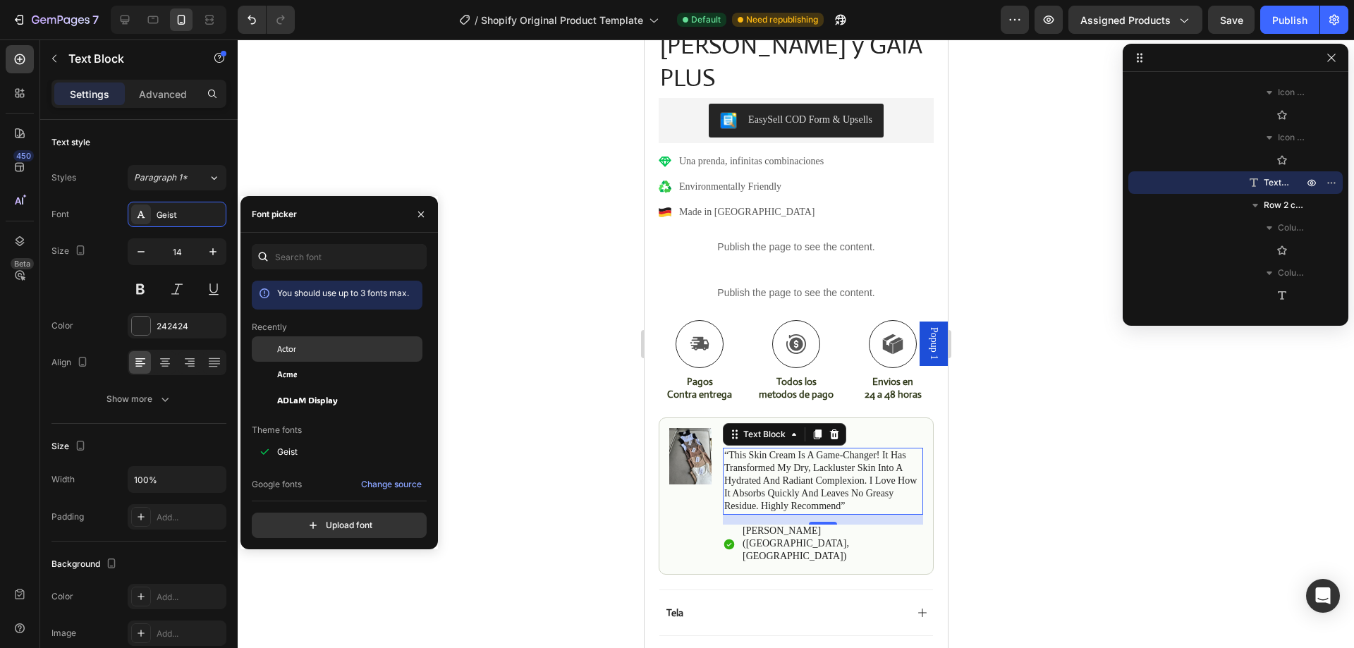
click at [282, 345] on span "Actor" at bounding box center [286, 349] width 19 height 13
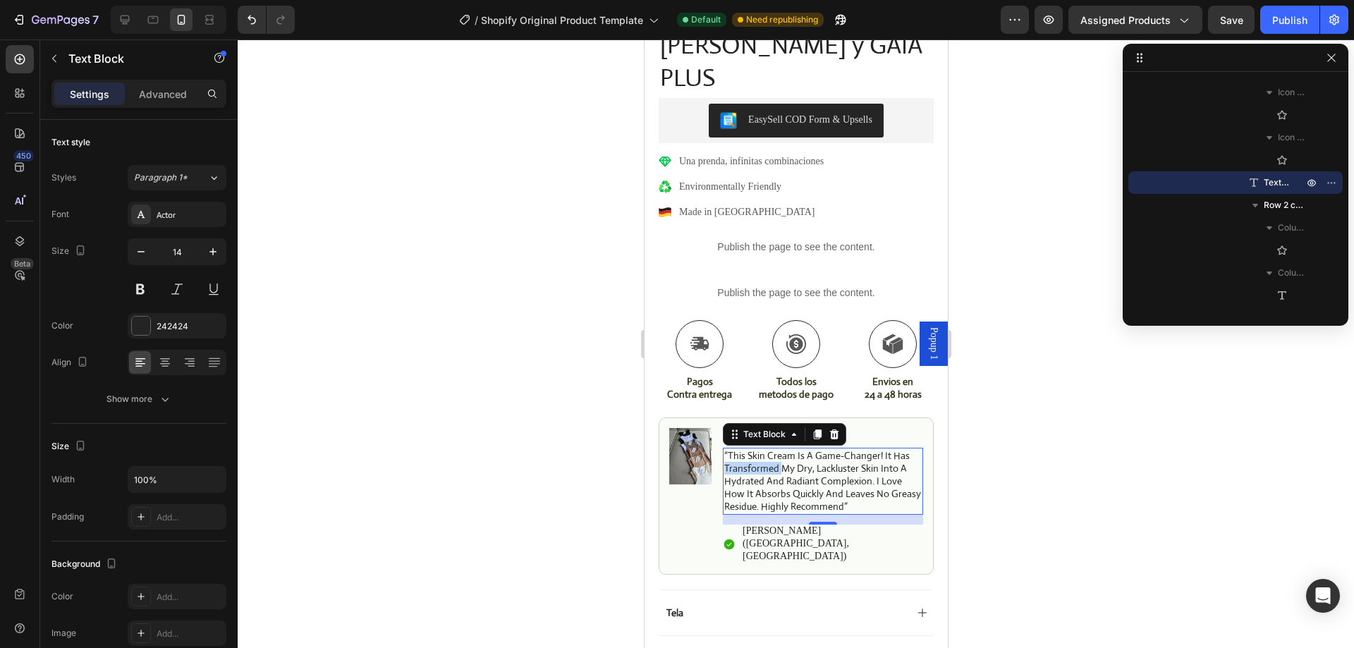
click at [774, 449] on p "“this skin cream is a game-changer! it has transformed my dry, lackluster skin …" at bounding box center [823, 481] width 198 height 64
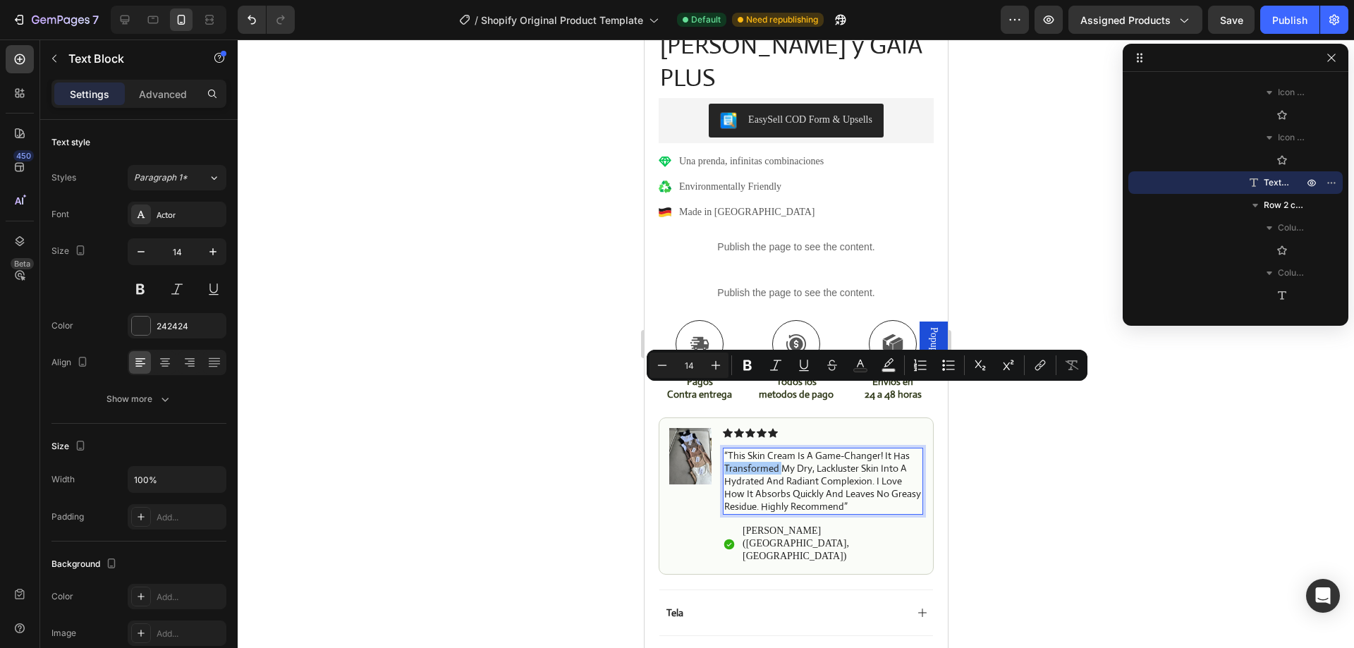
click at [733, 377] on div "Minus 14 Plus Bold Italic Underline Strikethrough Text Color Text Background Co…" at bounding box center [867, 365] width 435 height 25
click at [734, 449] on p "“this skin cream is a game-changer! it has transformed my dry, lackluster skin …" at bounding box center [823, 481] width 198 height 64
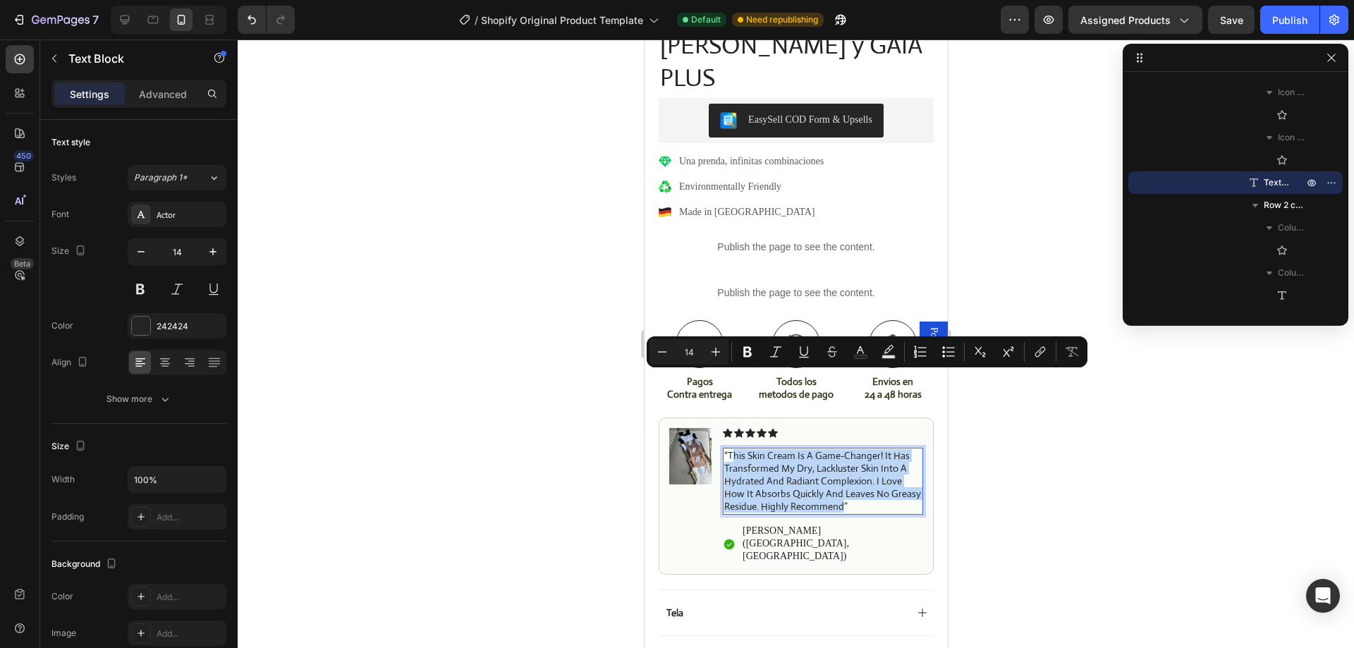
drag, startPoint x: 730, startPoint y: 379, endPoint x: 873, endPoint y: 435, distance: 153.3
click at [873, 449] on p "“this skin cream is a game-changer! it has transformed my dry, lackluster skin …" at bounding box center [823, 481] width 198 height 64
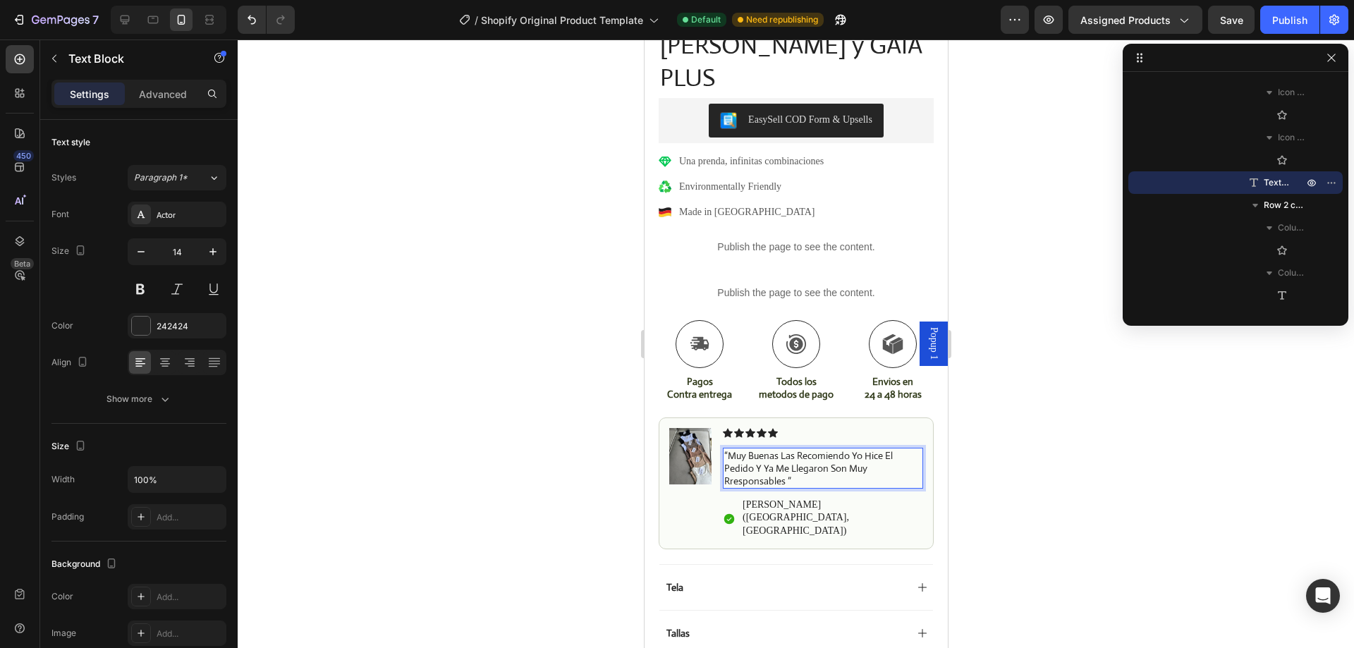
click at [729, 449] on p "“Muy buenas las recomiendo yo hice el pedido y ya me llegaron son muy rresponsa…" at bounding box center [823, 468] width 198 height 39
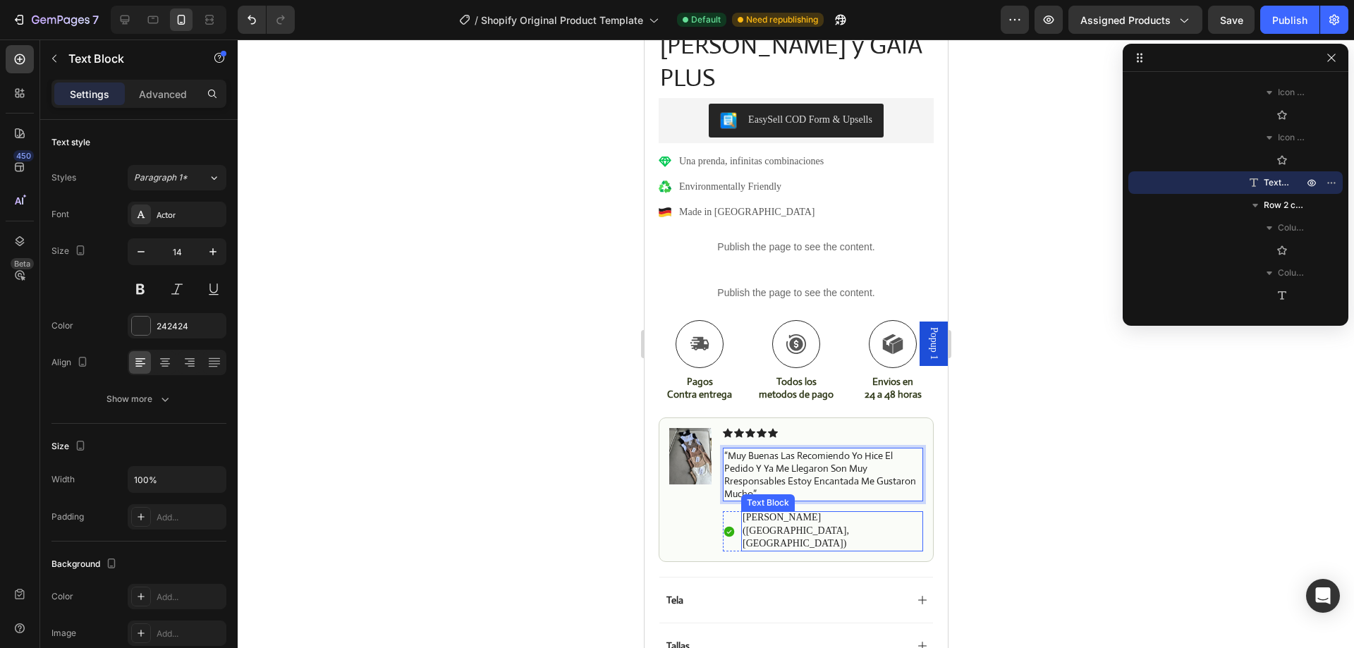
click at [769, 511] on p "[PERSON_NAME] ([GEOGRAPHIC_DATA], [GEOGRAPHIC_DATA])" at bounding box center [831, 530] width 179 height 39
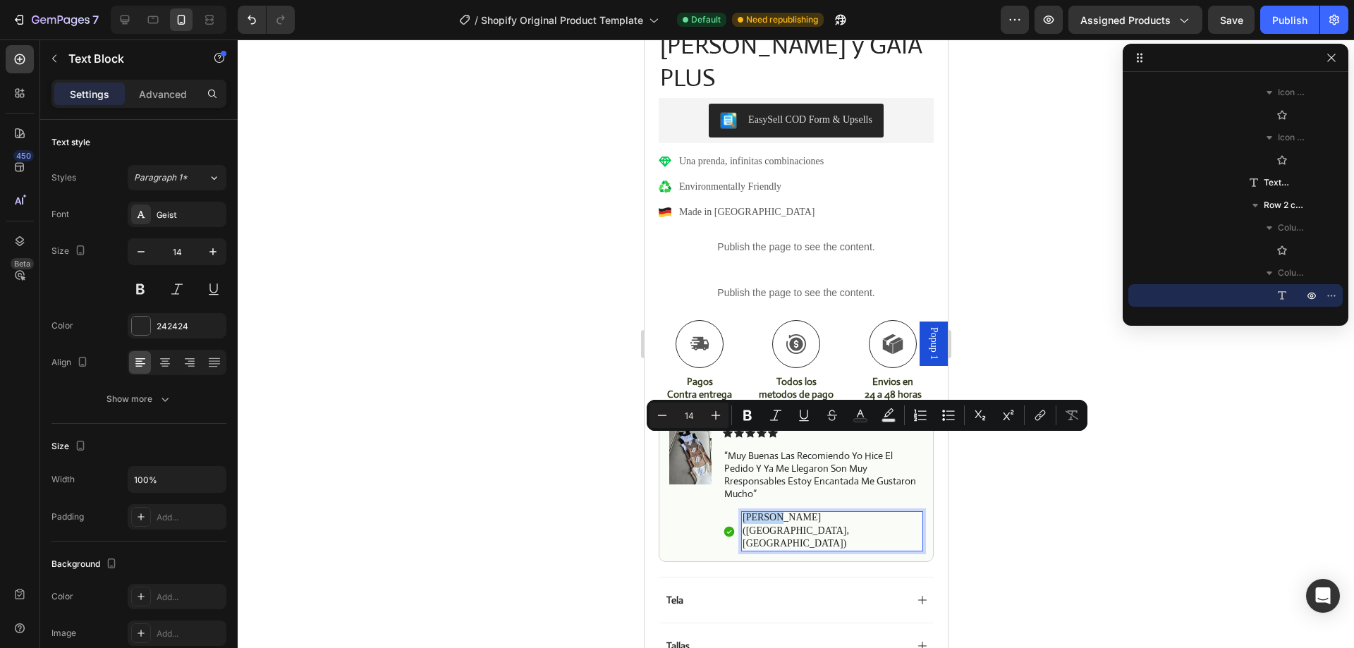
click at [758, 511] on p "[PERSON_NAME] ([GEOGRAPHIC_DATA], [GEOGRAPHIC_DATA])" at bounding box center [831, 530] width 179 height 39
drag, startPoint x: 745, startPoint y: 443, endPoint x: 782, endPoint y: 443, distance: 37.4
click at [782, 511] on p "[PERSON_NAME] ([GEOGRAPHIC_DATA], [GEOGRAPHIC_DATA])" at bounding box center [831, 530] width 179 height 39
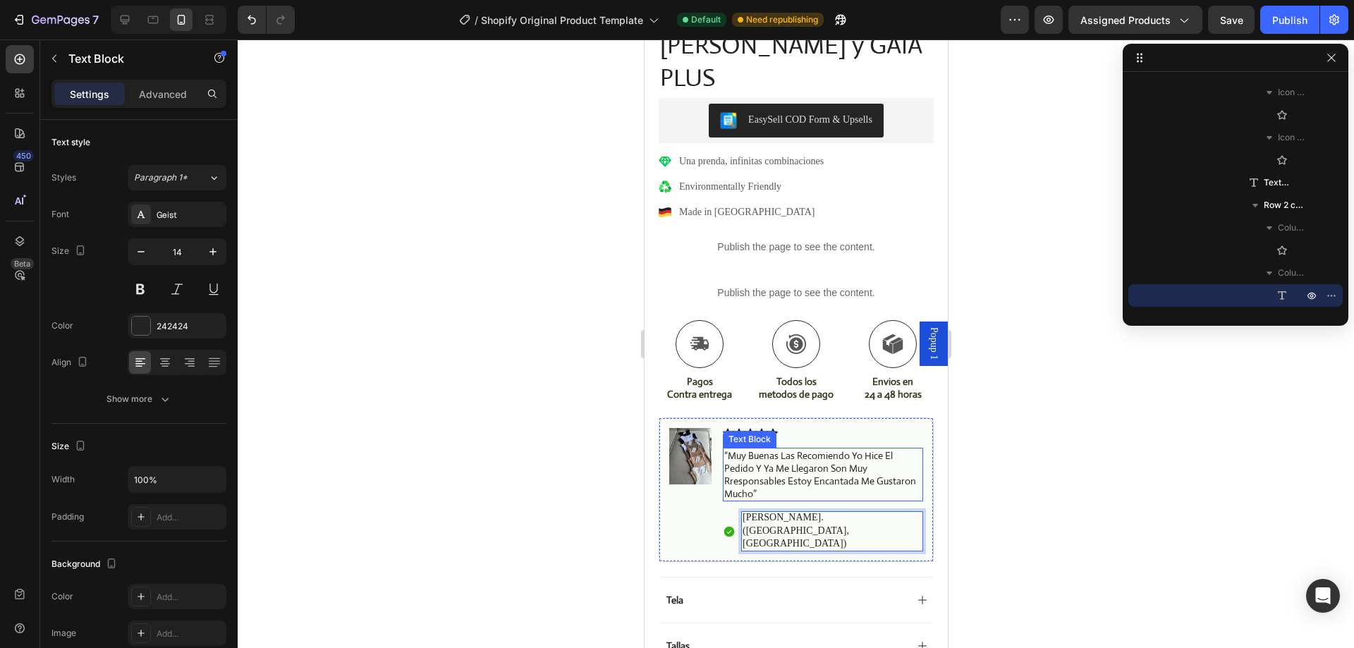
click at [778, 449] on p "“Muy buenas las recomiendo yo hice el pedido y ya me llegaron son muy rresponsa…" at bounding box center [823, 474] width 198 height 51
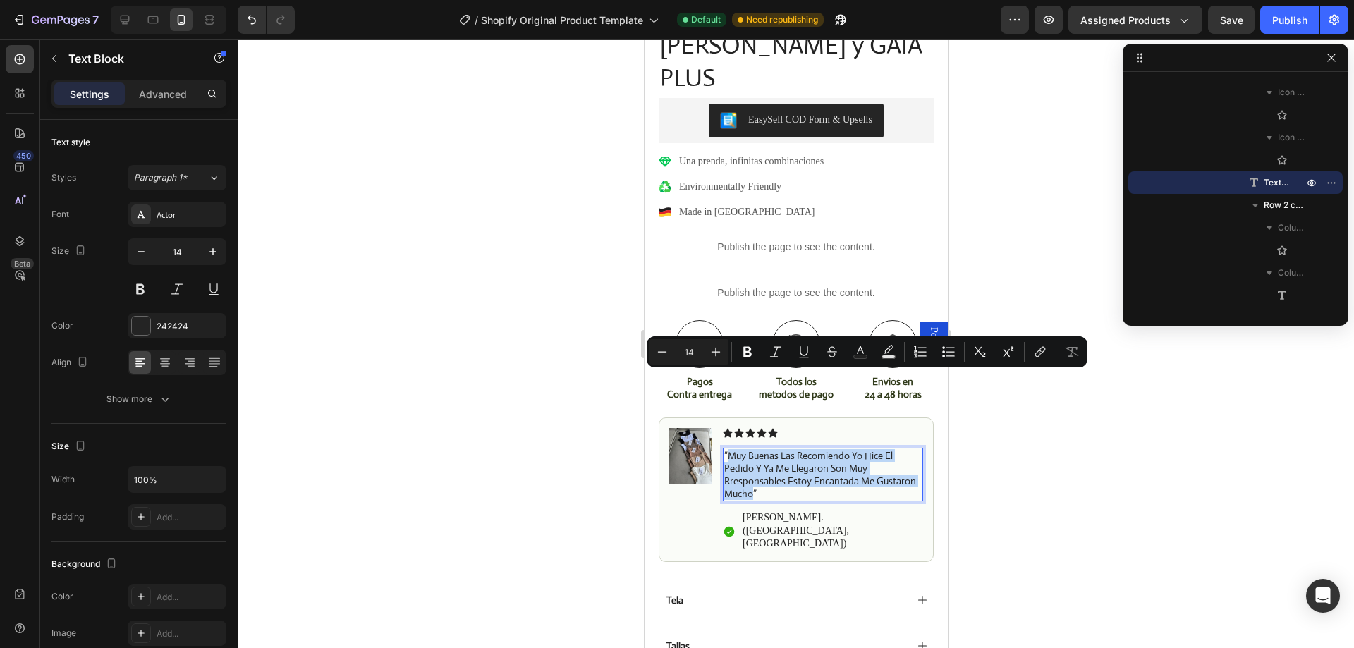
drag, startPoint x: 727, startPoint y: 377, endPoint x: 792, endPoint y: 415, distance: 75.3
click at [792, 449] on p "“Muy buenas las recomiendo yo hice el pedido y ya me llegaron son muy rresponsa…" at bounding box center [823, 474] width 198 height 51
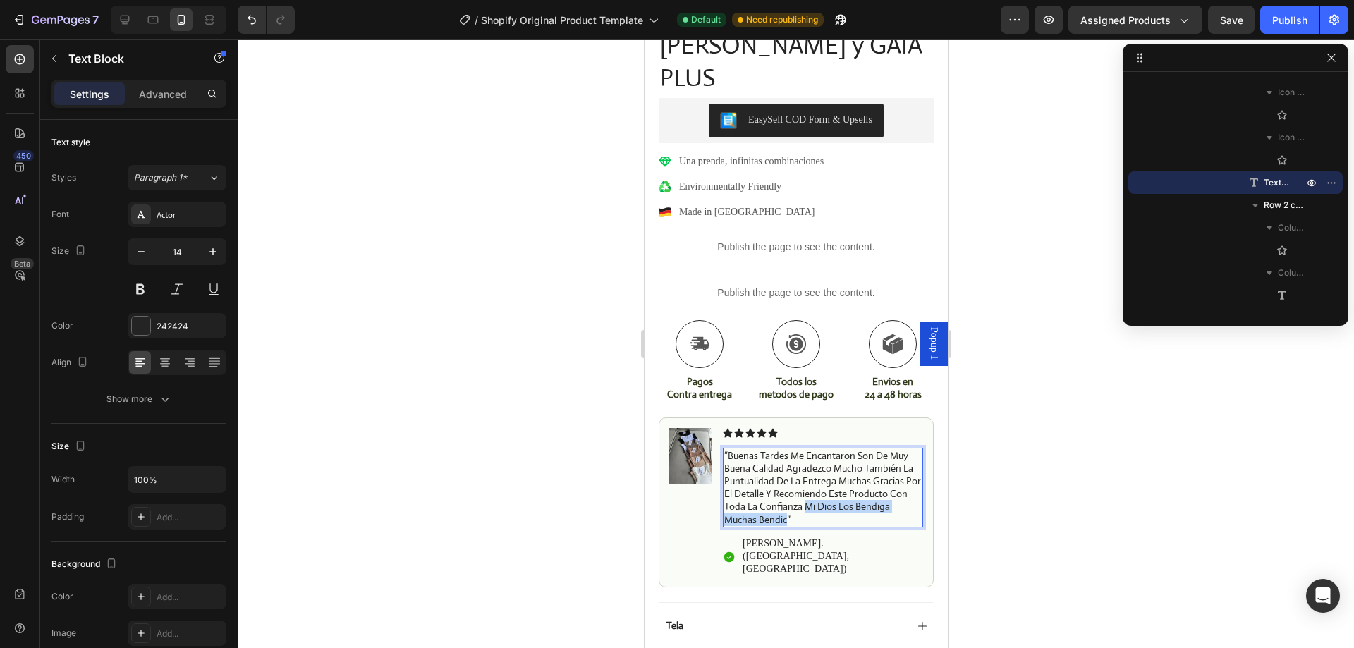
drag, startPoint x: 864, startPoint y: 432, endPoint x: 839, endPoint y: 448, distance: 29.5
click at [839, 449] on p "“Buenas tardes me encantaron son de muy buena calidad agradezco mucho también l…" at bounding box center [823, 487] width 198 height 77
click at [790, 525] on p "[PERSON_NAME]. ([GEOGRAPHIC_DATA], [GEOGRAPHIC_DATA])" at bounding box center [831, 544] width 179 height 39
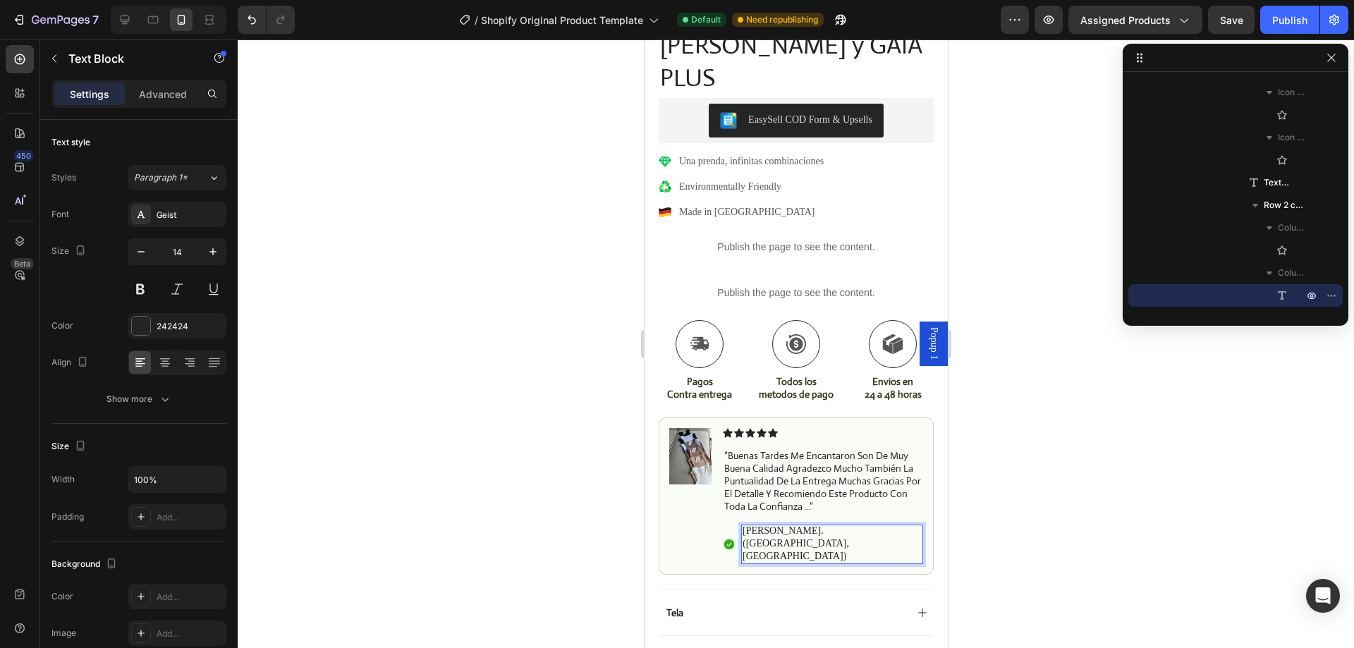
click at [773, 525] on p "[PERSON_NAME]. ([GEOGRAPHIC_DATA], [GEOGRAPHIC_DATA])" at bounding box center [831, 544] width 179 height 39
click at [772, 525] on p "[PERSON_NAME]. ([GEOGRAPHIC_DATA], [GEOGRAPHIC_DATA])" at bounding box center [831, 544] width 179 height 39
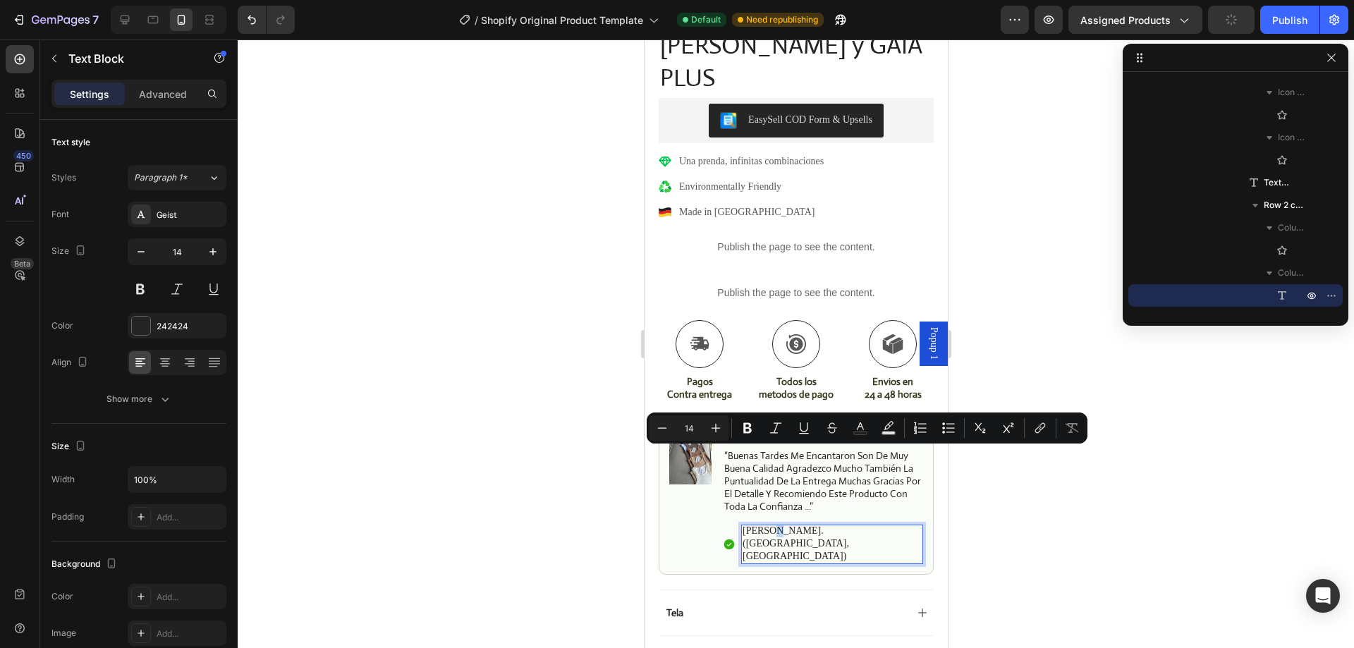
click at [748, 525] on p "[PERSON_NAME]. ([GEOGRAPHIC_DATA], [GEOGRAPHIC_DATA])" at bounding box center [831, 544] width 179 height 39
drag, startPoint x: 742, startPoint y: 456, endPoint x: 803, endPoint y: 456, distance: 60.7
click at [803, 525] on p "[PERSON_NAME]. ([GEOGRAPHIC_DATA], [GEOGRAPHIC_DATA])" at bounding box center [831, 544] width 179 height 39
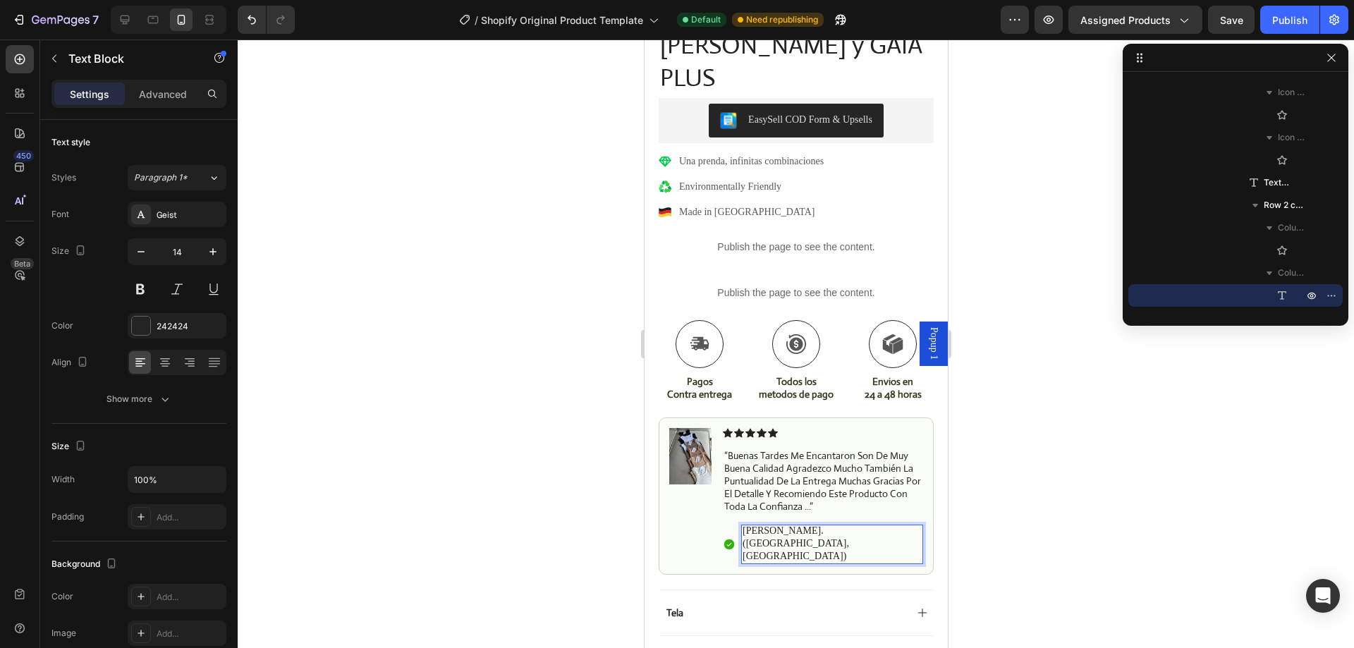
click at [831, 525] on p "[PERSON_NAME]. ([GEOGRAPHIC_DATA], [GEOGRAPHIC_DATA])" at bounding box center [831, 544] width 179 height 39
click at [863, 525] on p "[PERSON_NAME]. ([GEOGRAPHIC_DATA], [GEOGRAPHIC_DATA])" at bounding box center [831, 544] width 179 height 39
click at [959, 472] on div at bounding box center [796, 344] width 1117 height 609
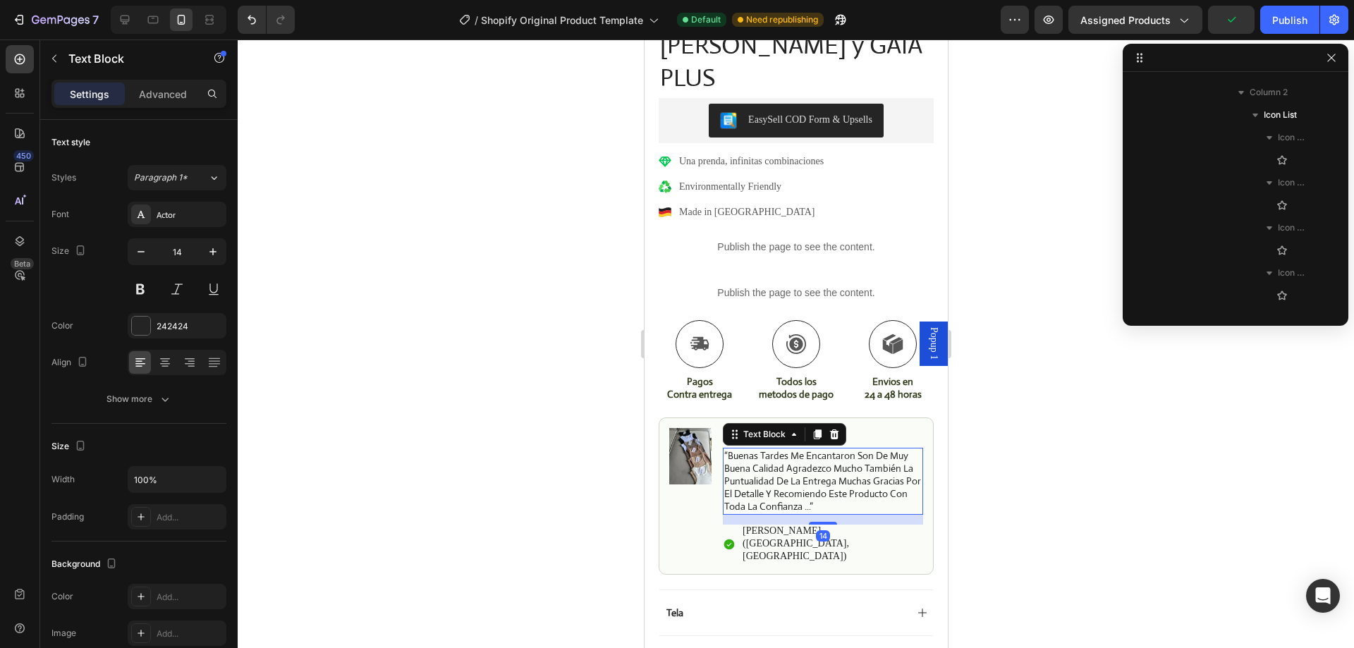
click at [756, 449] on p "“Buenas tardes me encantaron son de muy buena calidad agradezco mucho también l…" at bounding box center [823, 481] width 198 height 64
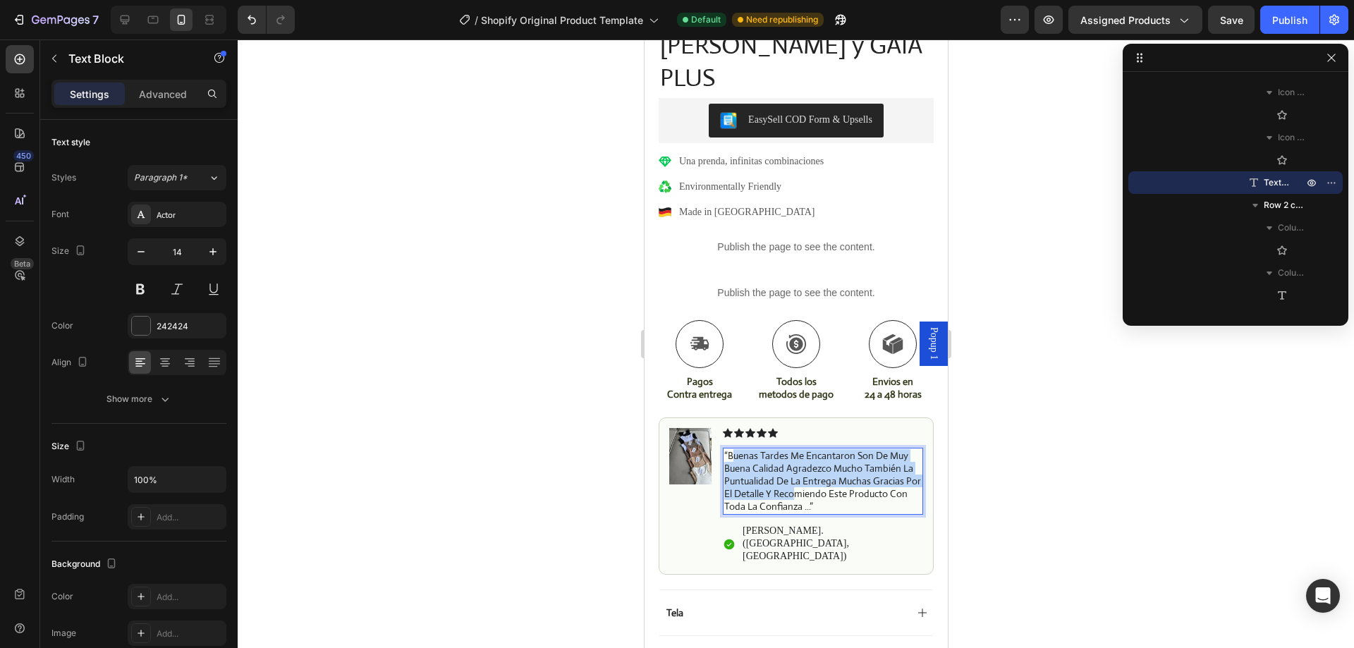
drag, startPoint x: 729, startPoint y: 377, endPoint x: 850, endPoint y: 420, distance: 127.8
click at [849, 449] on p "“Buenas tardes me encantaron son de muy buena calidad agradezco mucho también l…" at bounding box center [823, 481] width 198 height 64
drag, startPoint x: 868, startPoint y: 432, endPoint x: 727, endPoint y: 380, distance: 150.7
click at [727, 449] on p "“Buenas tardes me encantaron son de muy buena calidad agradezco mucho también l…" at bounding box center [823, 481] width 198 height 64
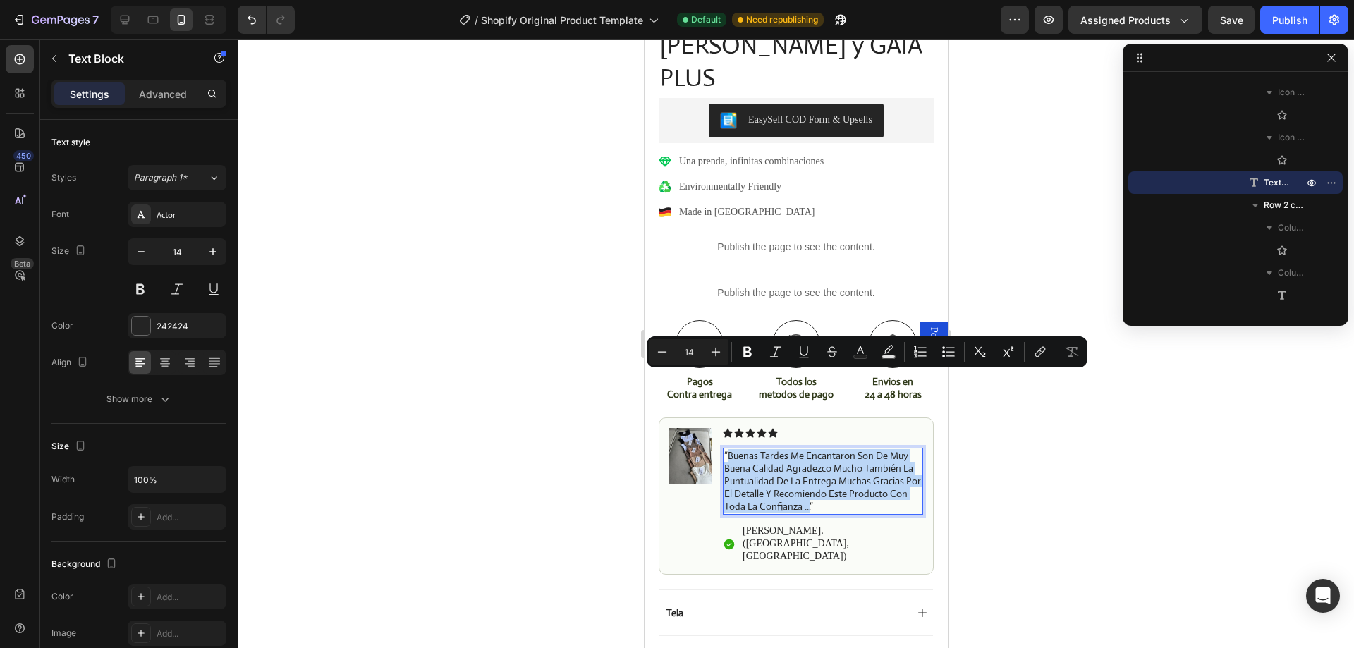
copy p "Buenas tardes me encantaron son de muy buena calidad agradezco mucho también la…"
click at [125, 17] on icon at bounding box center [125, 20] width 14 height 14
type input "16"
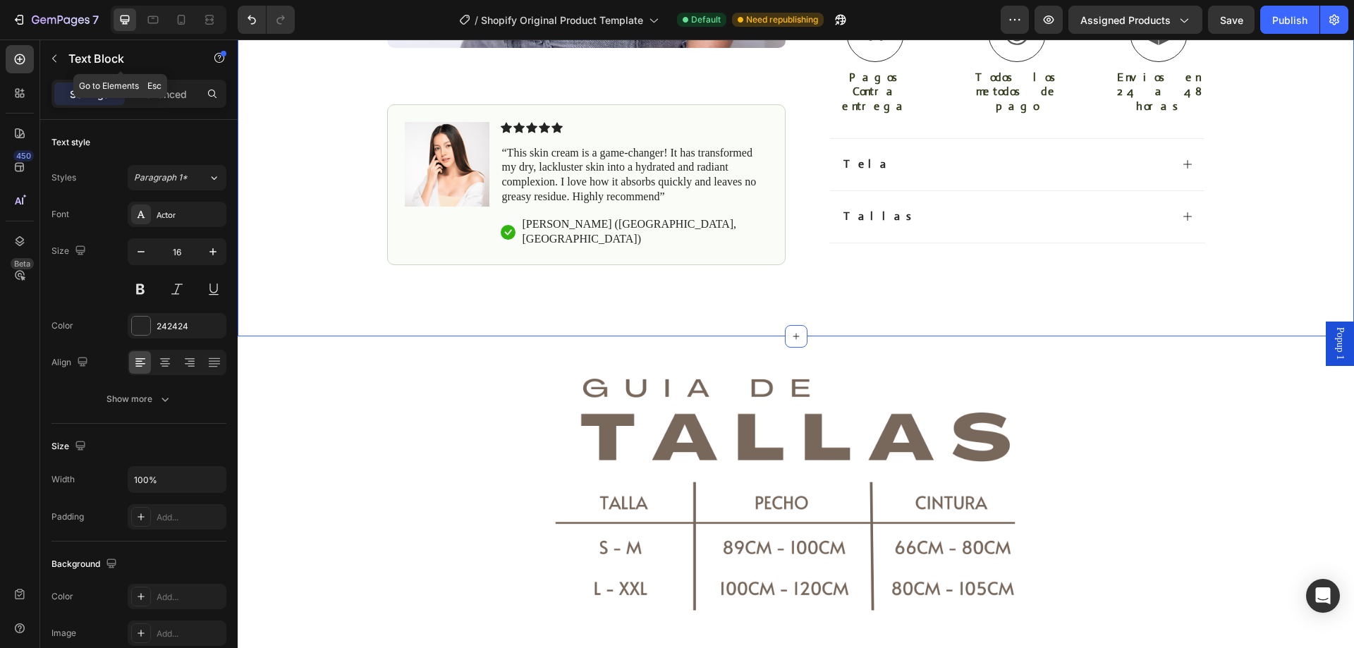
scroll to position [473, 0]
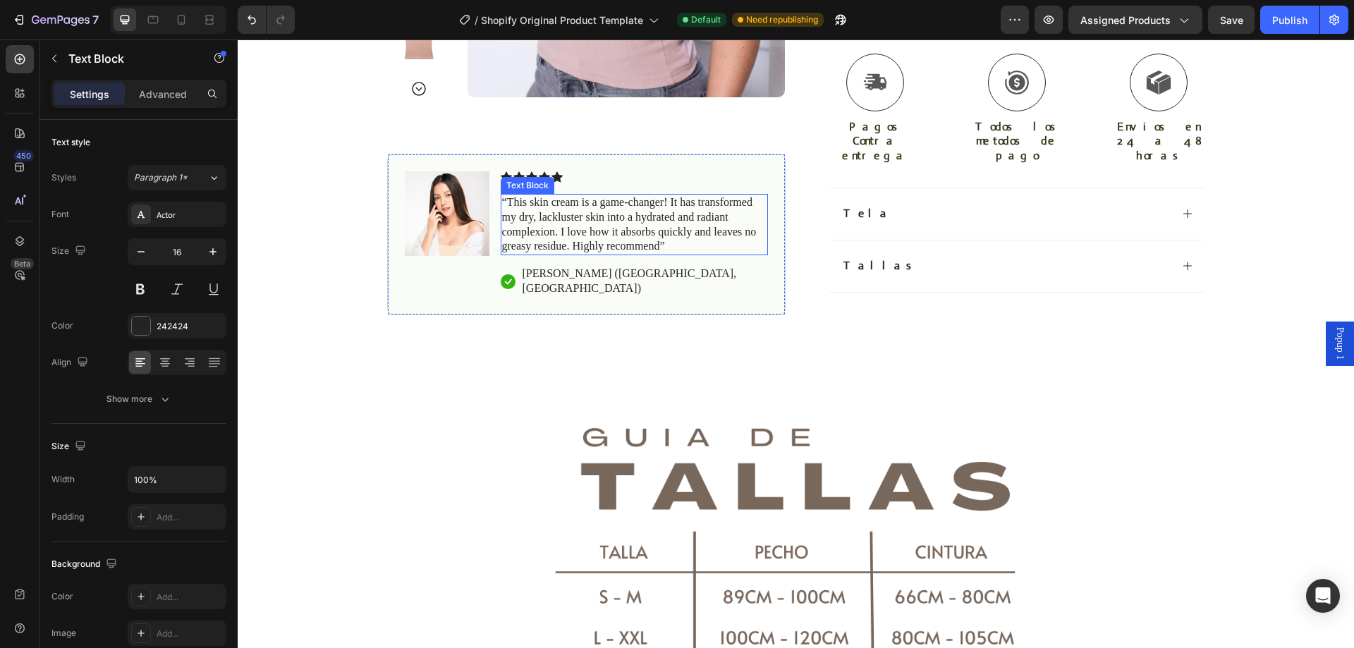
click at [545, 195] on p "“This skin cream is a game-changer! It has transformed my dry, lackluster skin …" at bounding box center [634, 224] width 265 height 59
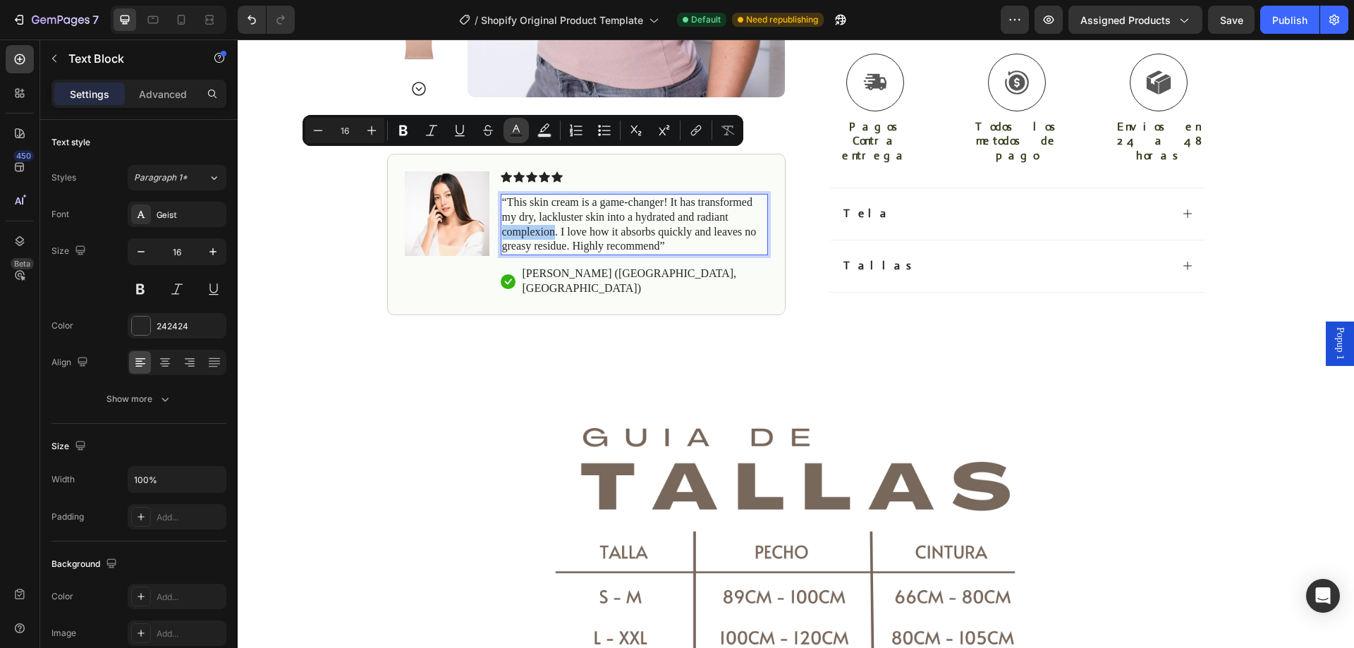
click at [523, 137] on button "Text Color" at bounding box center [516, 130] width 25 height 25
type input "242424"
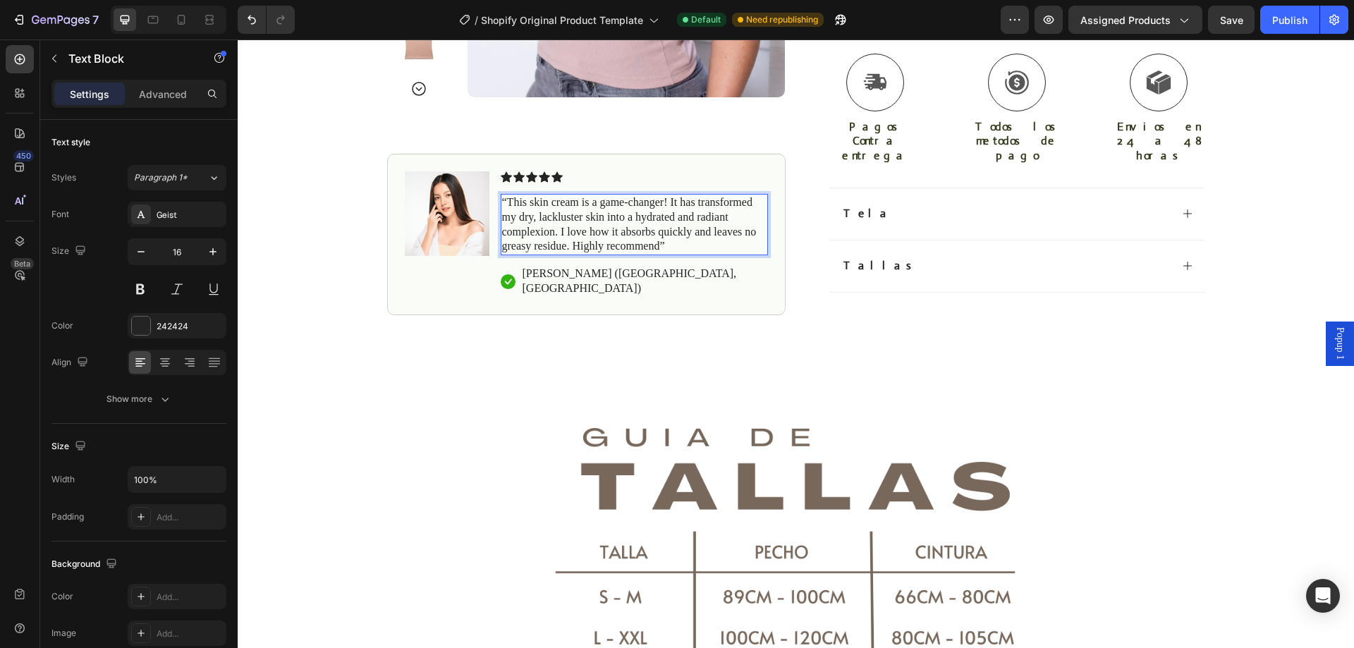
click at [626, 195] on p "“This skin cream is a game-changer! It has transformed my dry, lackluster skin …" at bounding box center [634, 224] width 265 height 59
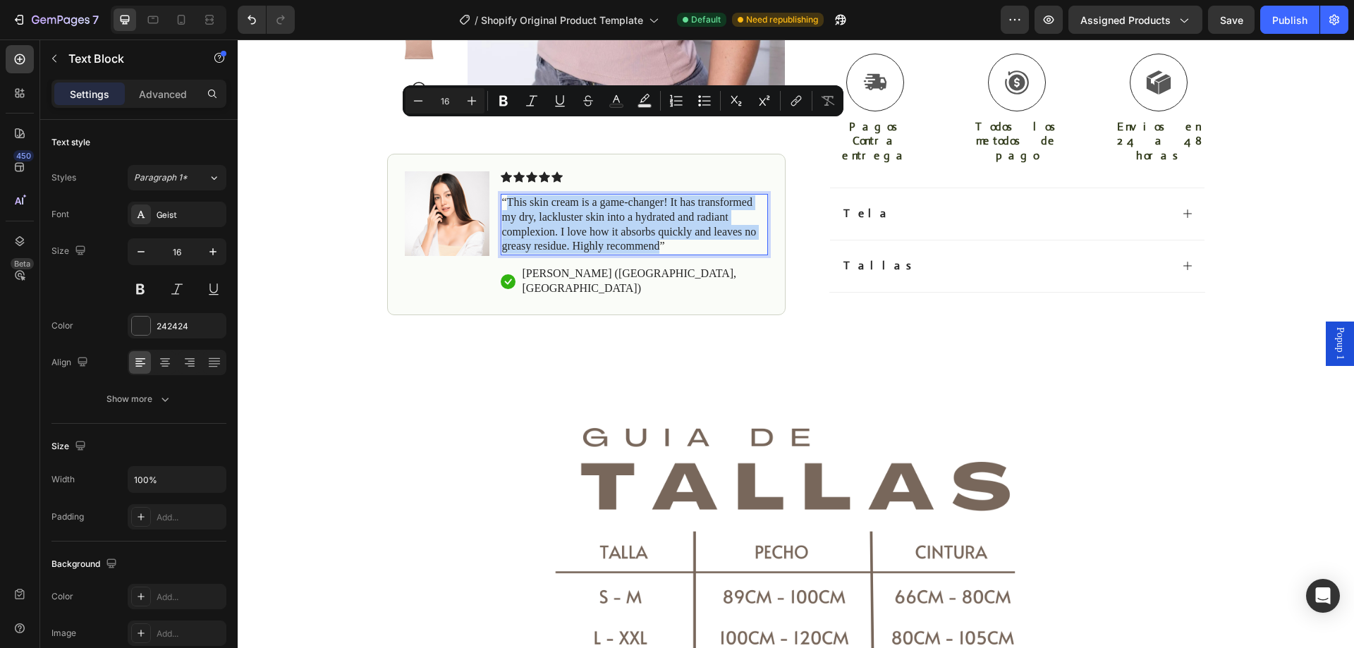
drag, startPoint x: 653, startPoint y: 171, endPoint x: 504, endPoint y: 133, distance: 153.1
click at [504, 195] on p "“This skin cream is a game-changer! It has transformed my dry, lackluster skin …" at bounding box center [634, 224] width 265 height 59
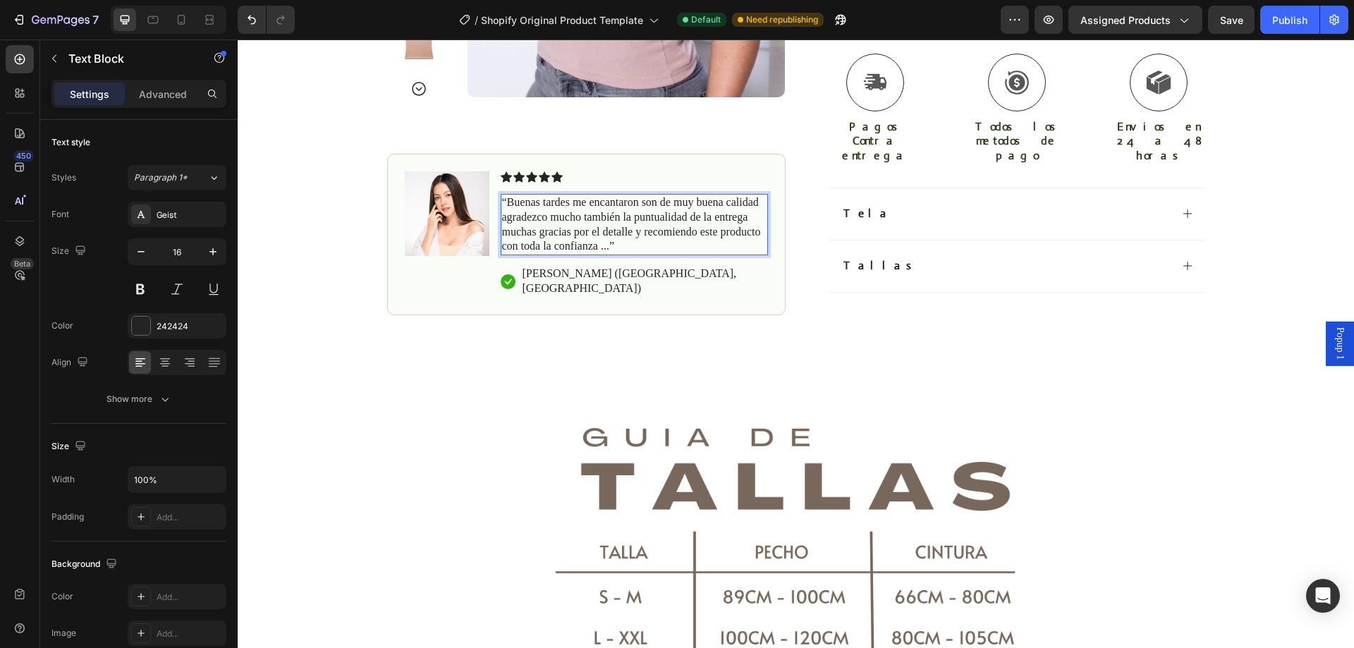
click at [454, 171] on img at bounding box center [447, 213] width 85 height 85
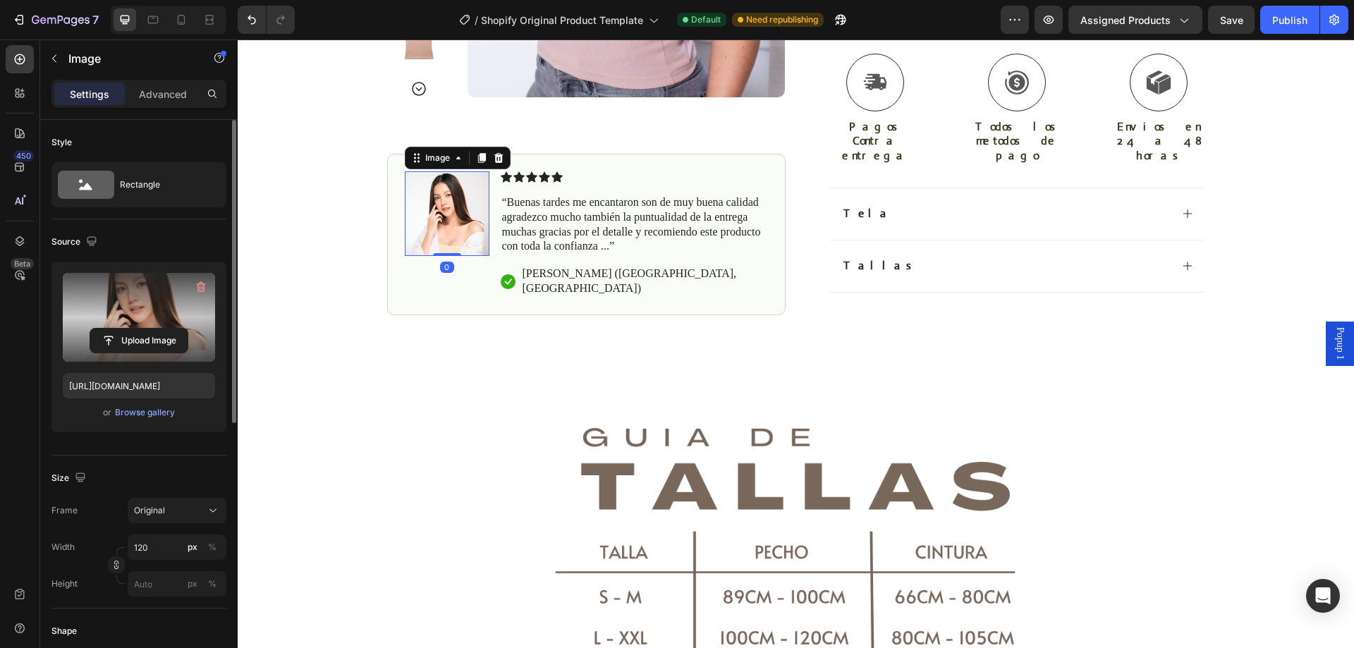
click at [138, 302] on label at bounding box center [139, 317] width 152 height 89
click at [138, 329] on input "file" at bounding box center [138, 341] width 97 height 24
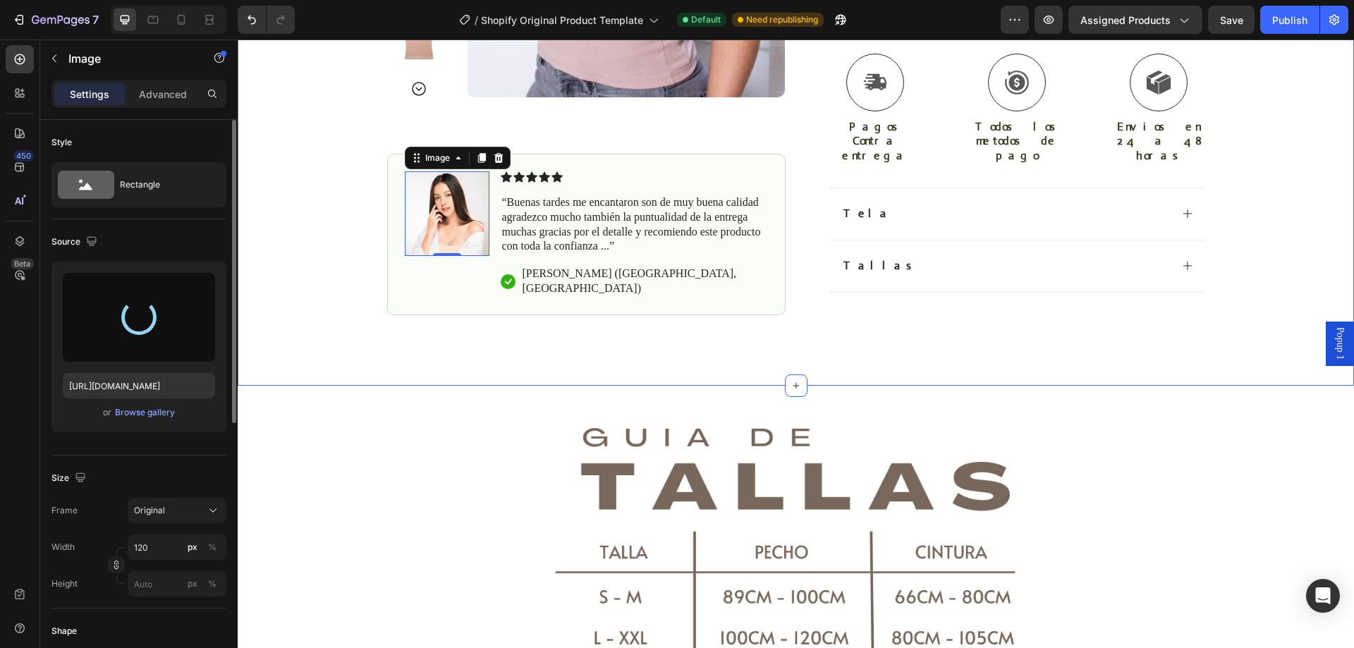
type input "[URL][DOMAIN_NAME]"
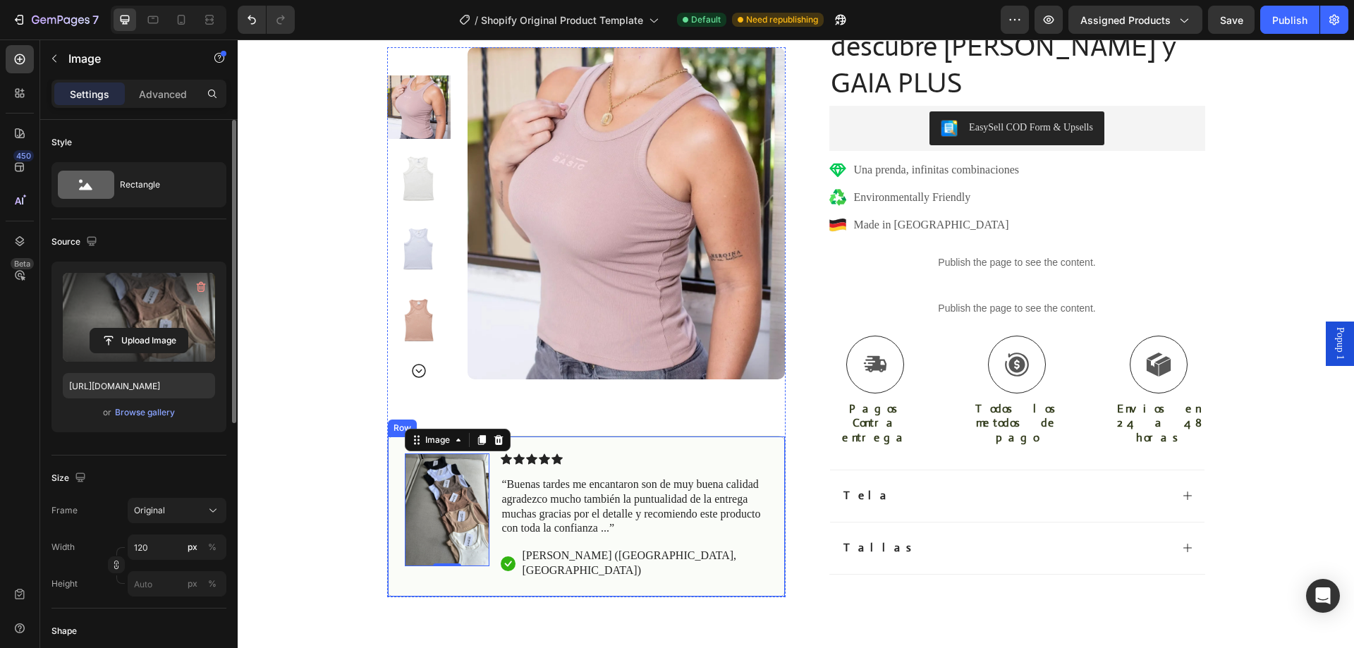
scroll to position [261, 0]
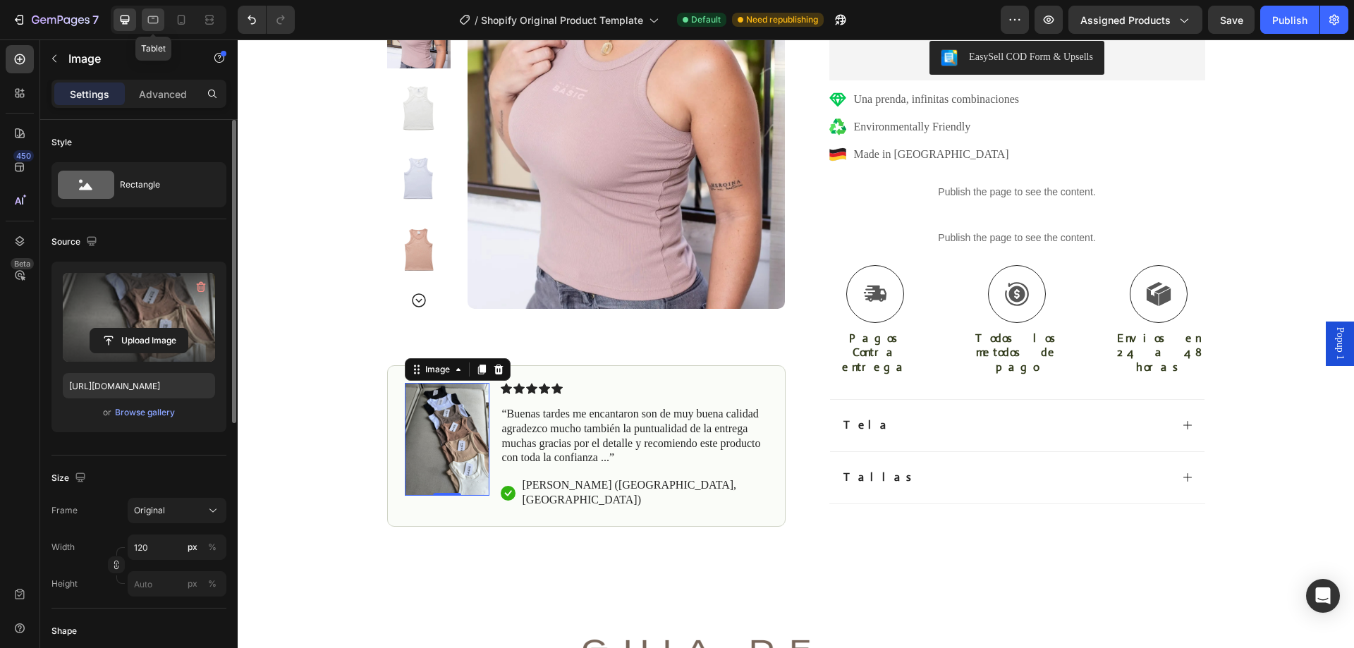
click at [159, 20] on icon at bounding box center [153, 20] width 14 height 14
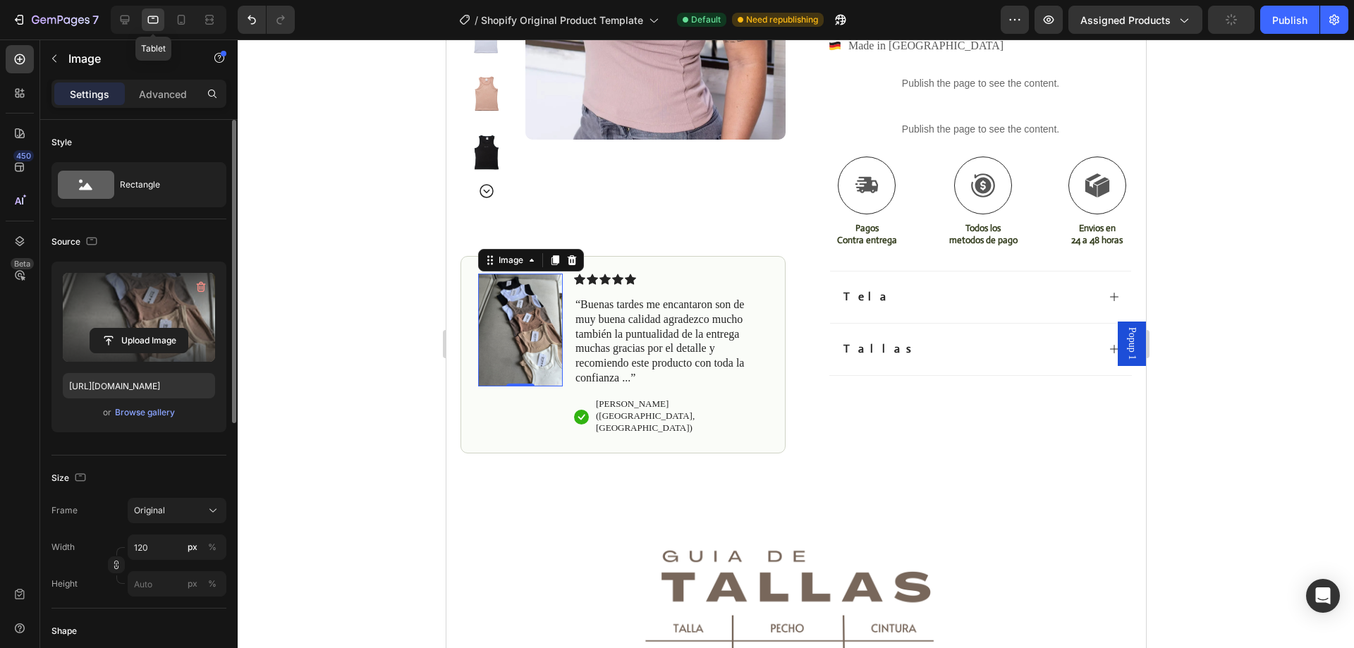
scroll to position [413, 0]
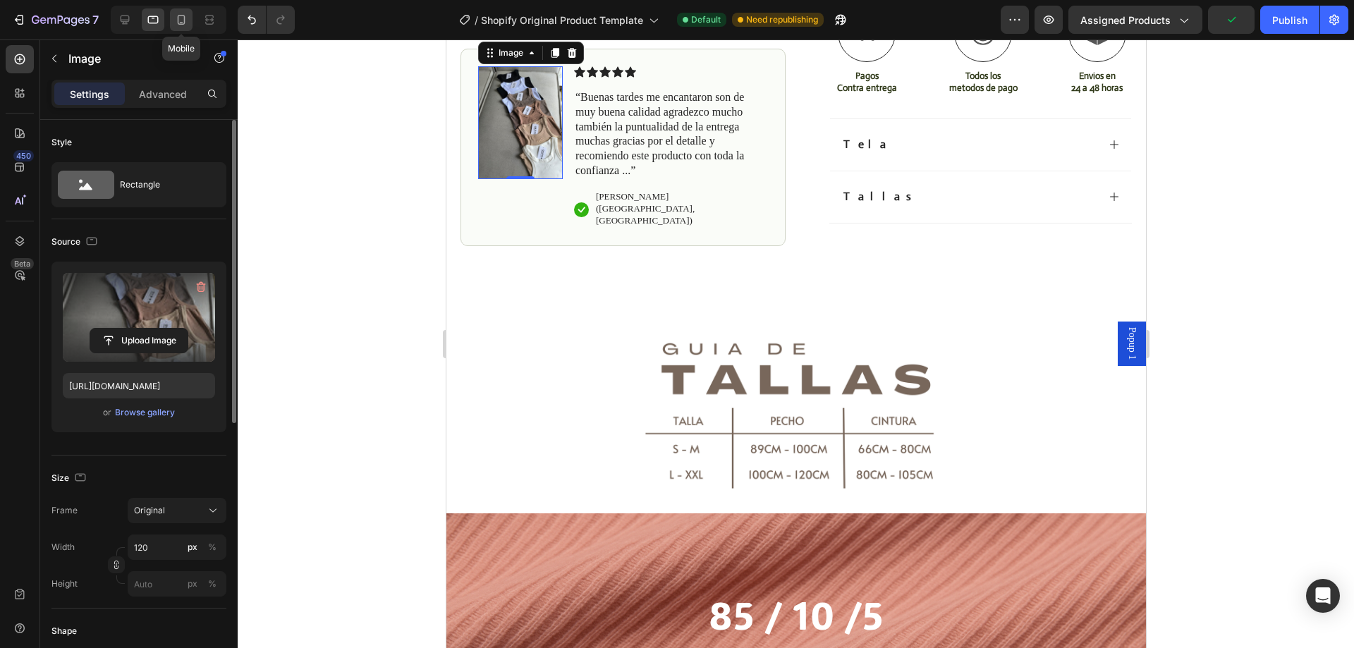
click at [185, 20] on icon at bounding box center [182, 20] width 8 height 10
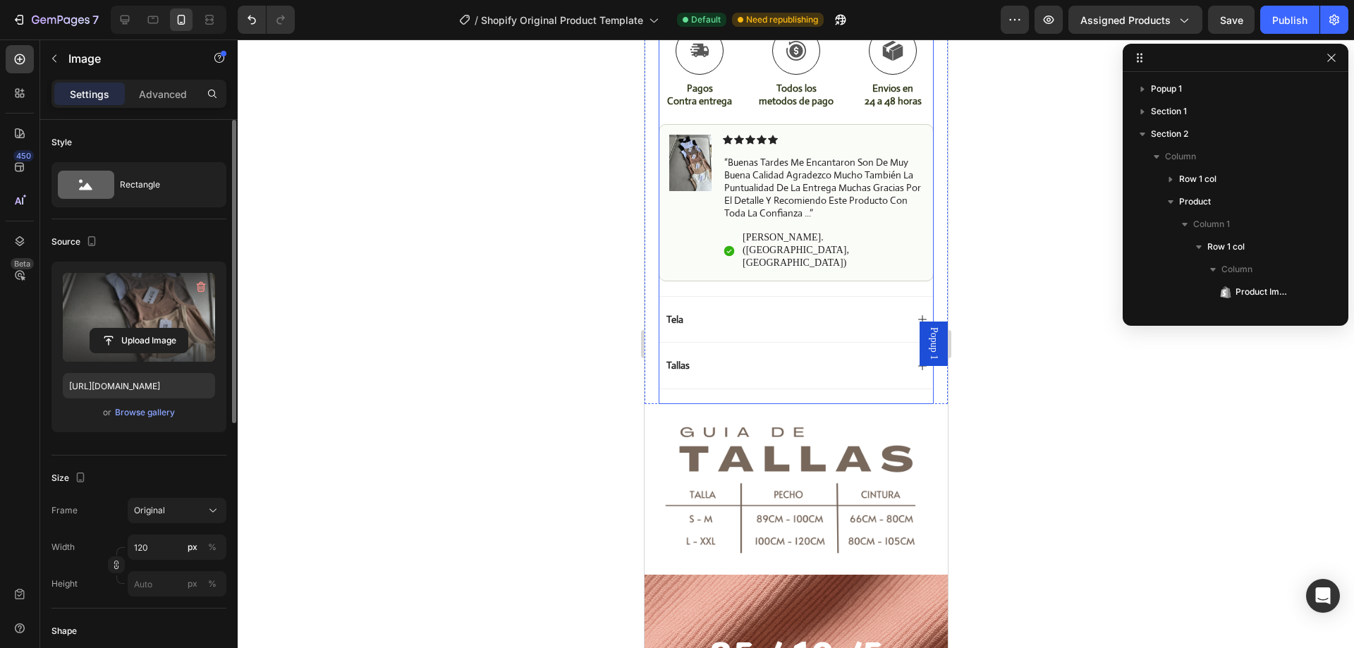
scroll to position [717, 0]
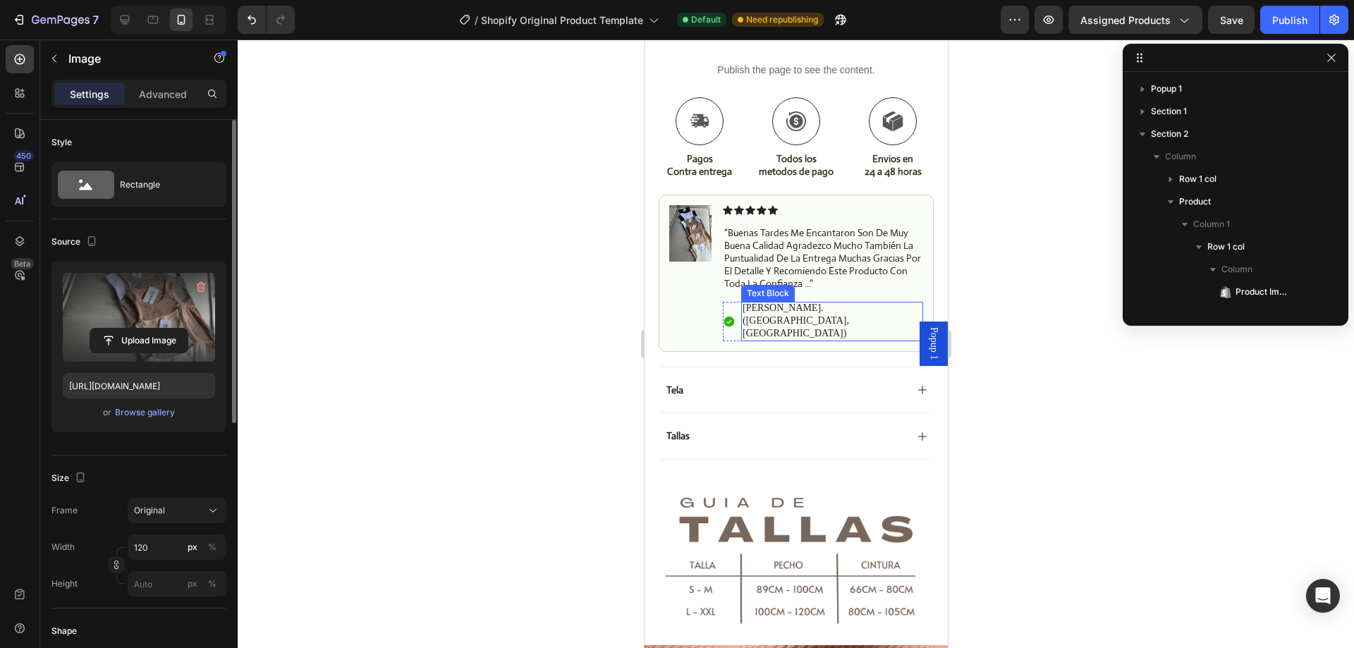
click at [786, 302] on p "[PERSON_NAME]. ([GEOGRAPHIC_DATA], [GEOGRAPHIC_DATA])" at bounding box center [831, 321] width 179 height 39
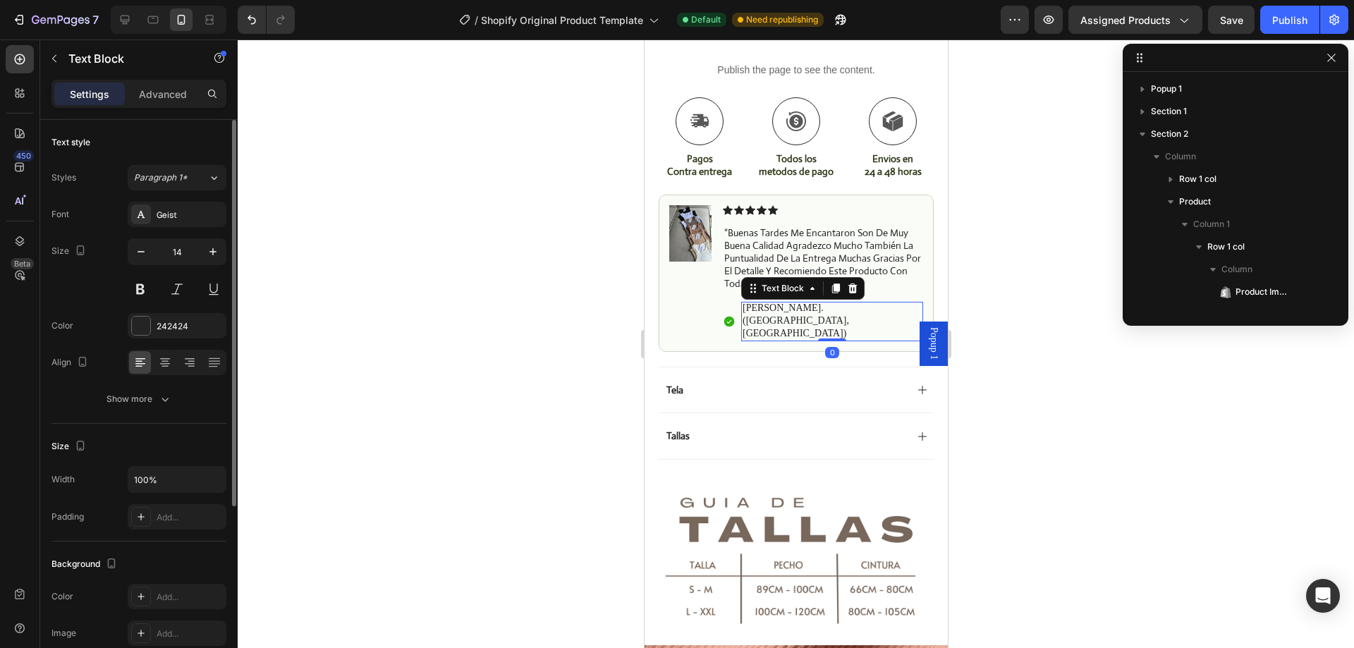
scroll to position [606, 0]
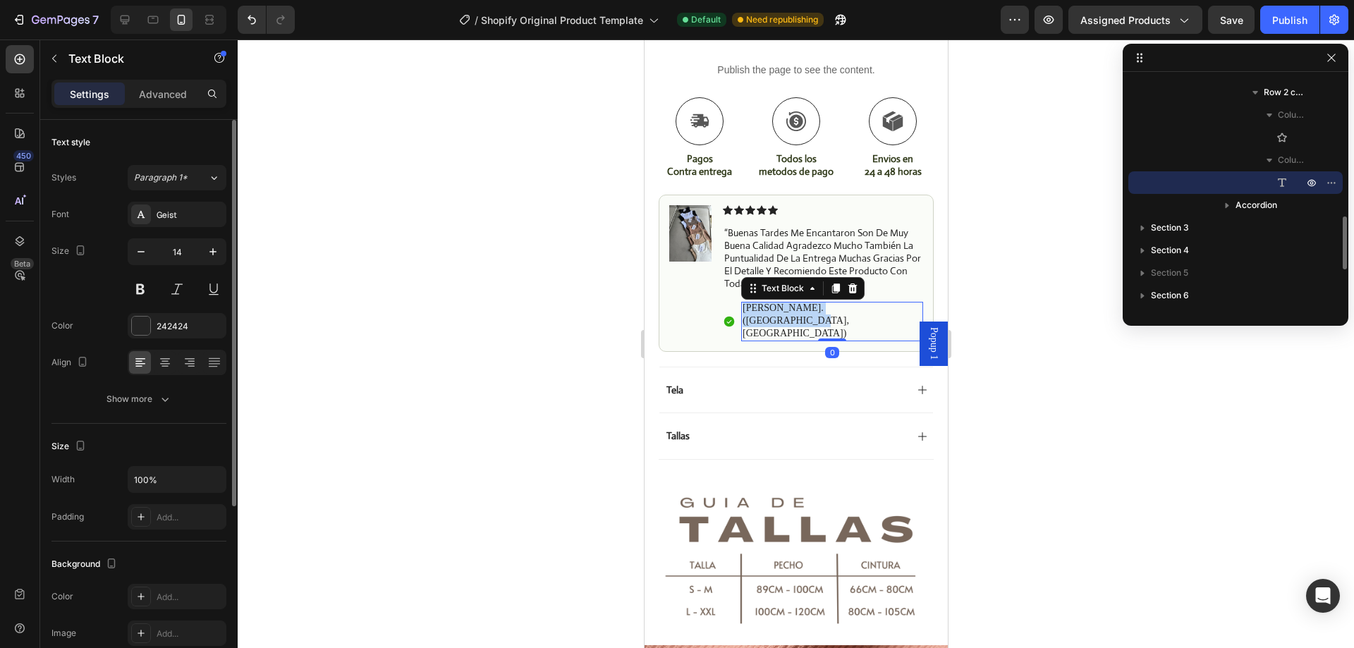
click at [786, 302] on p "[PERSON_NAME]. ([GEOGRAPHIC_DATA], [GEOGRAPHIC_DATA])" at bounding box center [831, 321] width 179 height 39
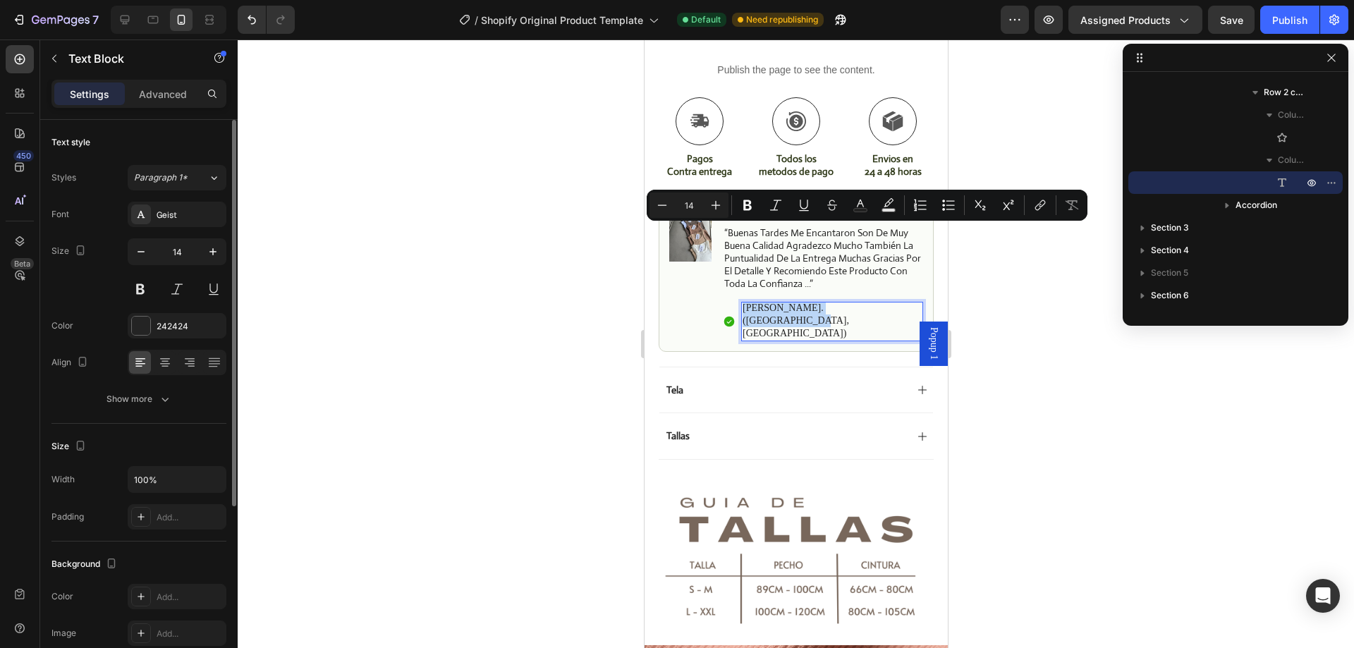
copy p "[PERSON_NAME]. ([GEOGRAPHIC_DATA], [GEOGRAPHIC_DATA])"
click at [116, 19] on div at bounding box center [125, 19] width 23 height 23
type input "16"
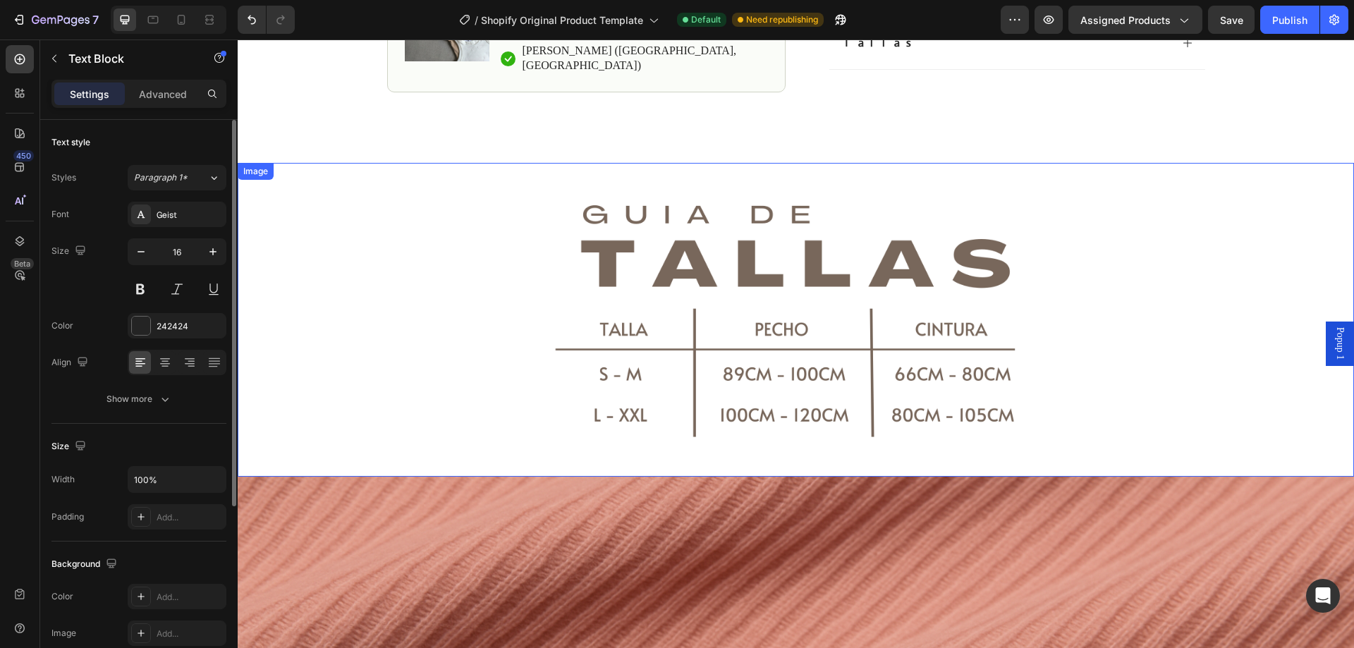
scroll to position [413, 0]
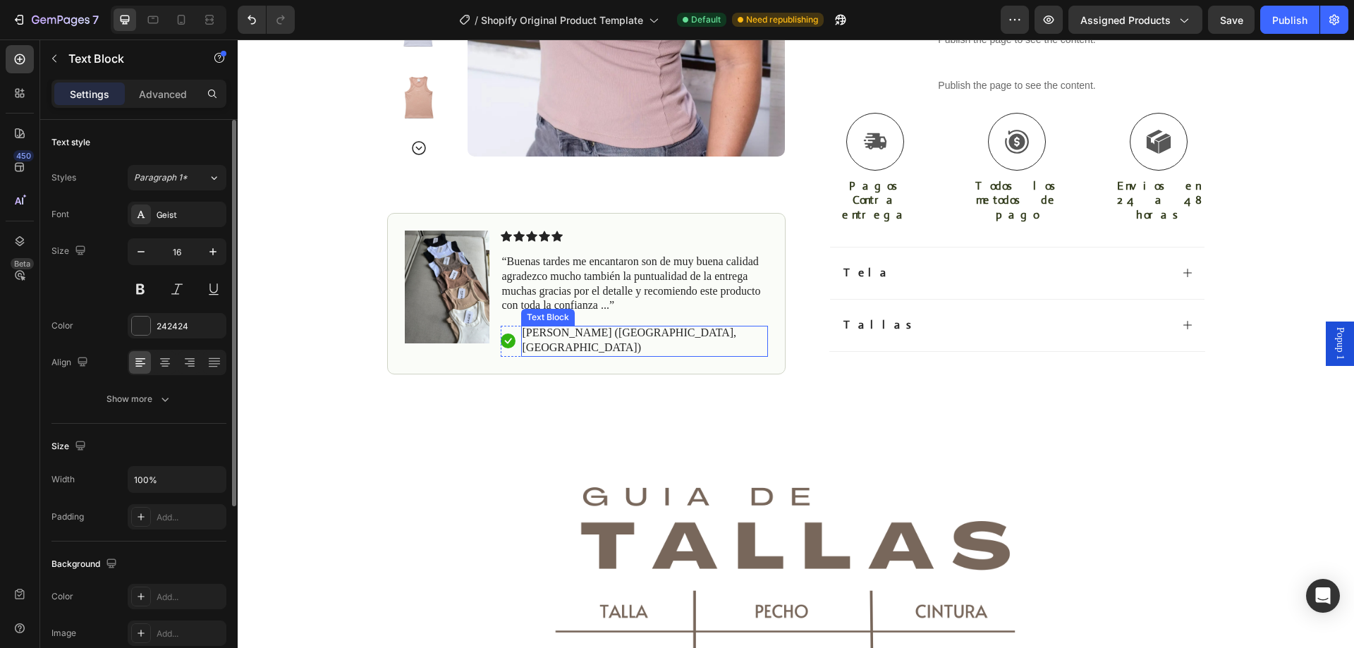
click at [562, 326] on p "[PERSON_NAME] ([GEOGRAPHIC_DATA], [GEOGRAPHIC_DATA])" at bounding box center [645, 341] width 244 height 30
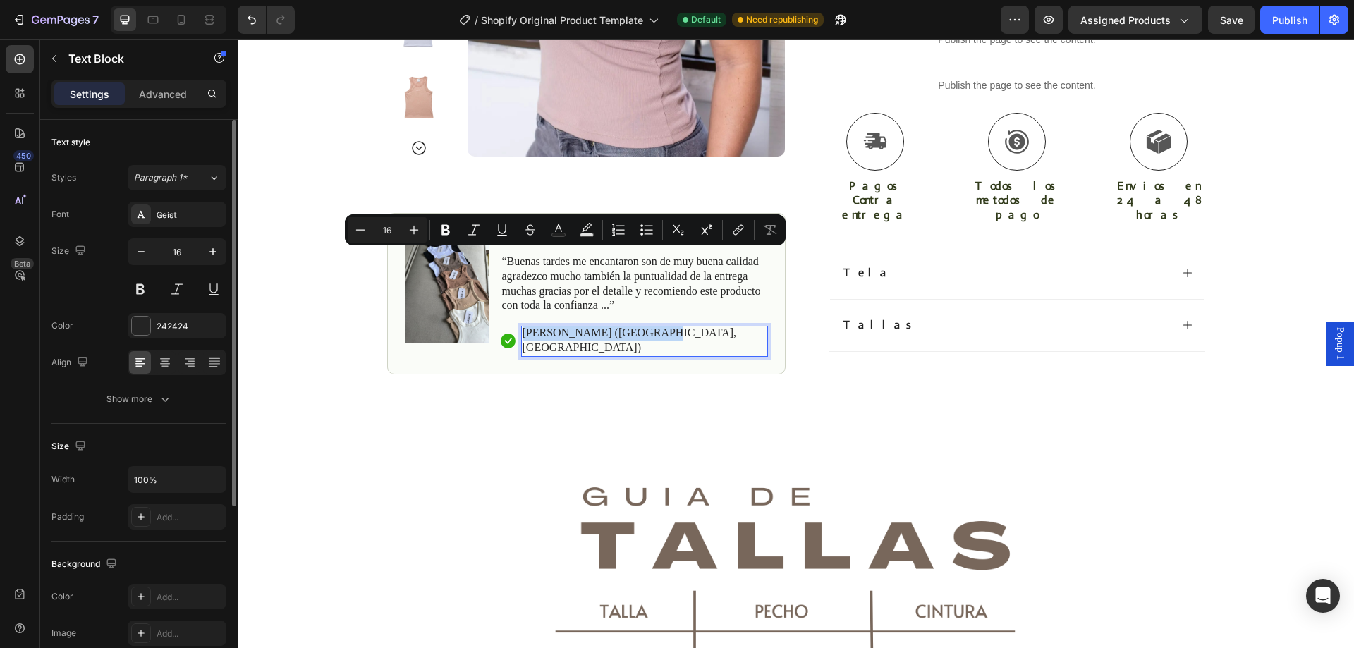
click at [562, 326] on p "[PERSON_NAME] ([GEOGRAPHIC_DATA], [GEOGRAPHIC_DATA])" at bounding box center [645, 341] width 244 height 30
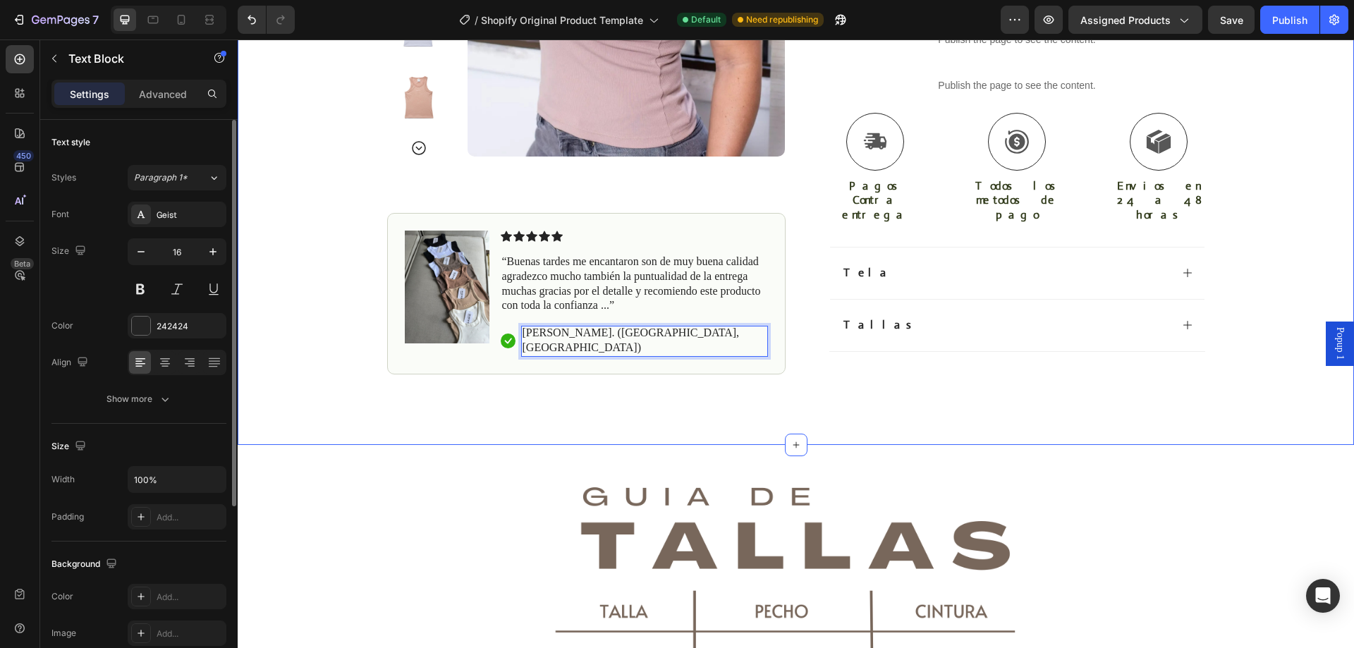
click at [640, 296] on div "Icon Pagos Contra Entrega Text Block Row Icon +4,000 Clientes Felices Text Bloc…" at bounding box center [796, 50] width 1117 height 790
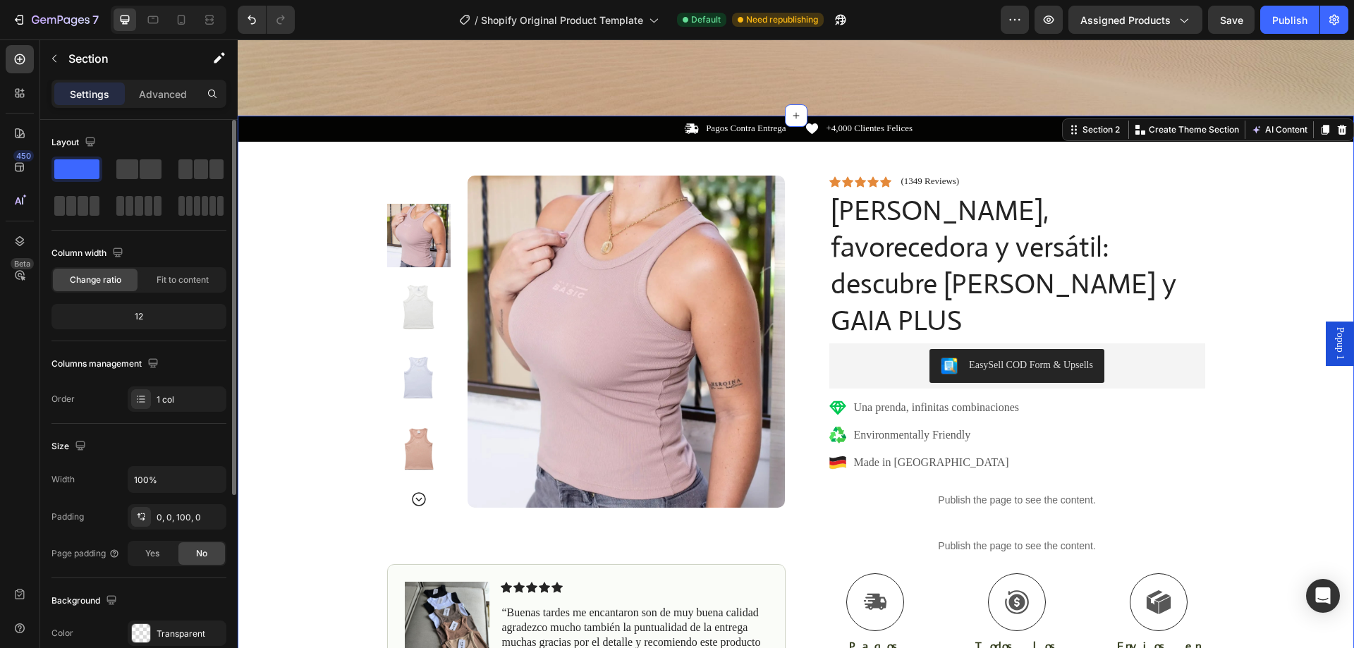
scroll to position [705, 0]
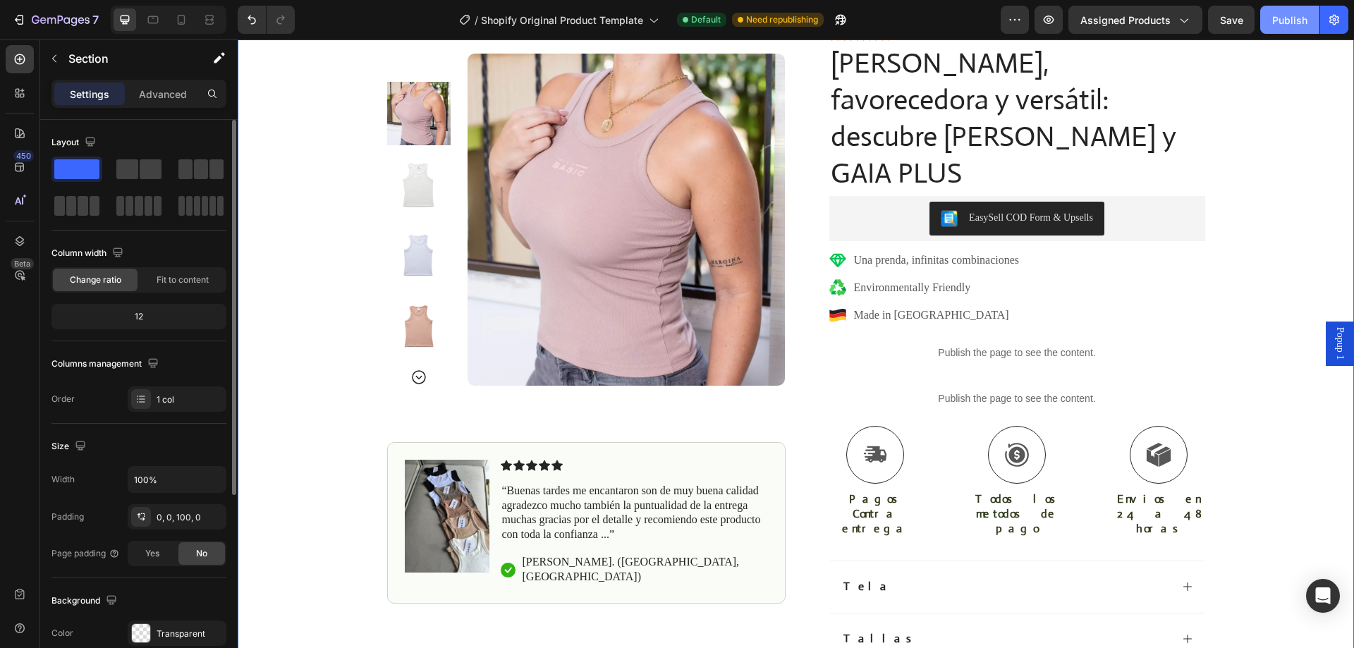
click at [1287, 18] on div "Publish" at bounding box center [1290, 20] width 35 height 15
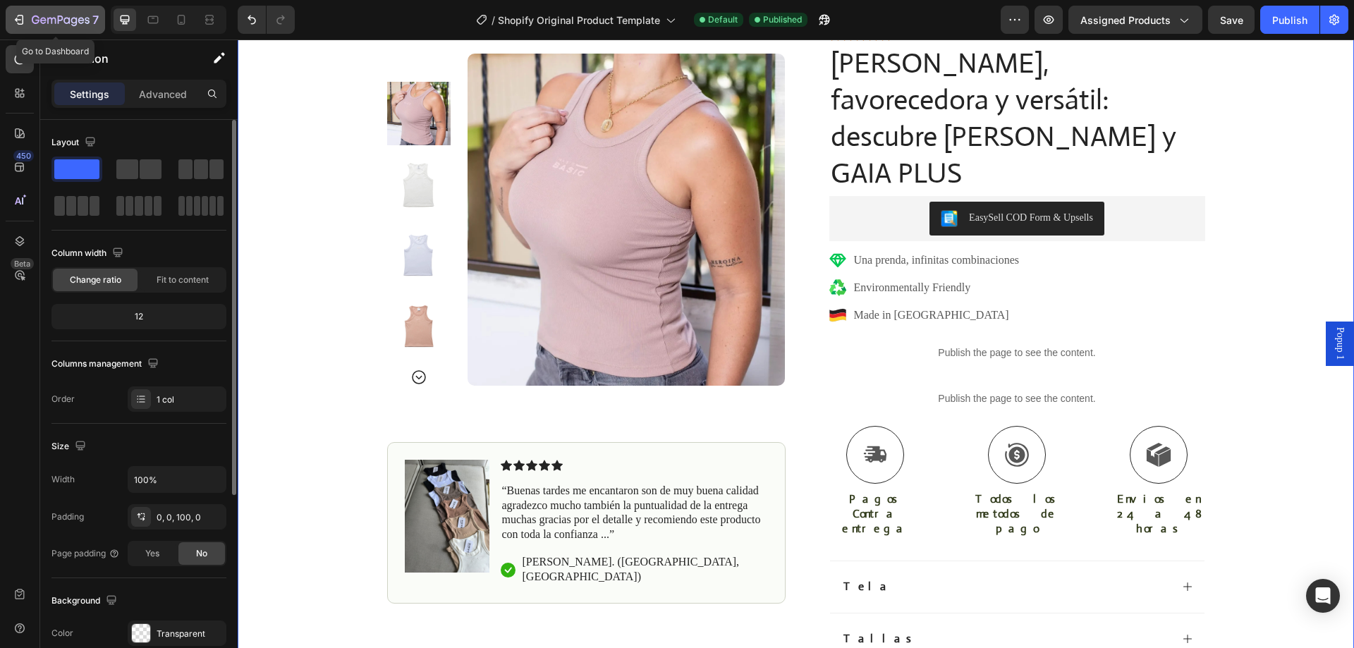
click at [14, 16] on icon "button" at bounding box center [19, 20] width 14 height 14
